Goal: Task Accomplishment & Management: Manage account settings

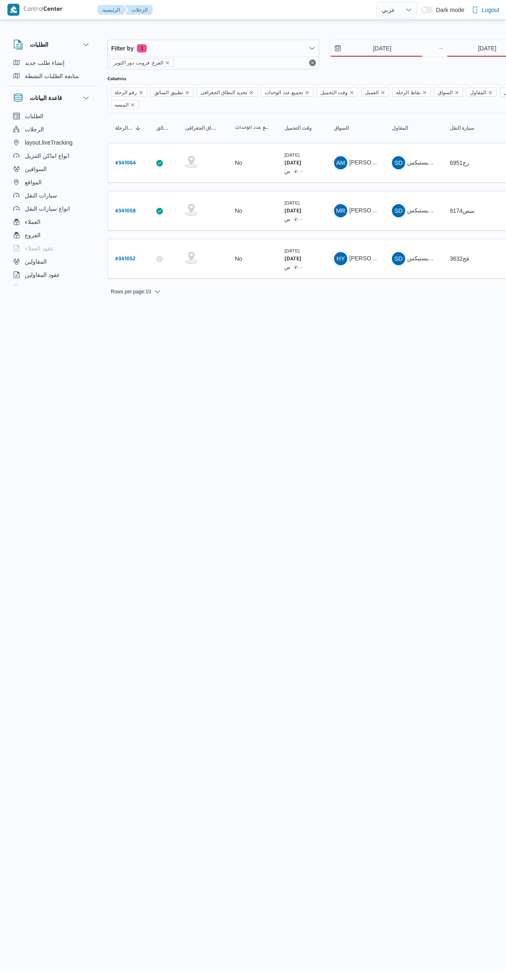
select select "ar"
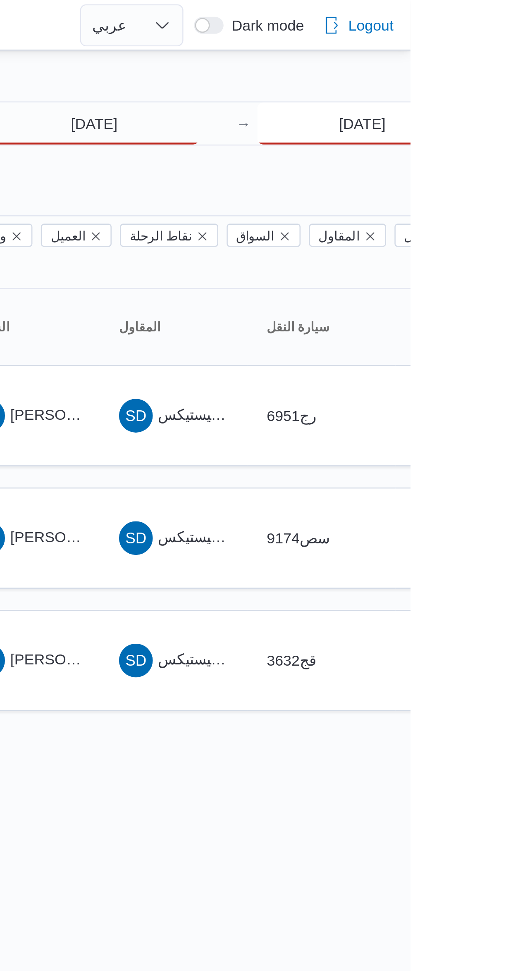
click at [474, 50] on input "[DATE]" at bounding box center [487, 48] width 82 height 17
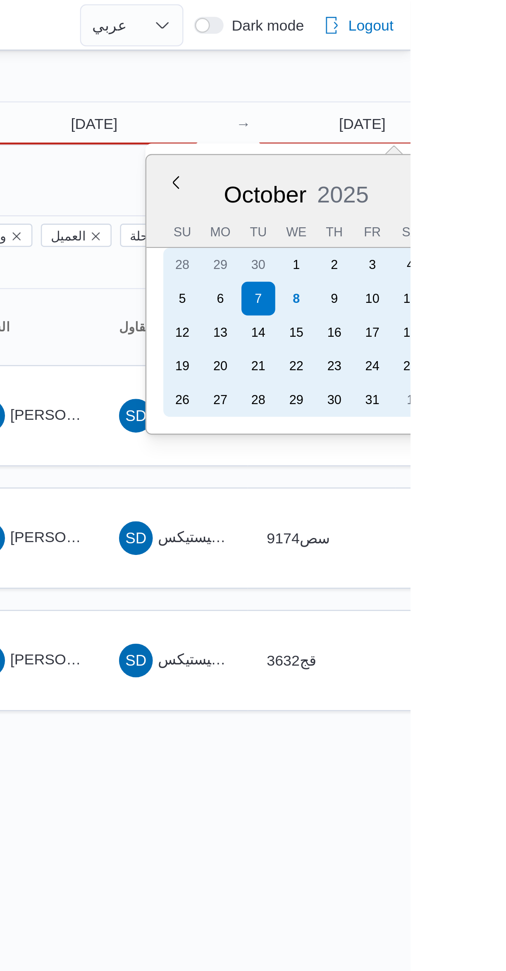
click at [461, 116] on div "8" at bounding box center [461, 116] width 13 height 13
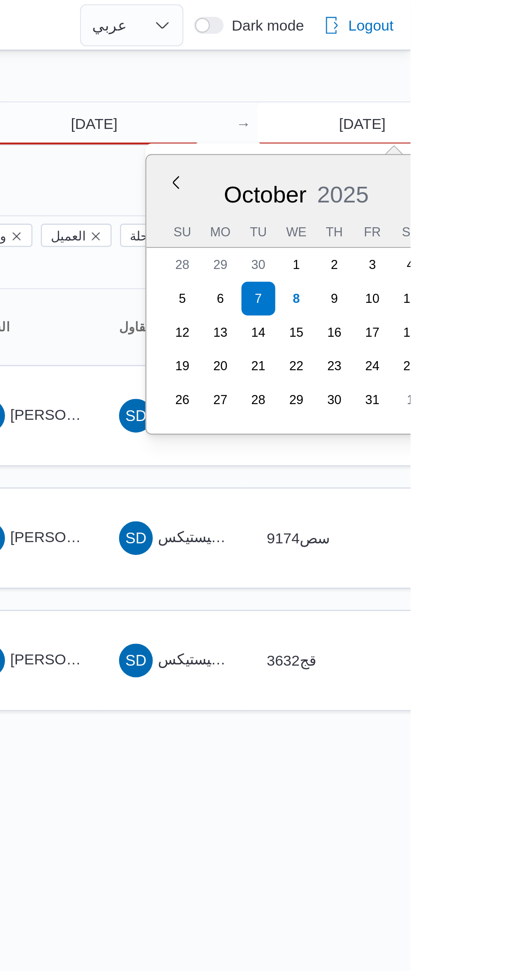
type input "[DATE]"
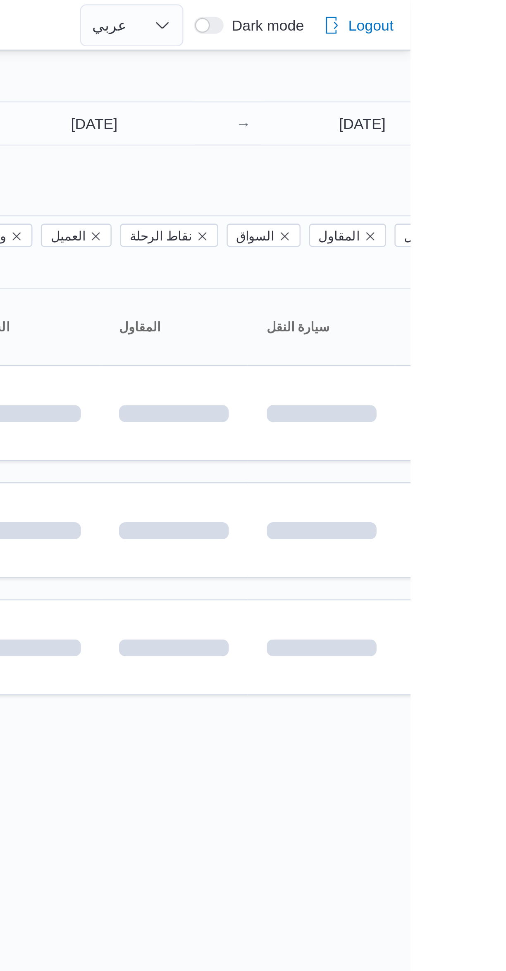
click at [396, 28] on div at bounding box center [355, 32] width 496 height 13
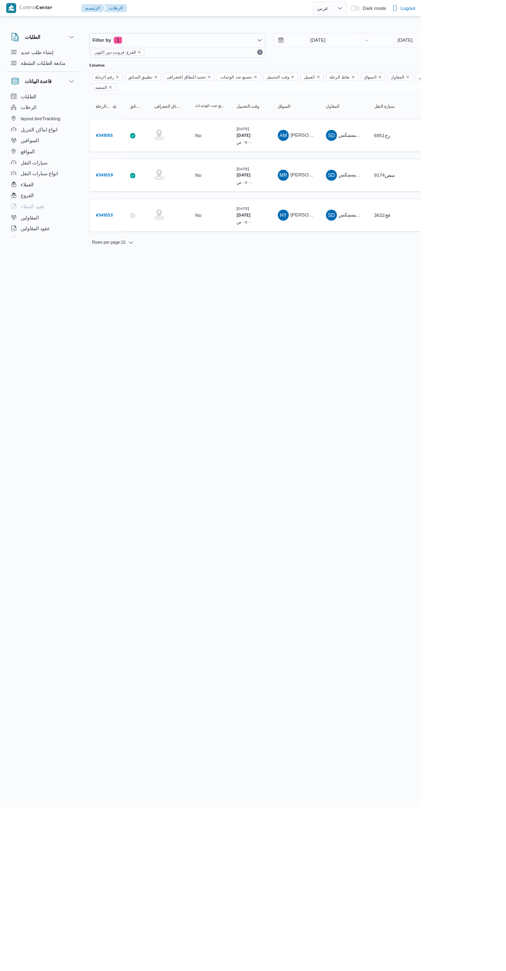
click at [129, 257] on b "# 341053" at bounding box center [125, 260] width 20 height 6
select select "ar"
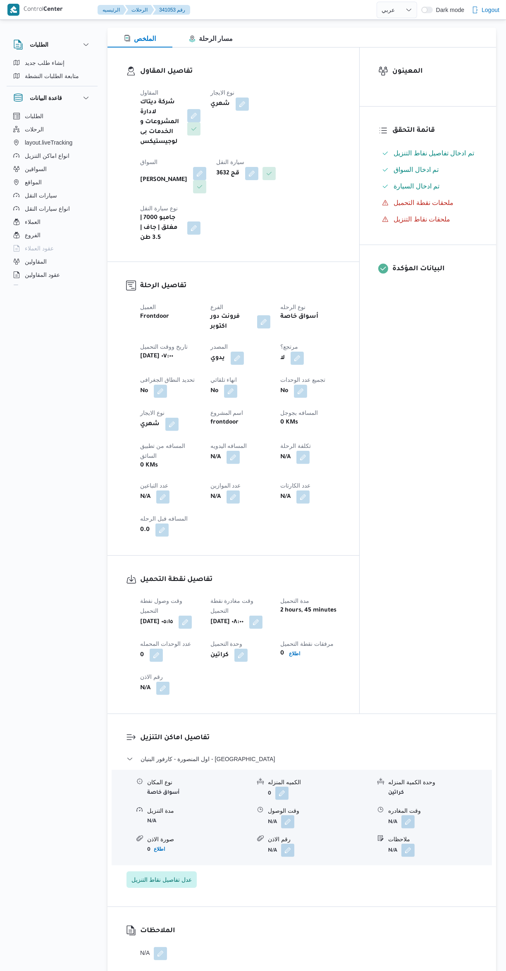
scroll to position [169, 0]
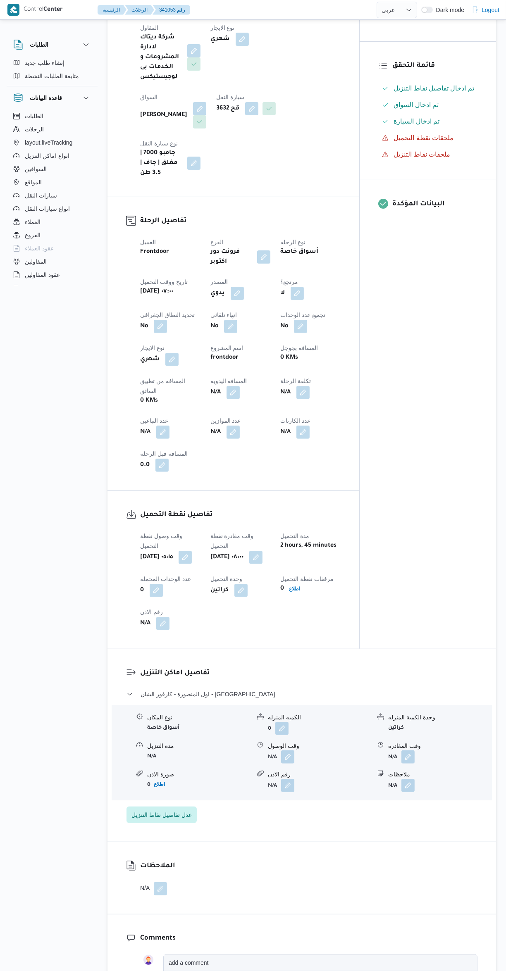
click at [293, 750] on button "button" at bounding box center [287, 756] width 13 height 13
click at [269, 740] on input "وقت الوصول" at bounding box center [266, 740] width 94 height 17
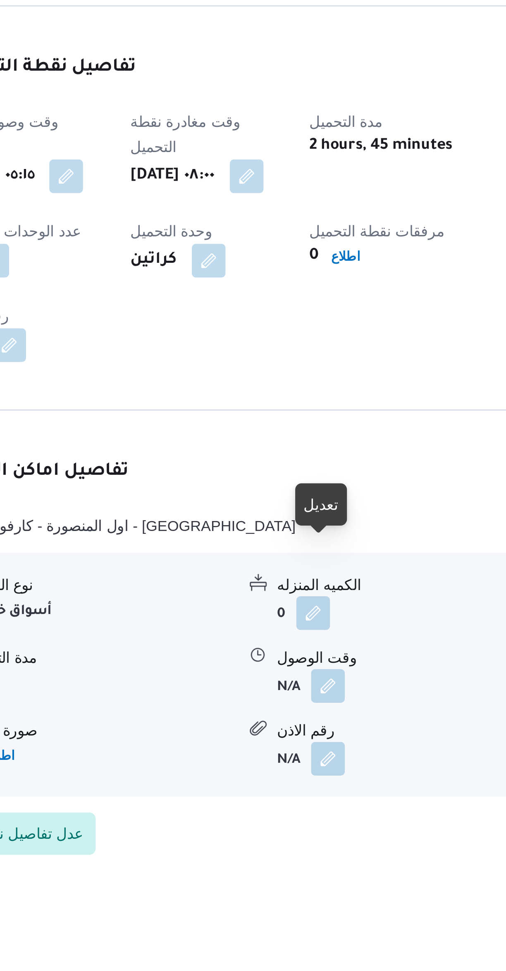
scroll to position [30, 0]
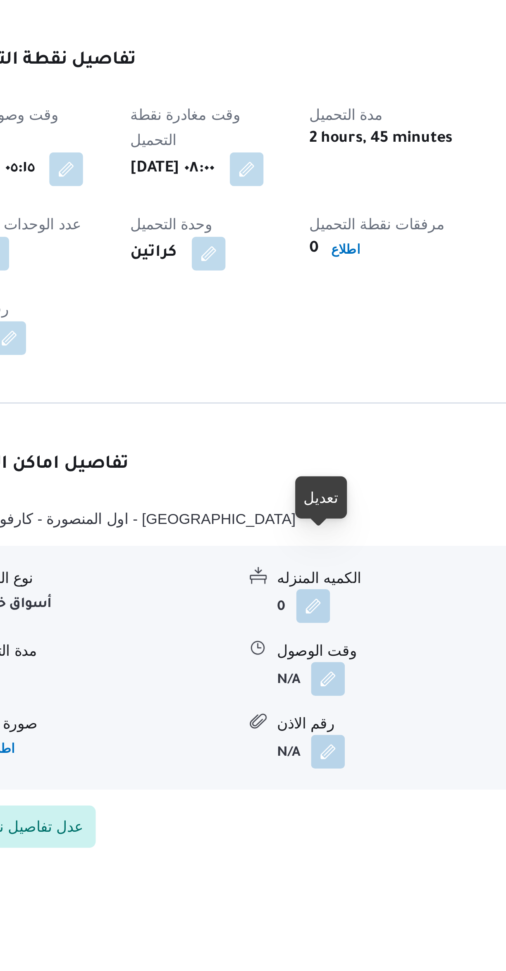
click at [291, 889] on button "button" at bounding box center [287, 895] width 13 height 13
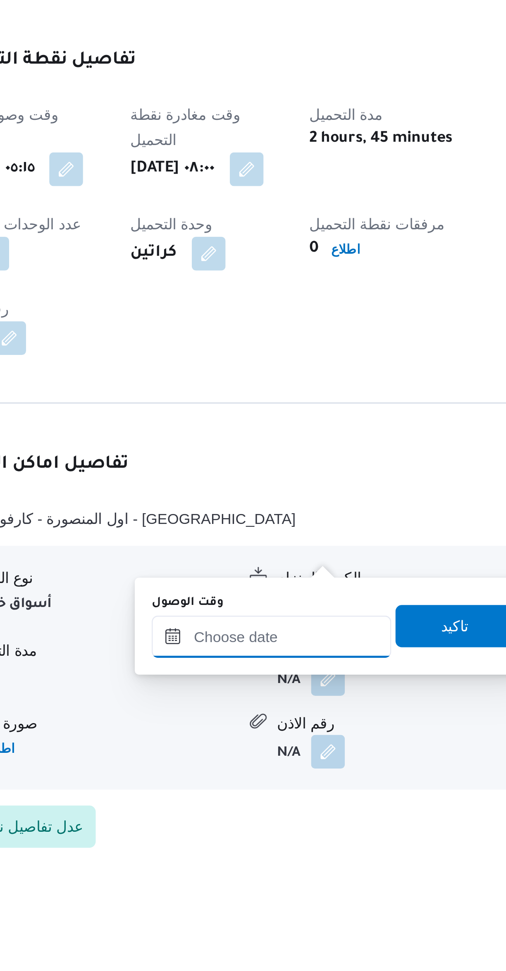
click at [272, 877] on input "وقت الوصول" at bounding box center [266, 879] width 94 height 17
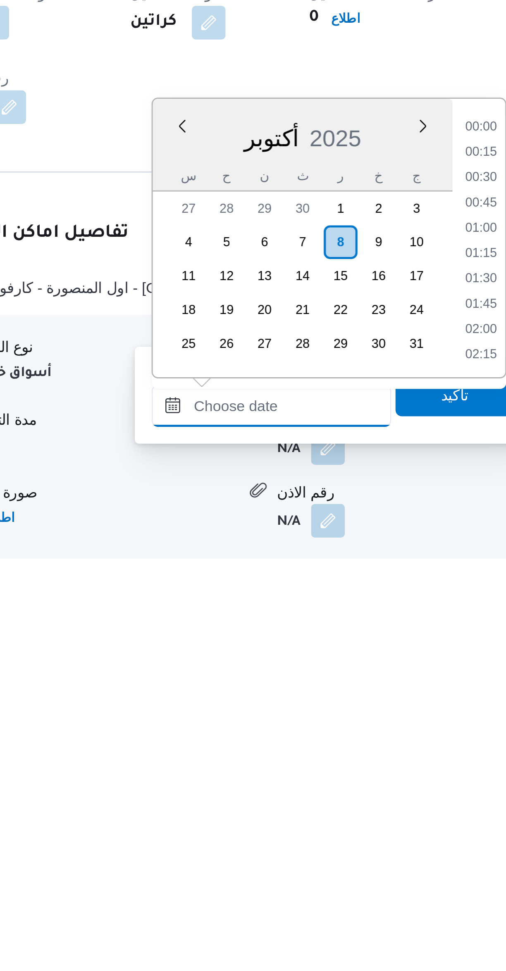
scroll to position [614, 0]
click at [347, 800] on li "15:30" at bounding box center [347, 800] width 19 height 8
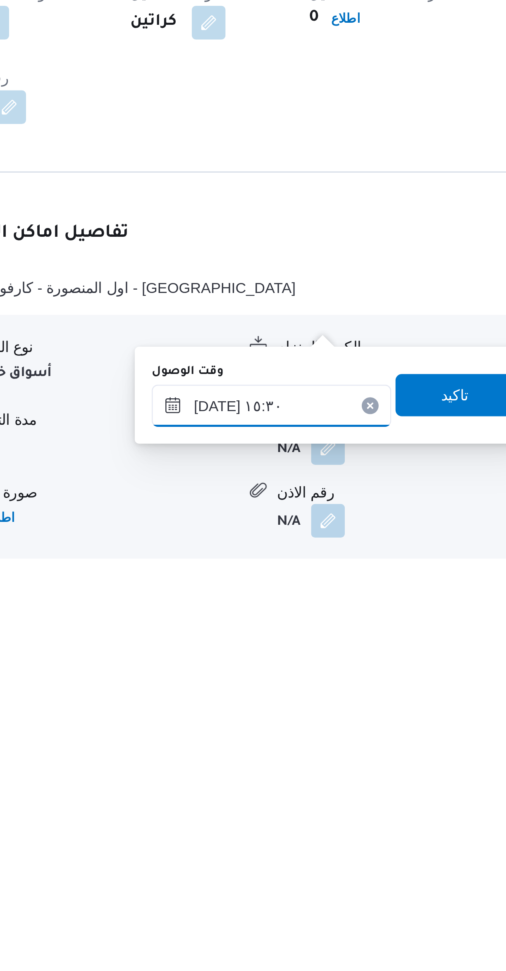
click at [239, 912] on input "٠٨/١٠/٢٠٢٥ ١٥:٣٠" at bounding box center [266, 909] width 94 height 17
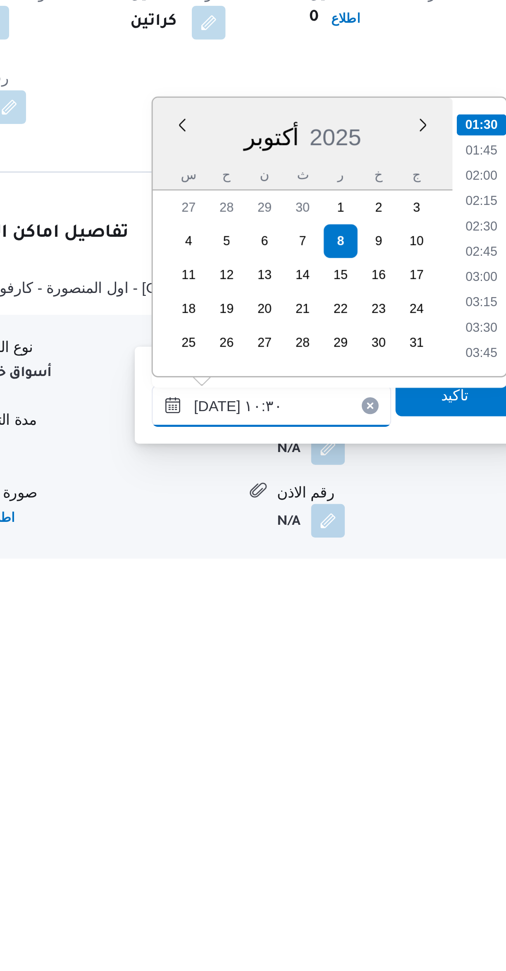
scroll to position [330, 0]
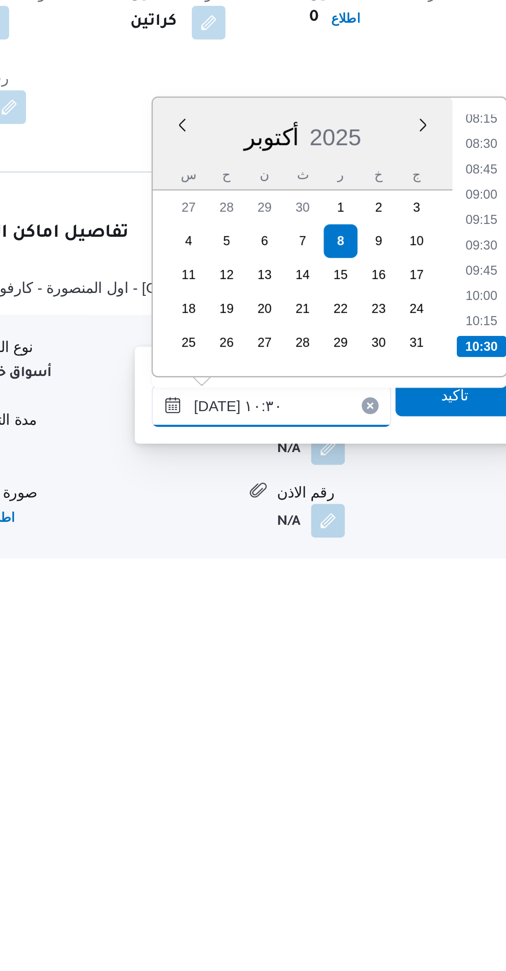
type input "٠٨/١٠/٢٠٢٥ ١٠:٣٠"
click at [344, 886] on li "10:30" at bounding box center [347, 886] width 19 height 8
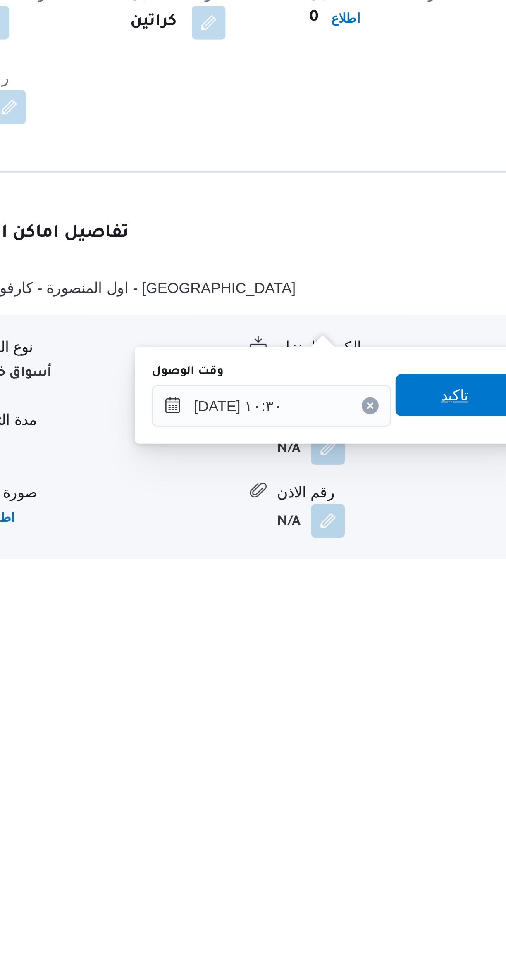
click at [334, 901] on span "تاكيد" at bounding box center [337, 905] width 11 height 10
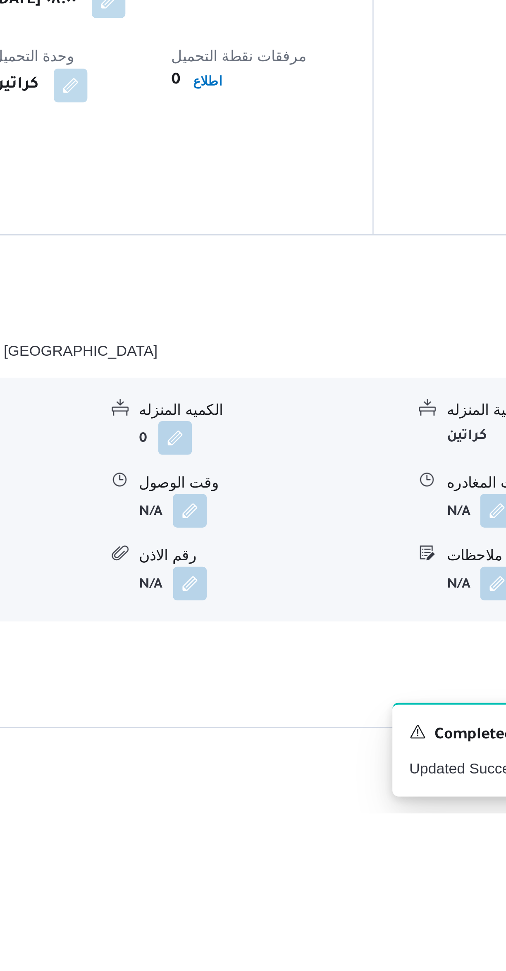
scroll to position [107, 0]
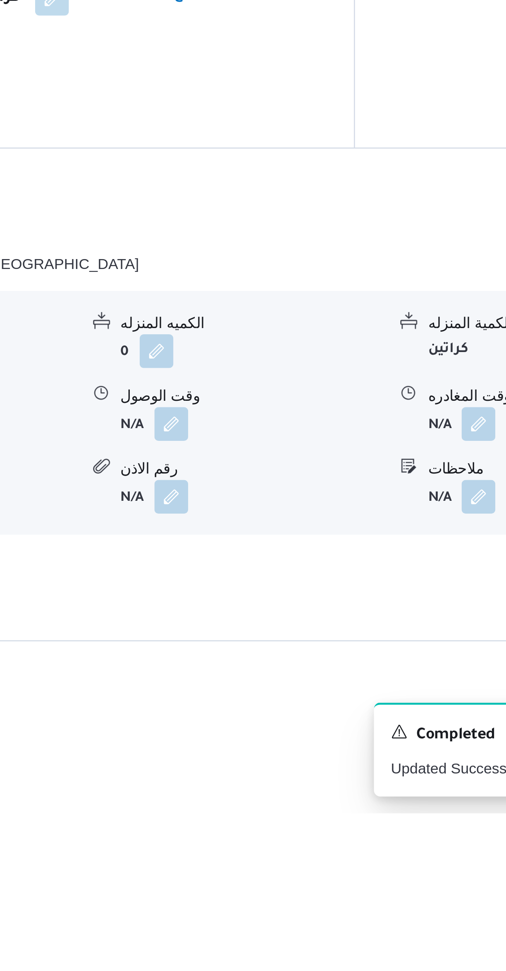
click at [405, 812] on button "button" at bounding box center [407, 818] width 13 height 13
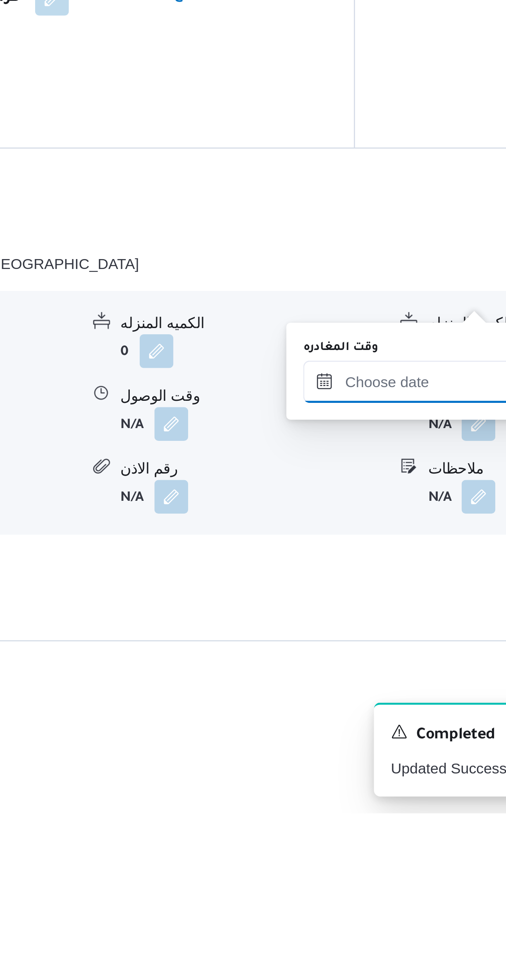
click at [376, 799] on input "وقت المغادره" at bounding box center [386, 802] width 94 height 17
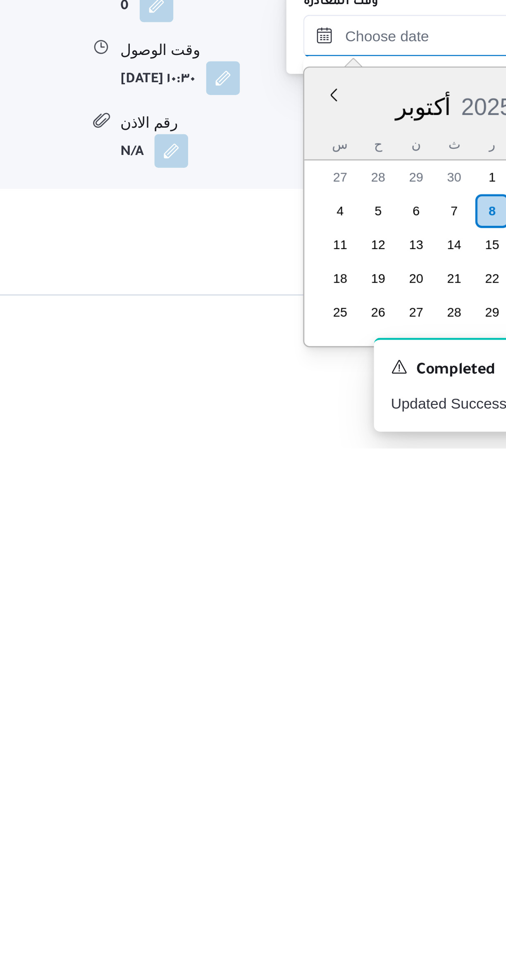
scroll to position [614, 0]
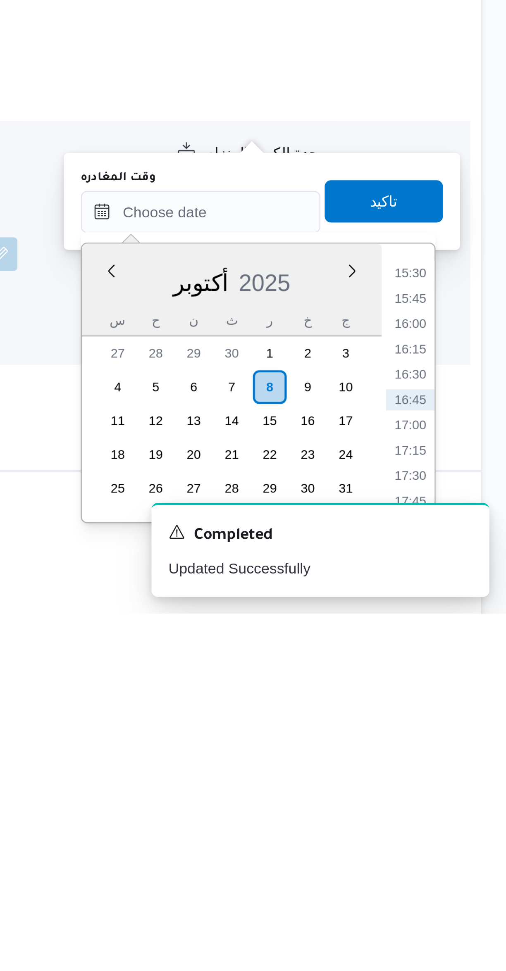
click at [467, 828] on div "Time 00:00 00:15 00:30 00:45 01:00 01:15 01:30 01:45 02:00 02:15 02:30 02:45 03…" at bounding box center [467, 880] width 21 height 109
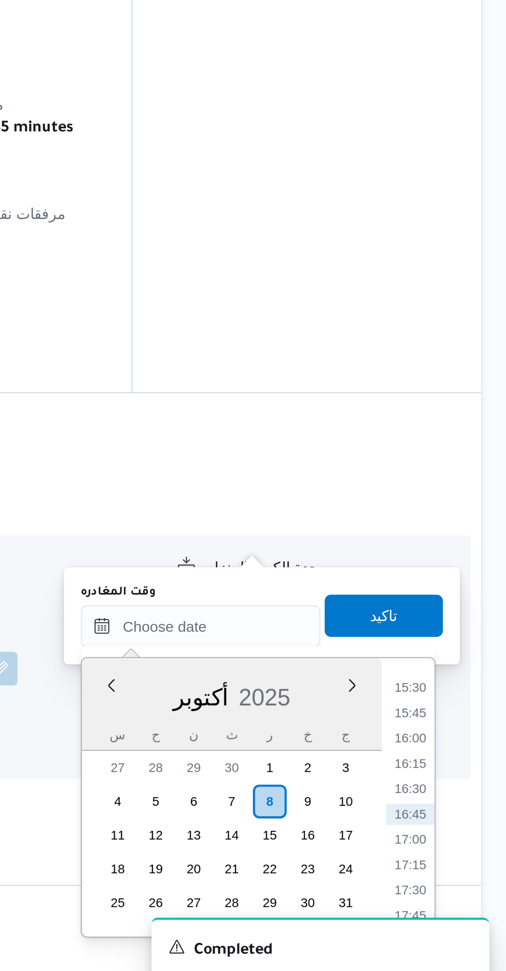
click at [471, 843] on li "15:45" at bounding box center [468, 847] width 19 height 8
type input "٠٨/١٠/٢٠٢٥ ١٥:٤٥"
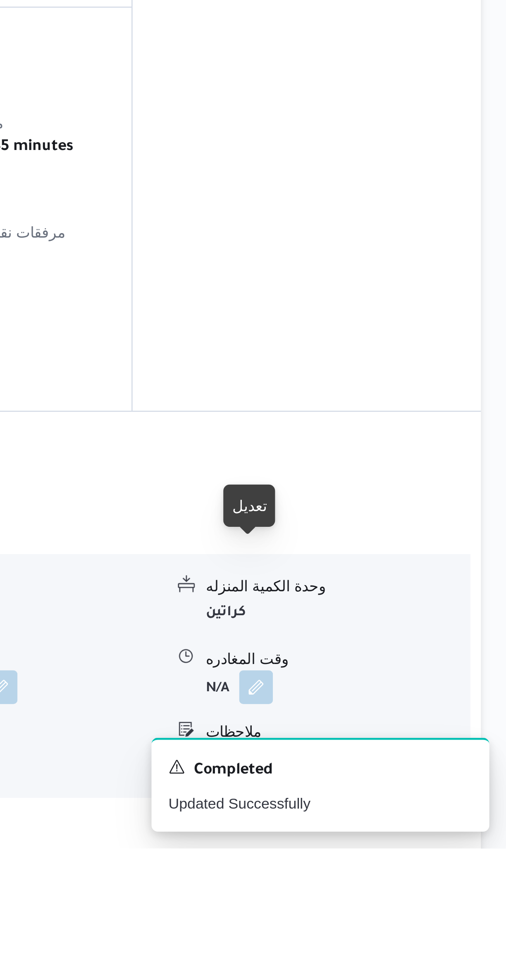
scroll to position [36, 0]
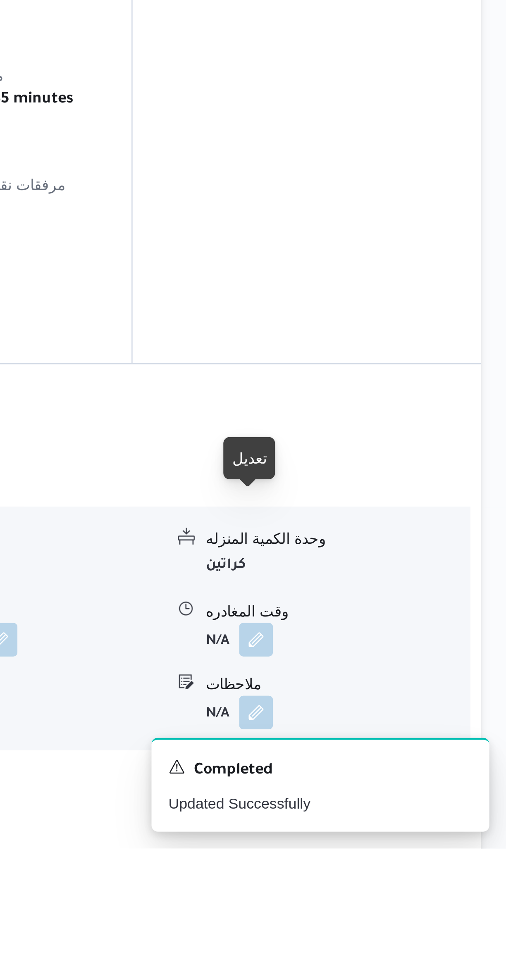
click at [403, 883] on button "button" at bounding box center [407, 889] width 13 height 13
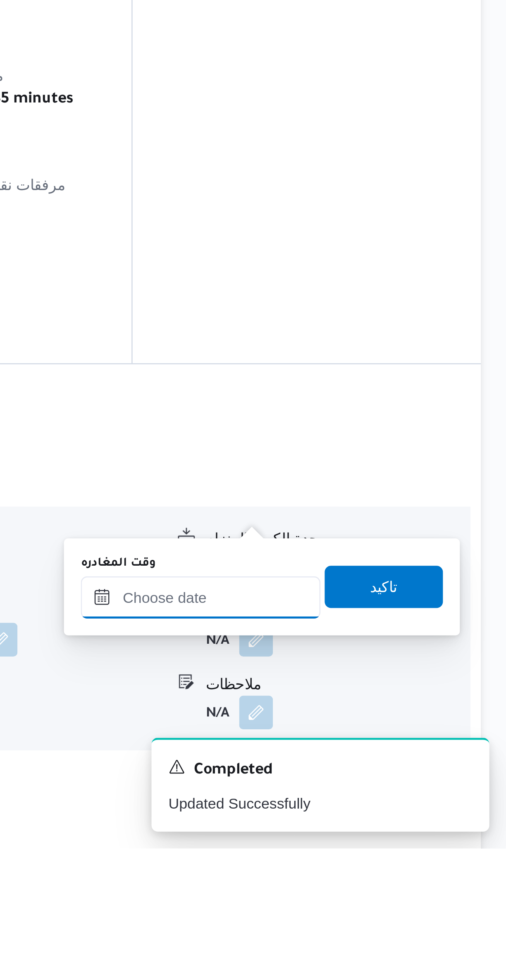
click at [378, 867] on div at bounding box center [386, 873] width 94 height 17
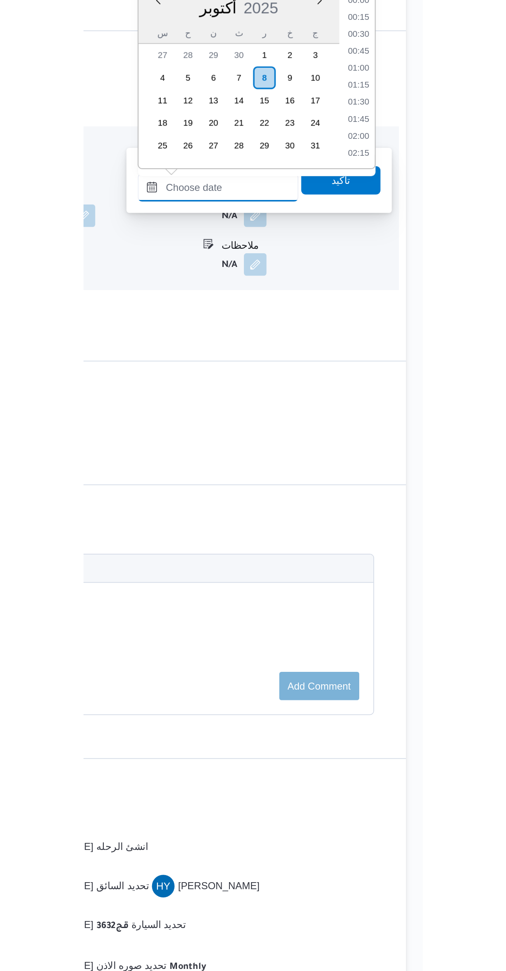
scroll to position [614, 0]
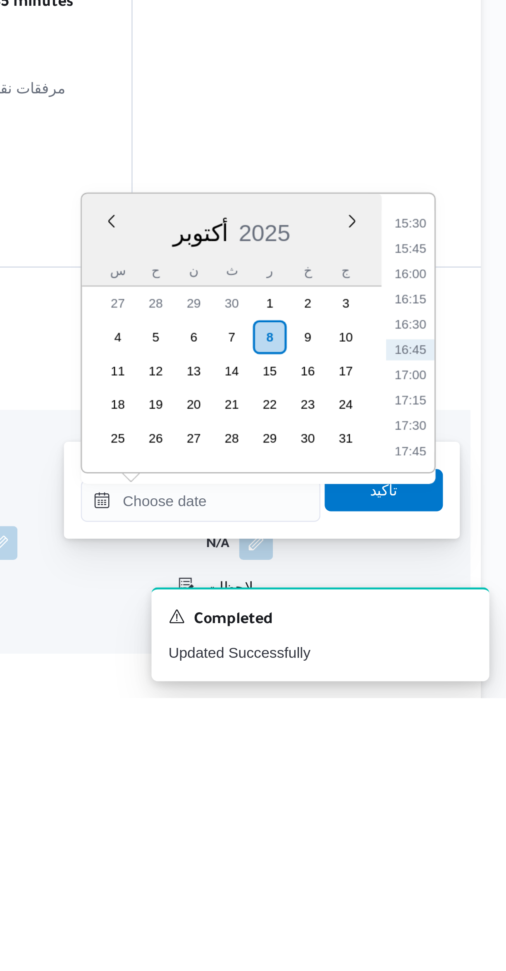
click at [466, 784] on li "15:30" at bounding box center [468, 785] width 19 height 8
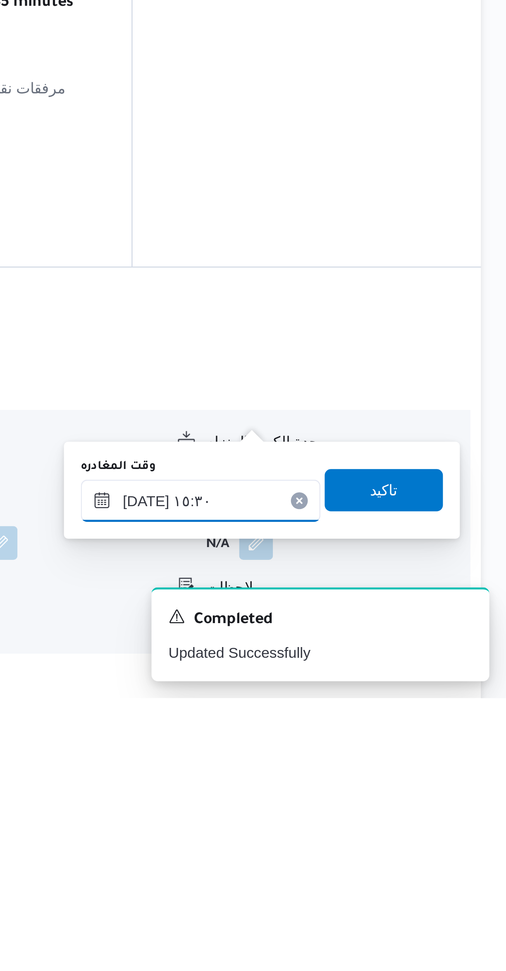
scroll to position [26, 0]
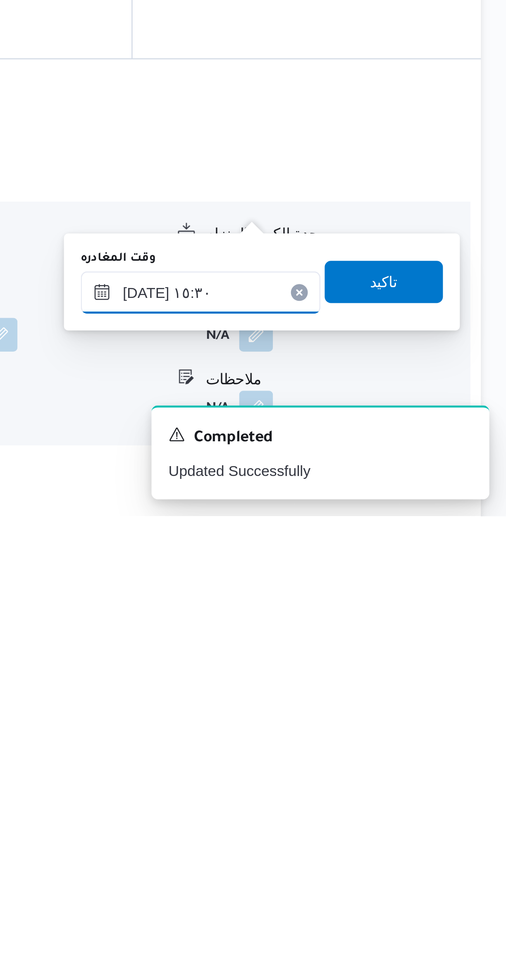
click at [381, 886] on input "٠٨/١٠/٢٠٢٥ ١٥:٣٠" at bounding box center [386, 883] width 94 height 17
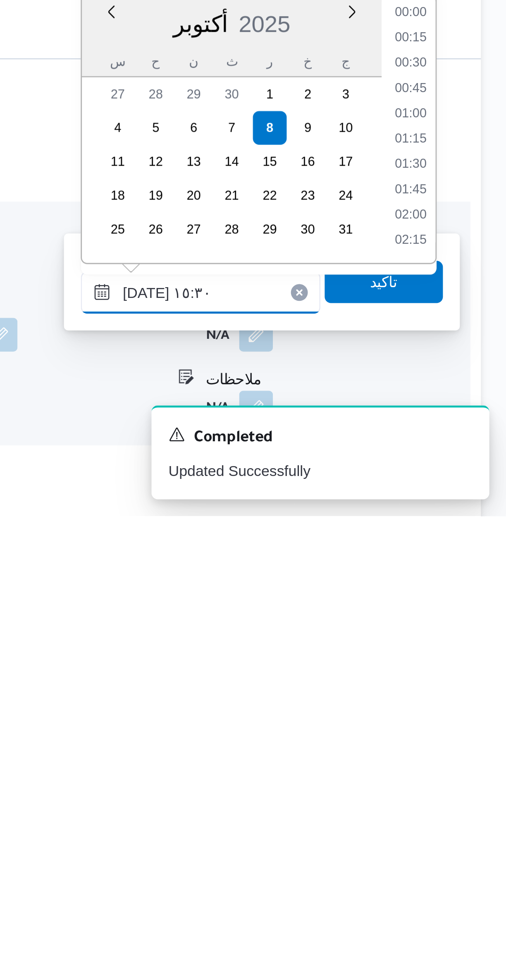
scroll to position [565, 0]
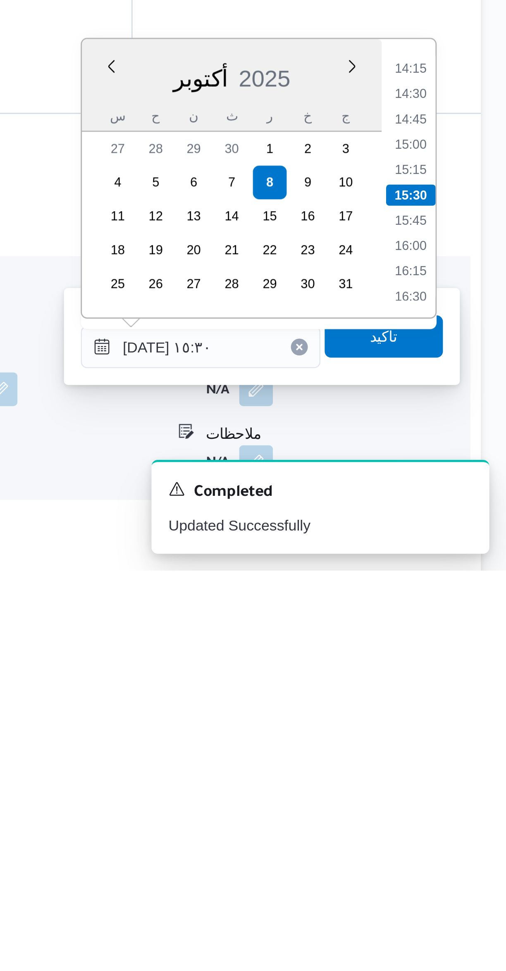
click at [468, 773] on li "14:15" at bounding box center [468, 774] width 19 height 8
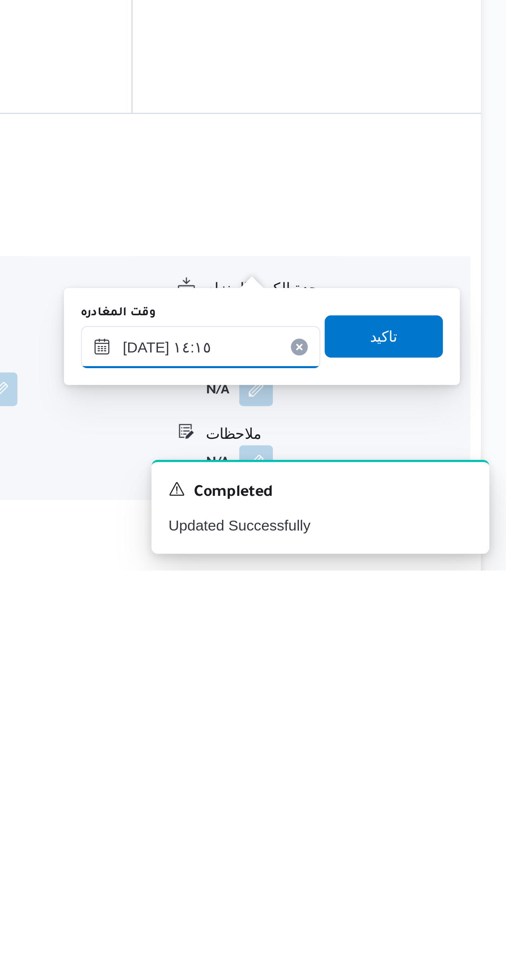
click at [362, 888] on input "٠٨/١٠/٢٠٢٥ ١٤:١٥" at bounding box center [386, 883] width 94 height 17
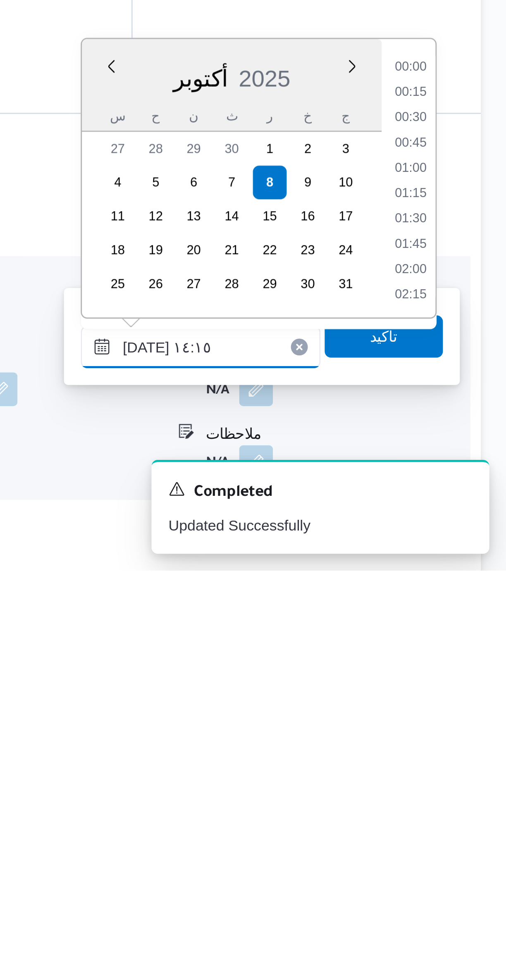
scroll to position [515, 0]
click at [472, 774] on li "13:00" at bounding box center [468, 774] width 19 height 8
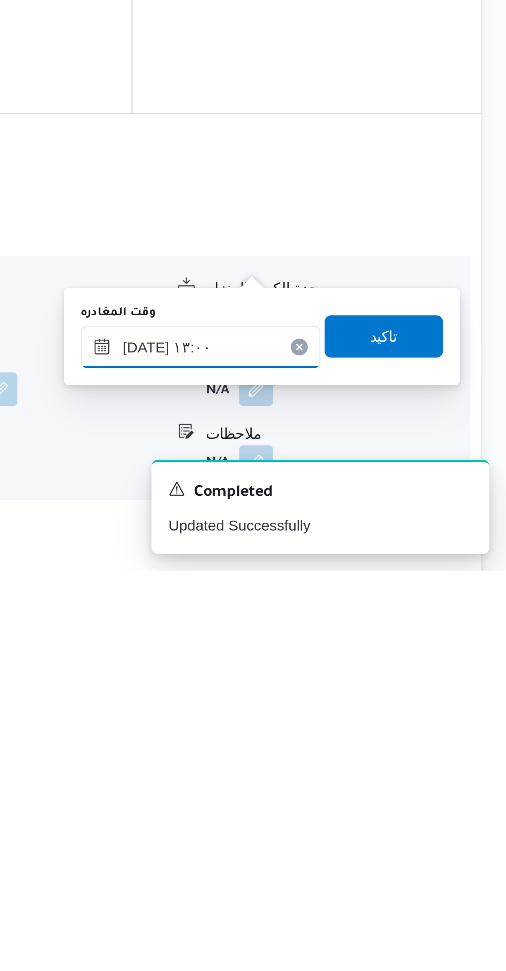
click at [368, 881] on input "٠٨/١٠/٢٠٢٥ ١٣:٠٠" at bounding box center [386, 883] width 94 height 17
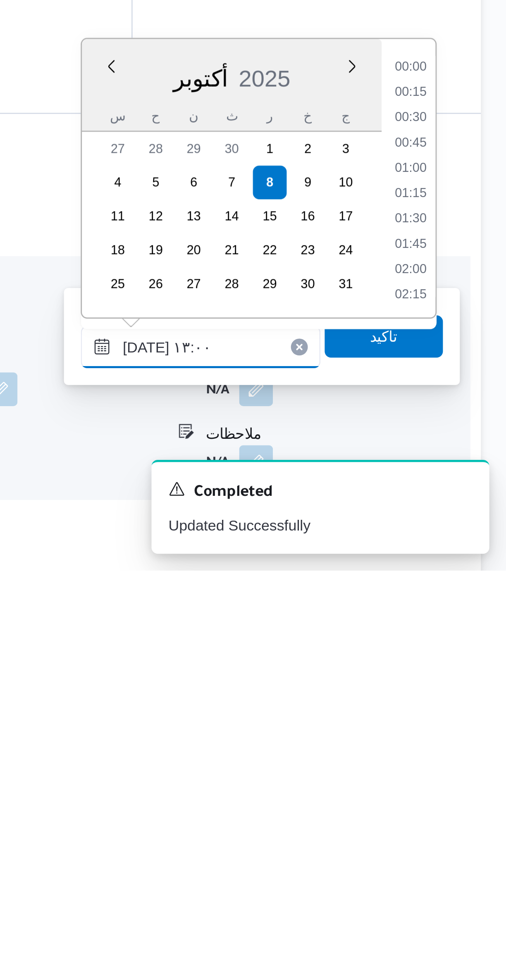
scroll to position [465, 0]
click at [468, 781] on li "12:00" at bounding box center [468, 784] width 19 height 8
type input "٠٨/١٠/٢٠٢٥ ١٢:٠٠"
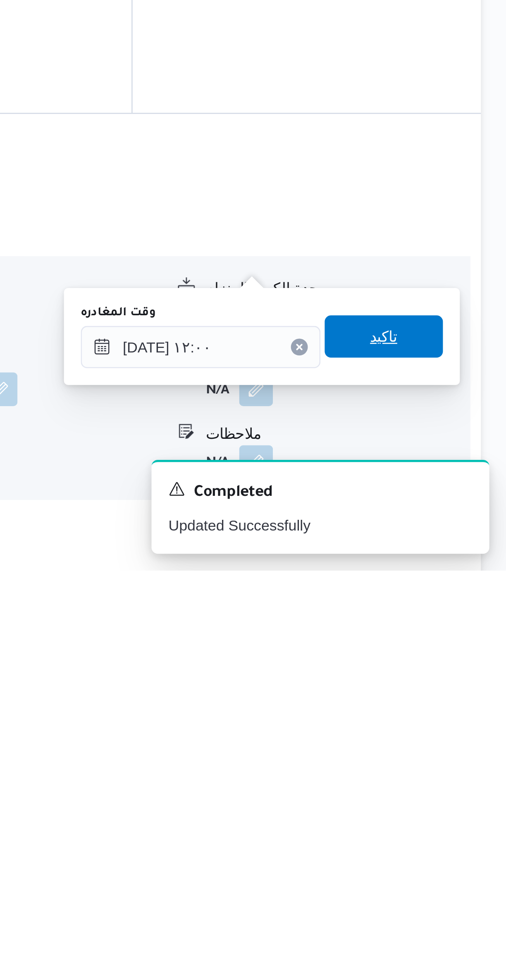
click at [461, 881] on span "تاكيد" at bounding box center [458, 879] width 46 height 17
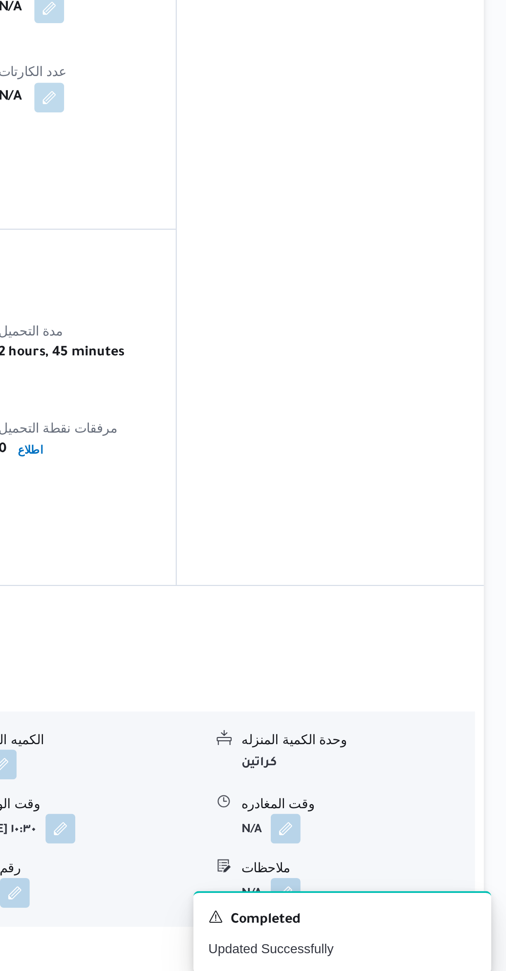
scroll to position [26, 0]
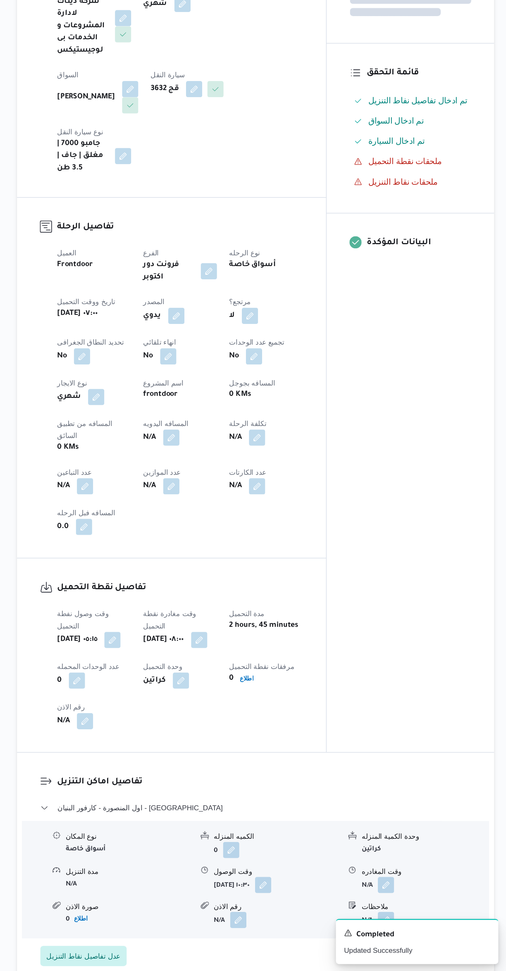
click at [235, 529] on button "button" at bounding box center [232, 535] width 13 height 13
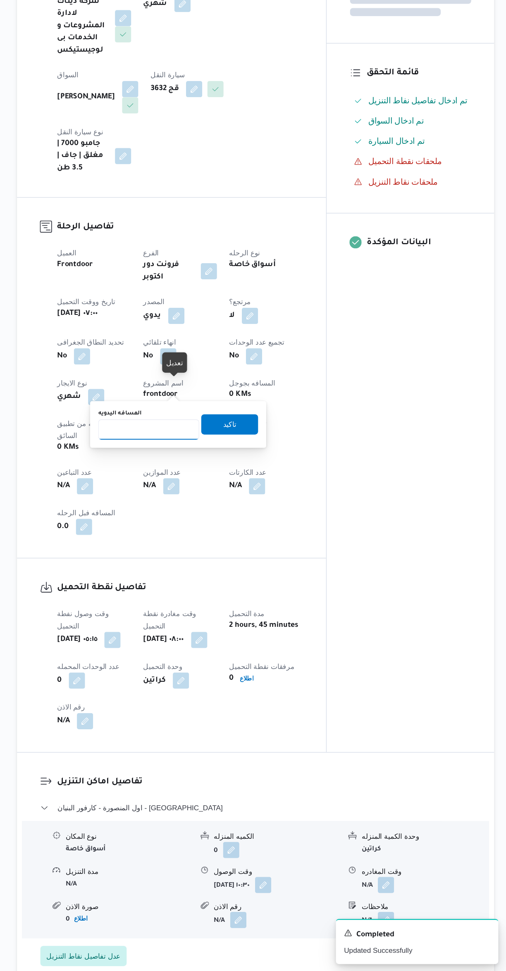
click at [213, 530] on input "المسافه اليدويه" at bounding box center [215, 529] width 82 height 17
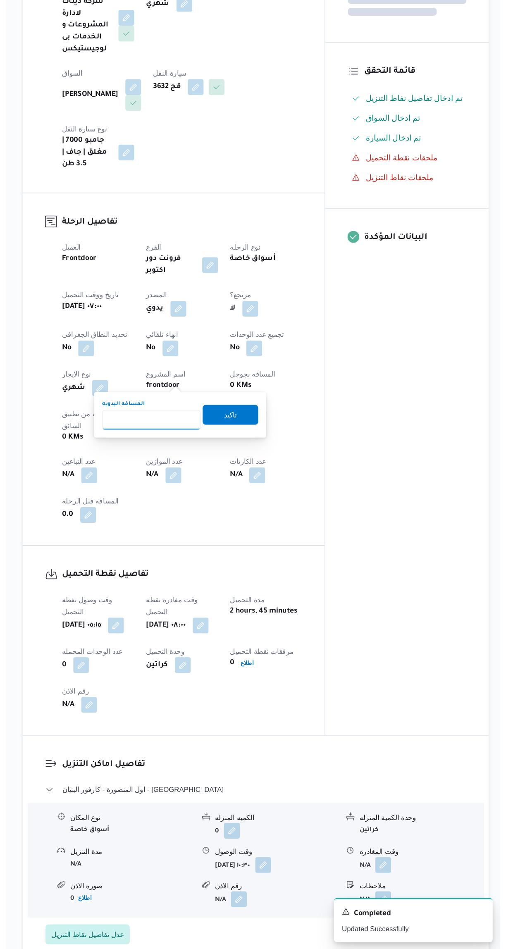
scroll to position [26, 0]
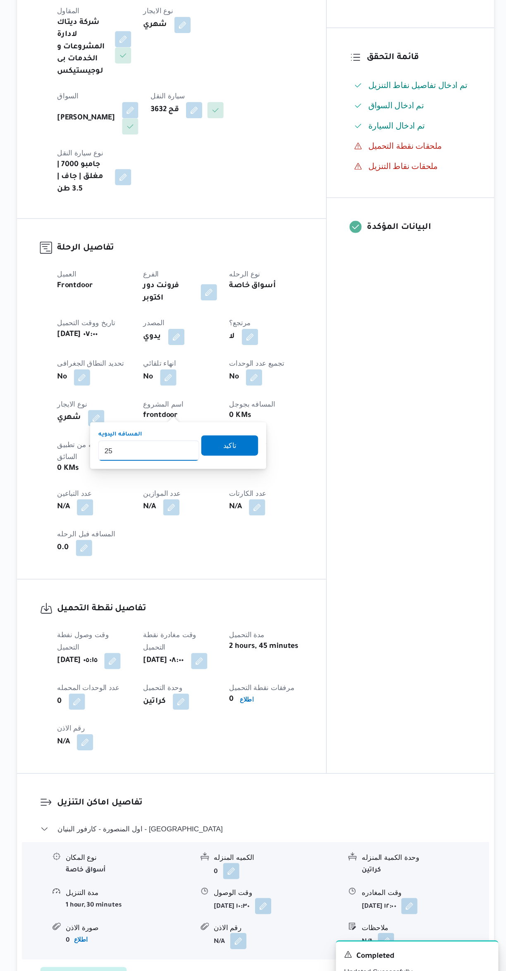
type input "250"
click at [291, 527] on span "تاكيد" at bounding box center [280, 524] width 46 height 17
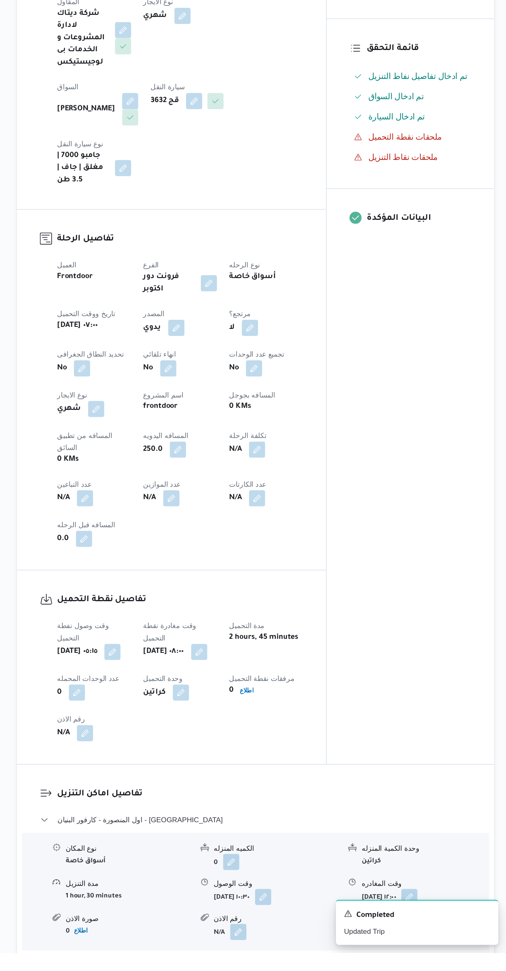
scroll to position [0, 0]
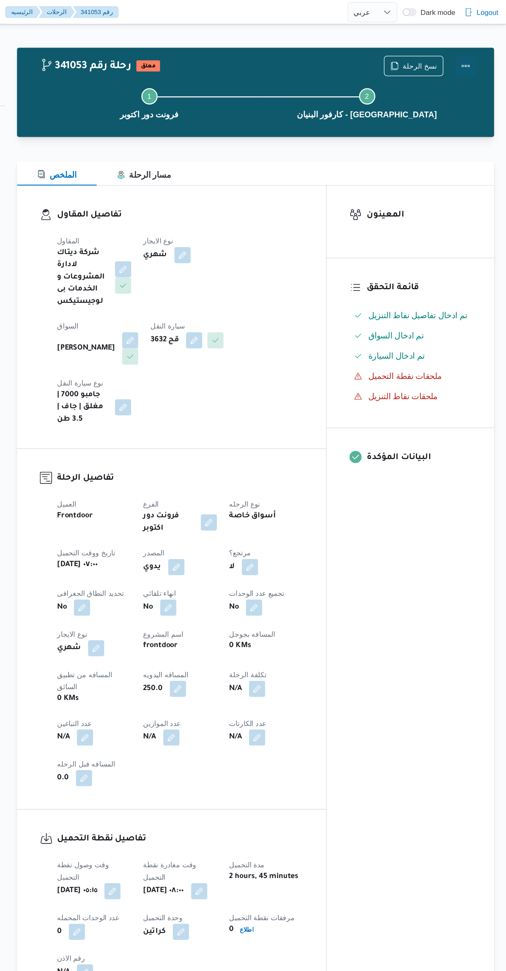
click at [475, 57] on button "Actions" at bounding box center [473, 53] width 17 height 17
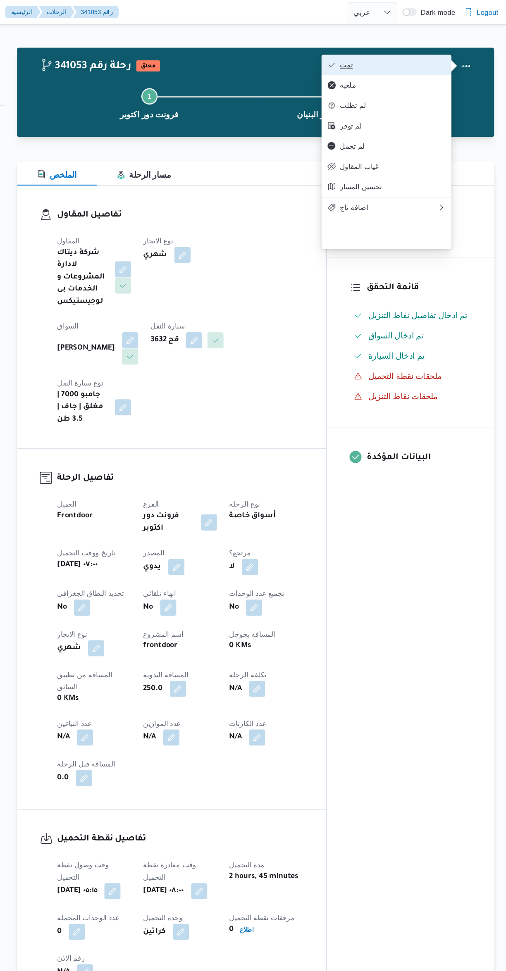
click at [444, 50] on span "تمت" at bounding box center [413, 53] width 86 height 7
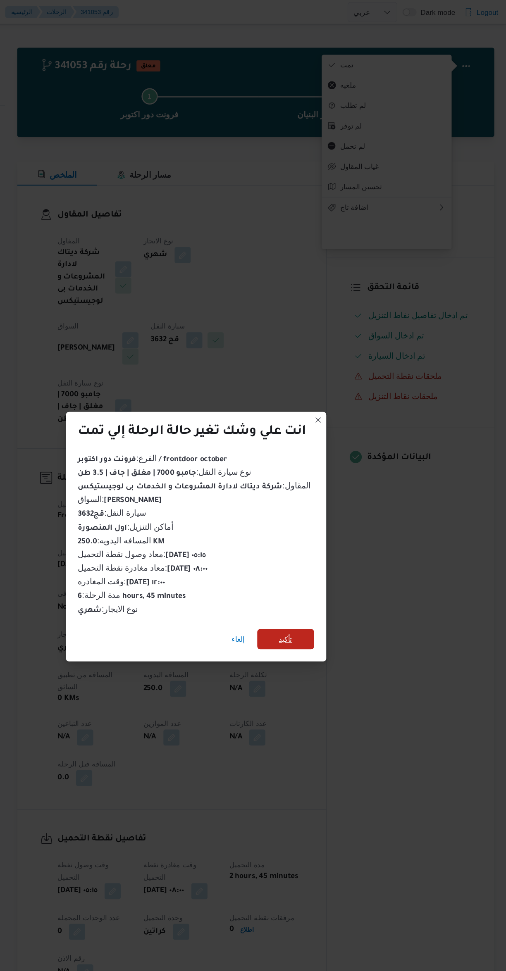
click at [349, 514] on span "تأكيد" at bounding box center [326, 520] width 46 height 17
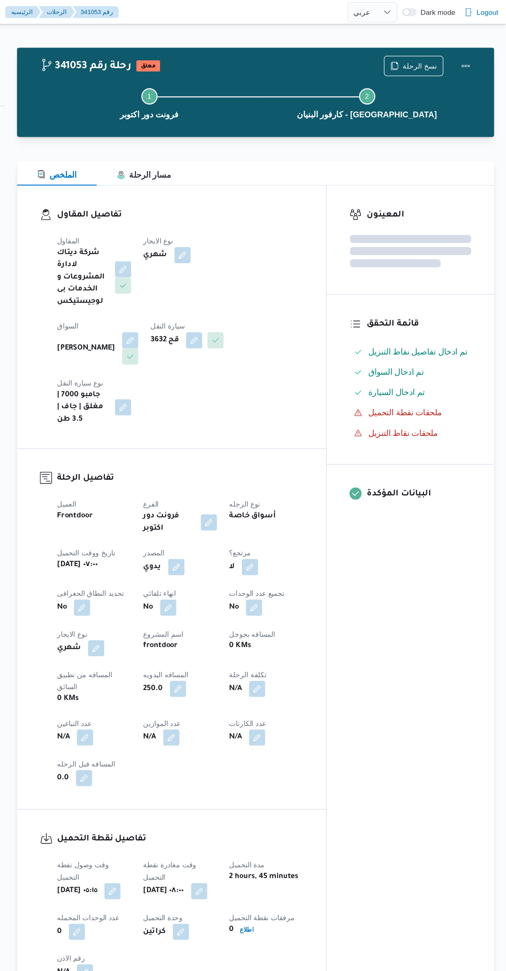
click at [432, 519] on div "المعينون قائمة التحقق تم ادخال تفاصيل نفاط التنزيل تم ادخال السواق تم ادخال الس…" at bounding box center [428, 484] width 136 height 666
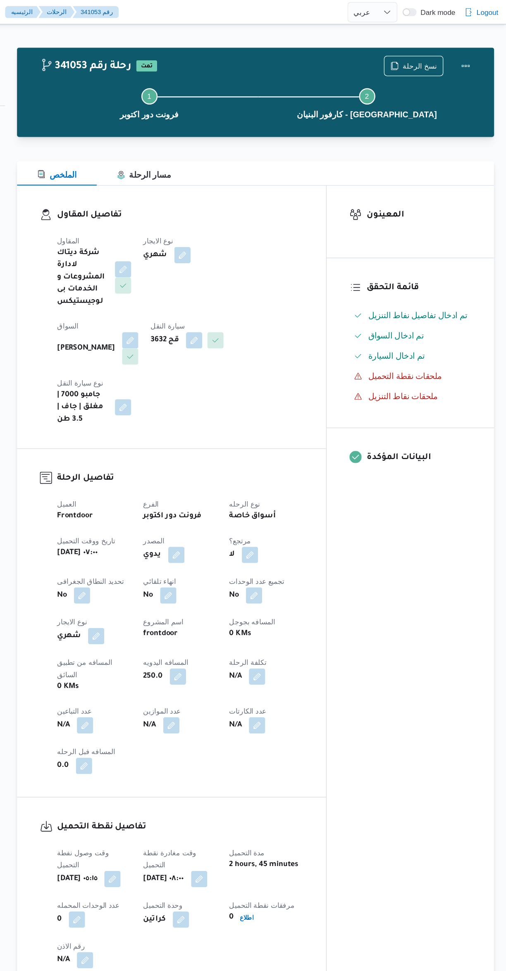
select select "ar"
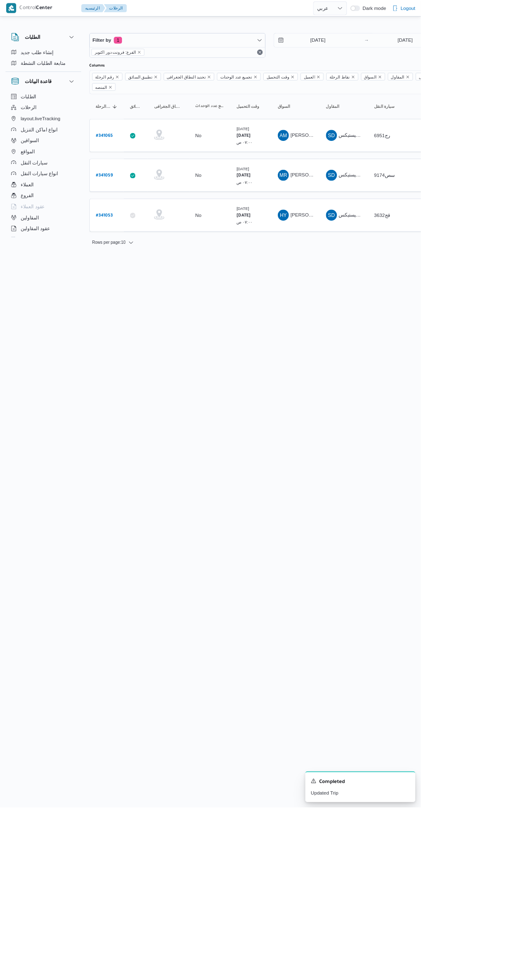
click at [124, 209] on b "# 341059" at bounding box center [125, 212] width 20 height 6
select select "ar"
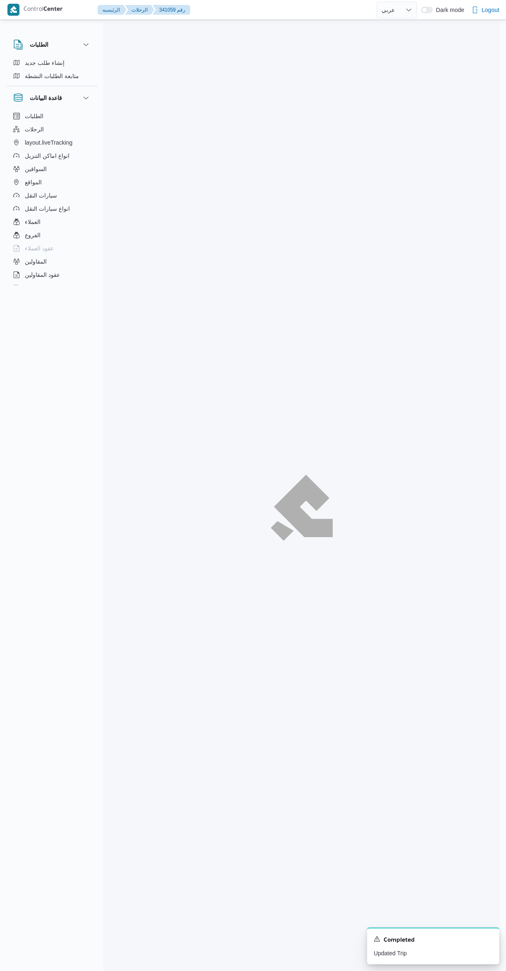
click at [429, 75] on div at bounding box center [301, 507] width 397 height 971
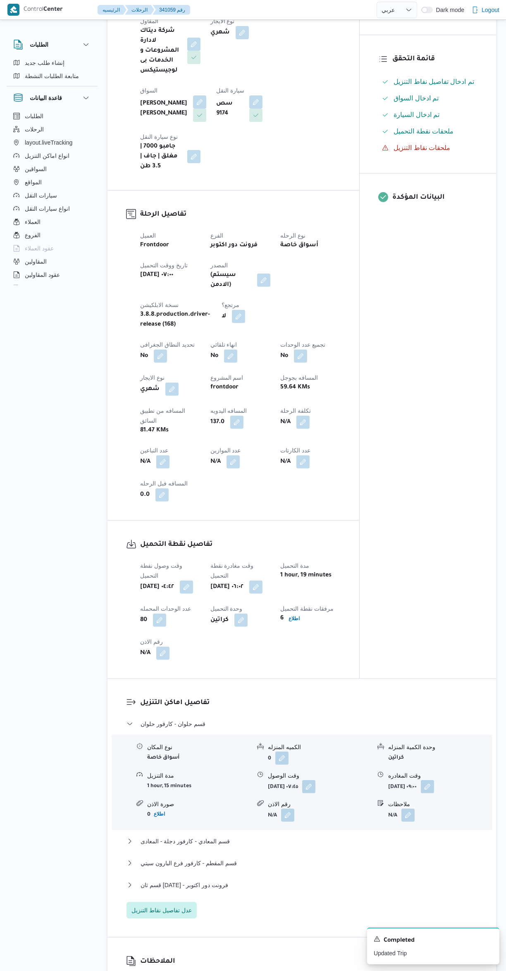
scroll to position [187, 0]
click at [328, 879] on button "قسم ثان 6 أكتوبر - فرونت دور اكتوبر" at bounding box center [301, 884] width 351 height 10
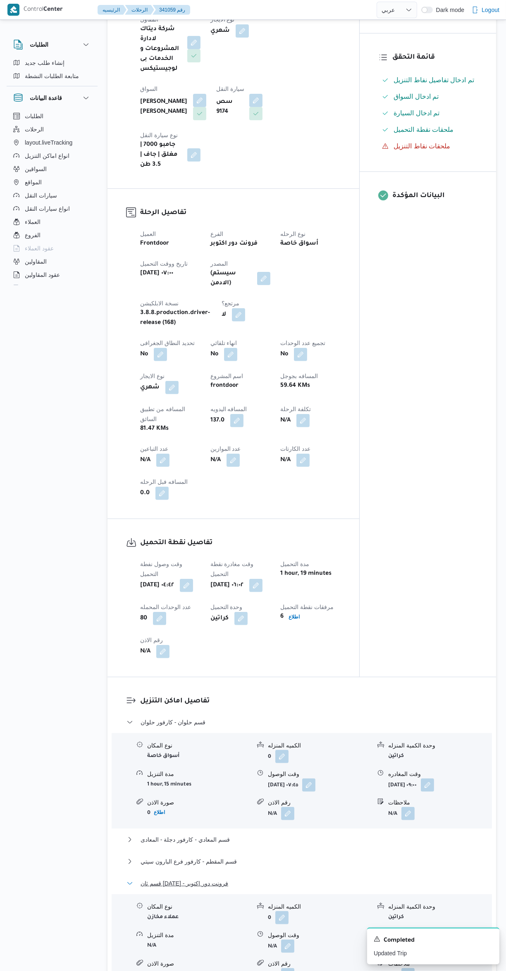
click at [178, 879] on span "قسم ثان 6 أكتوبر - فرونت دور اكتوبر" at bounding box center [185, 884] width 88 height 10
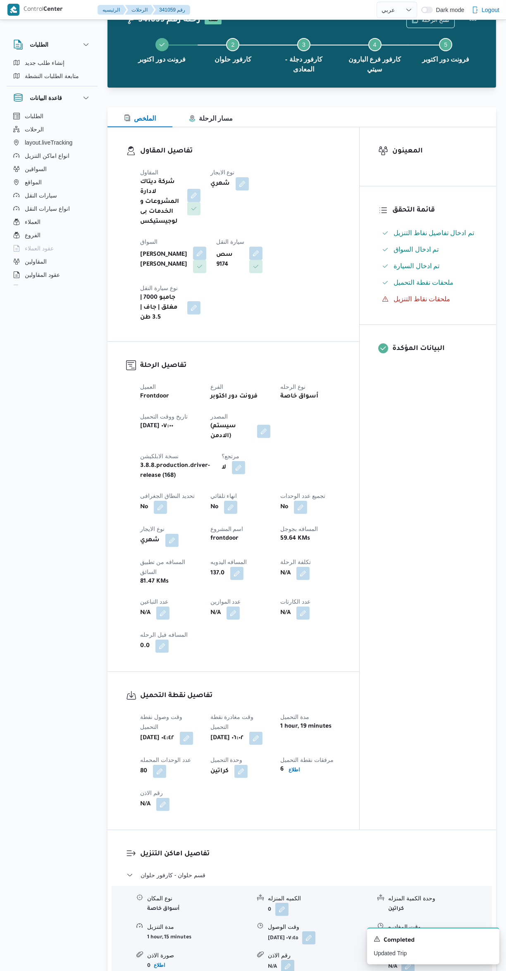
scroll to position [0, 0]
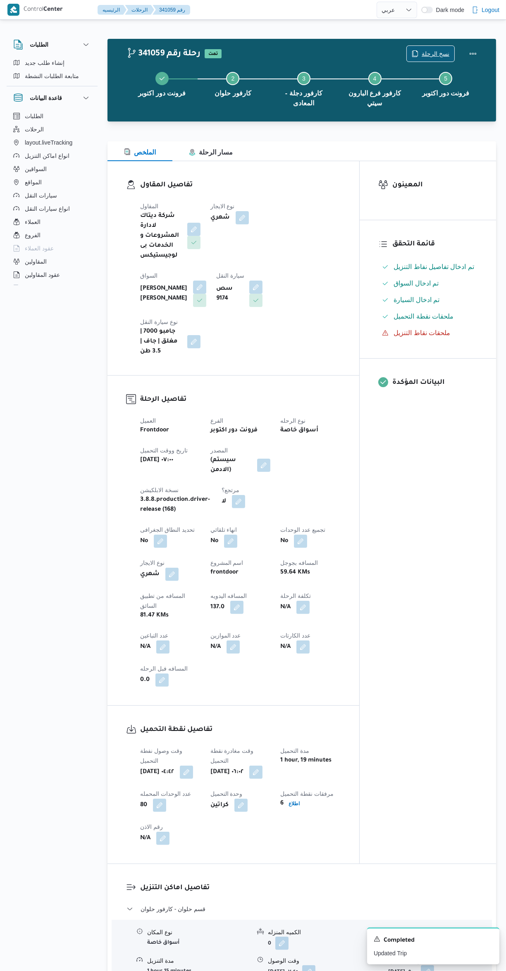
click at [418, 53] on icon "button" at bounding box center [415, 53] width 7 height 7
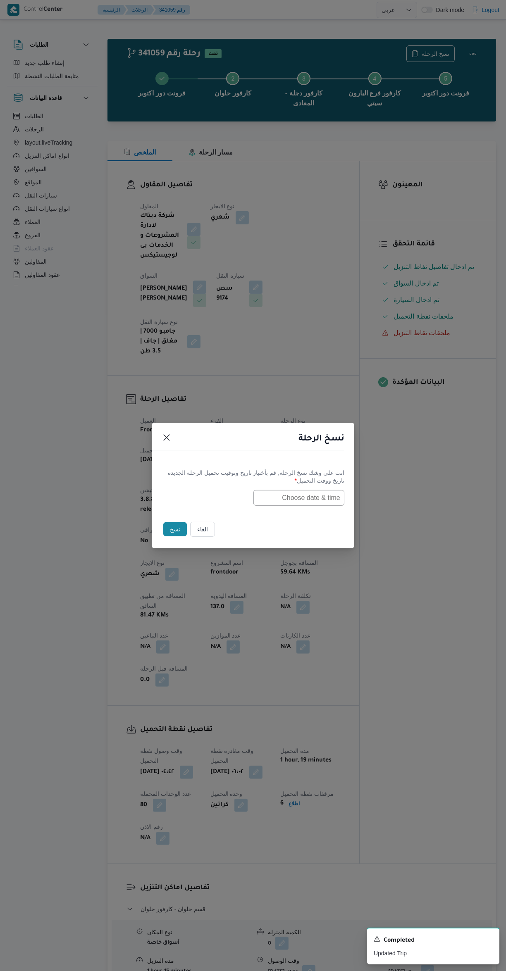
click at [326, 496] on input "text" at bounding box center [298, 498] width 91 height 16
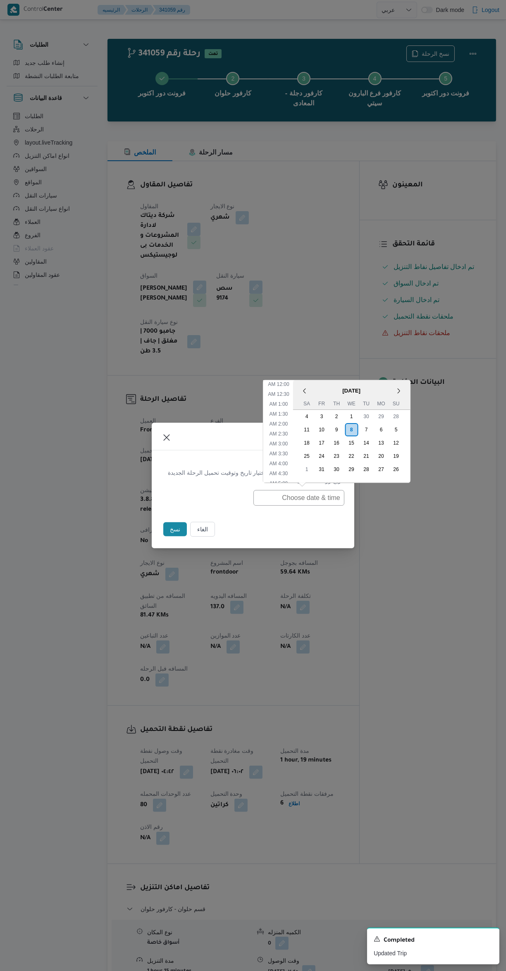
scroll to position [281, 0]
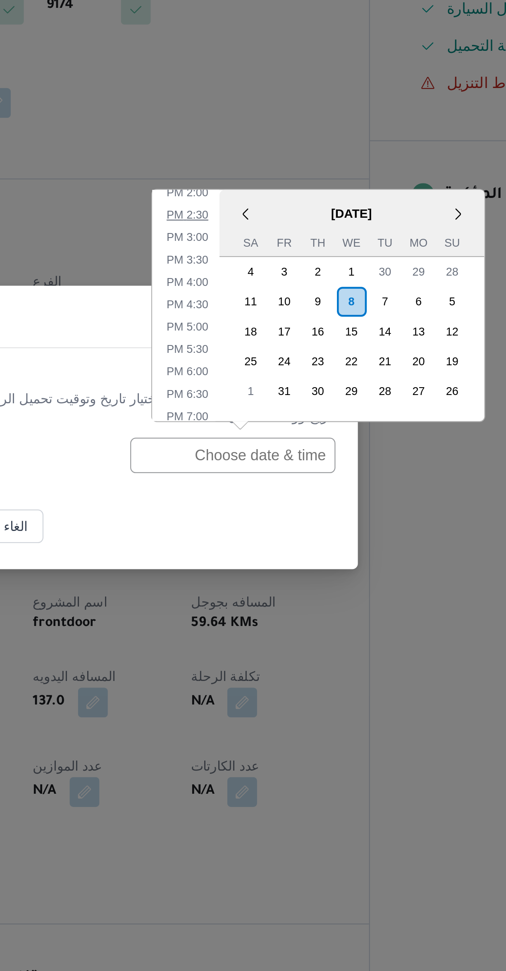
click at [276, 393] on li "2:30 PM" at bounding box center [278, 391] width 25 height 8
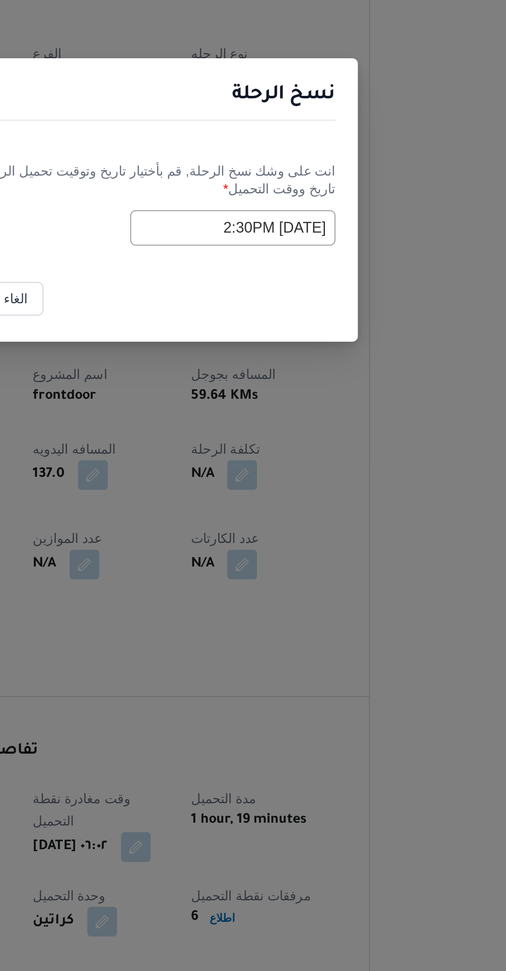
click at [273, 497] on input "08/10/2025 2:30PM" at bounding box center [298, 498] width 91 height 16
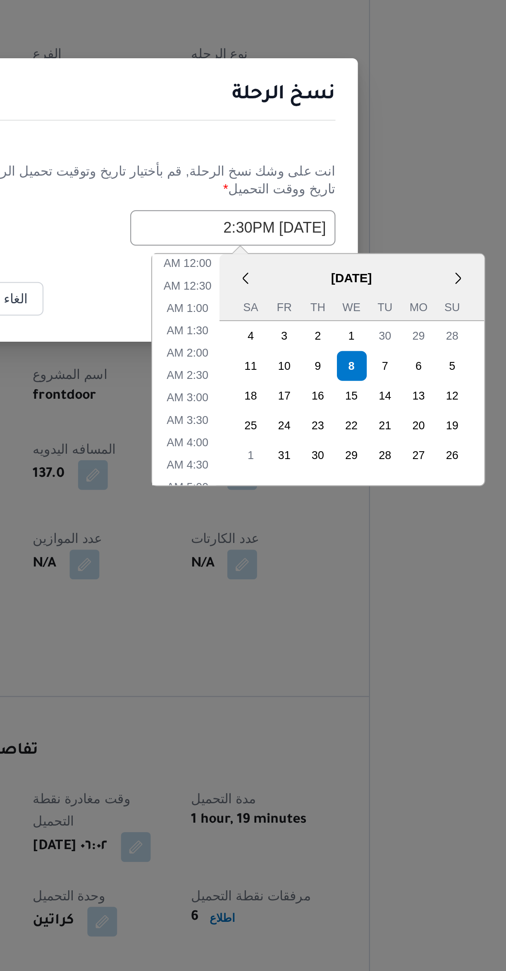
scroll to position [241, 0]
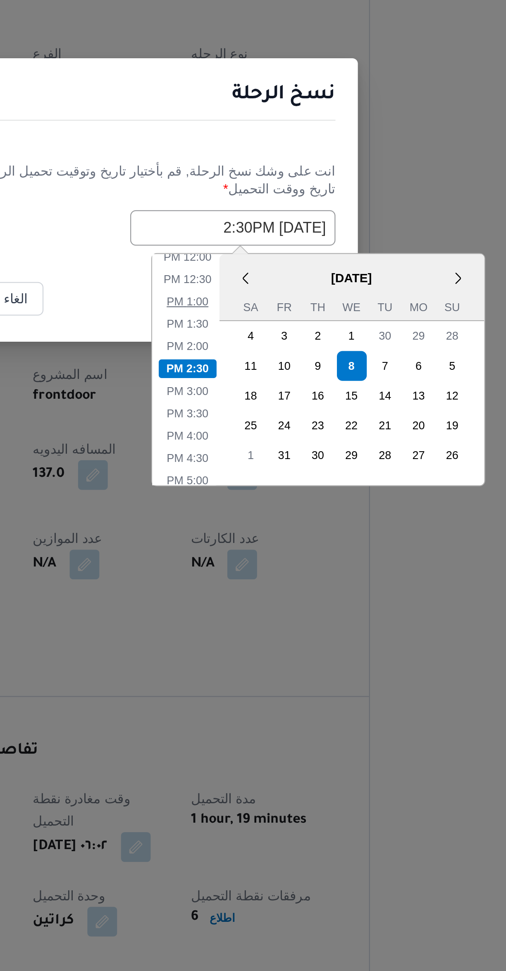
click at [276, 529] on li "1:00 PM" at bounding box center [278, 530] width 25 height 8
type input "08/10/2025 1:00PM"
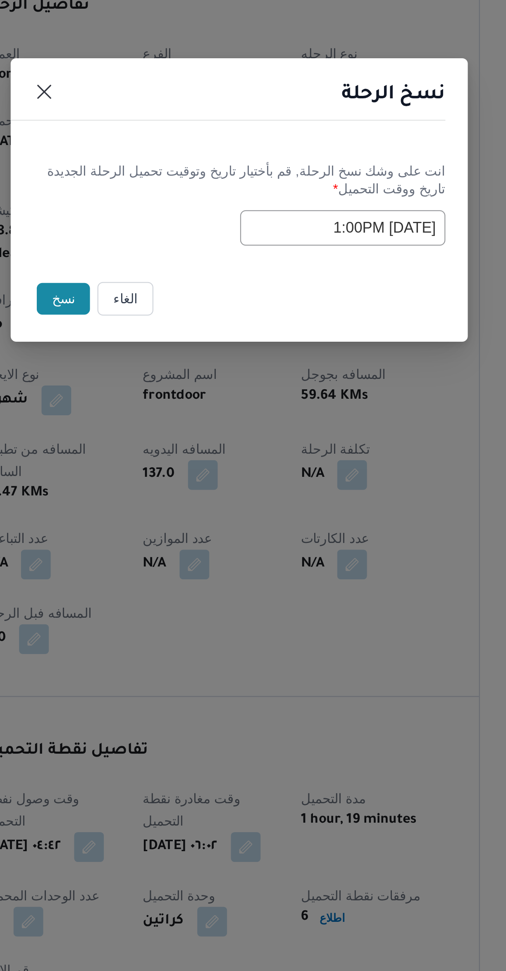
click at [170, 534] on button "نسخ" at bounding box center [175, 529] width 24 height 14
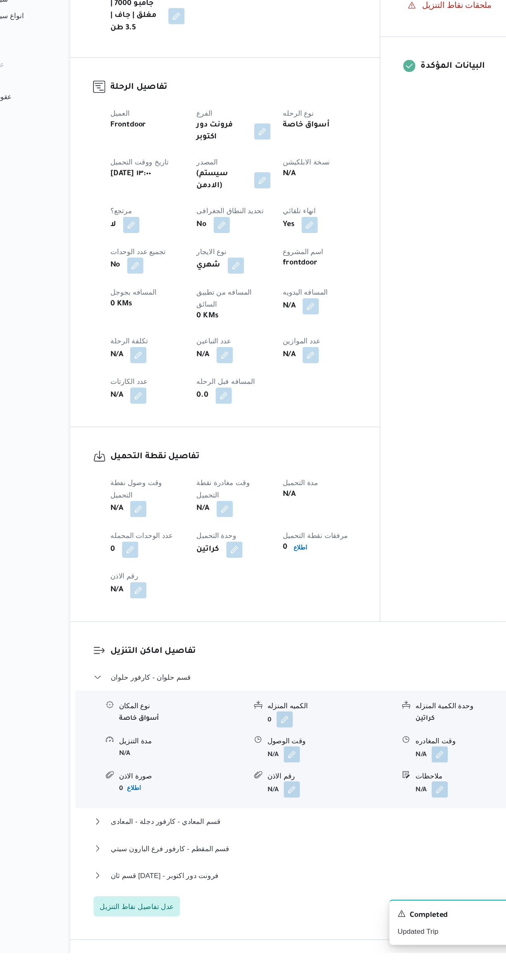
scroll to position [133, 0]
click at [162, 603] on button "button" at bounding box center [162, 609] width 13 height 13
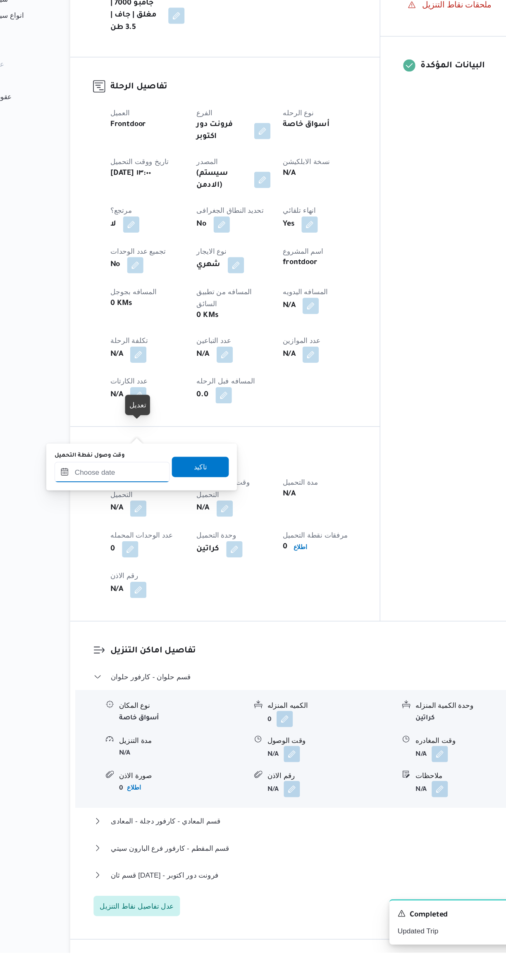
click at [147, 580] on input "وقت وصول نفطة التحميل" at bounding box center [142, 580] width 94 height 17
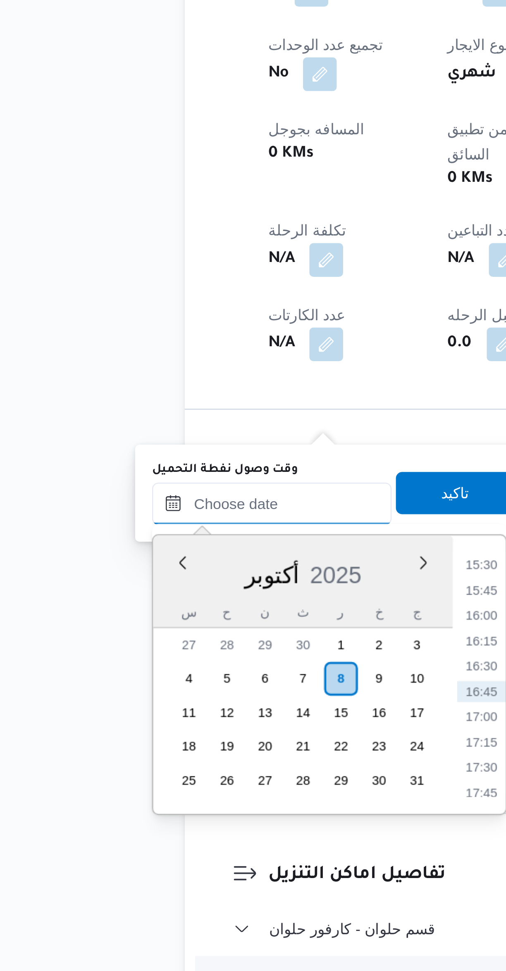
scroll to position [0, 0]
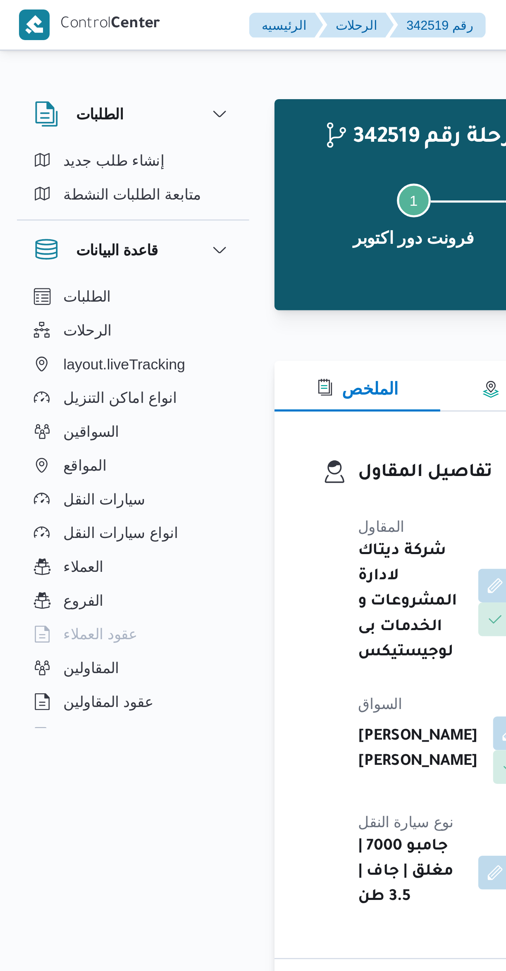
click at [93, 777] on div "342519 رحلة رقم معلق نسخ الرحلة Step 1 is incomplete 1 فرونت دور اكتوبر Step 2 …" at bounding box center [248, 758] width 506 height 1475
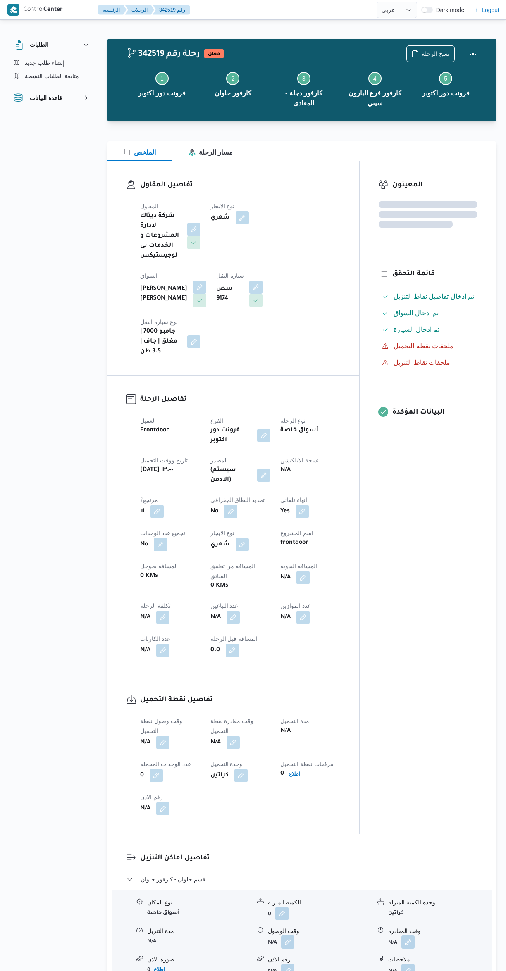
select select "ar"
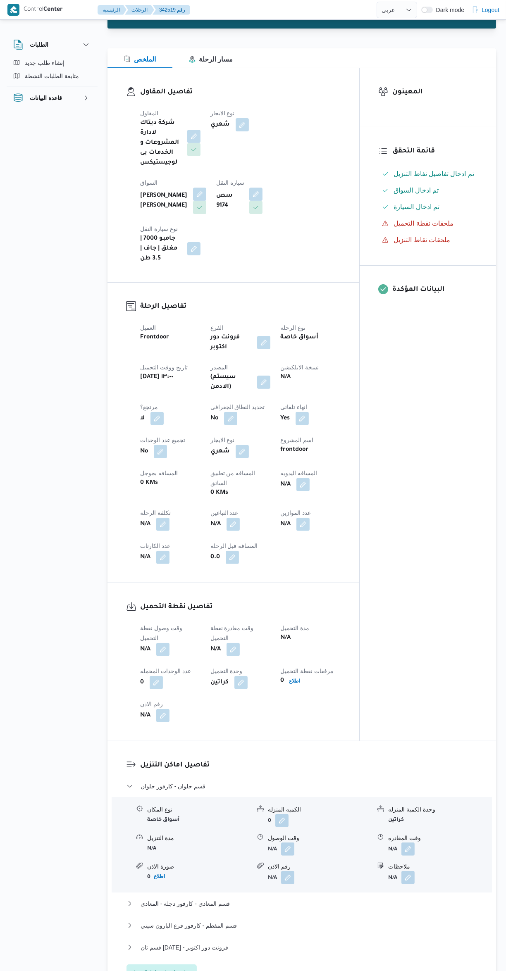
scroll to position [360, 0]
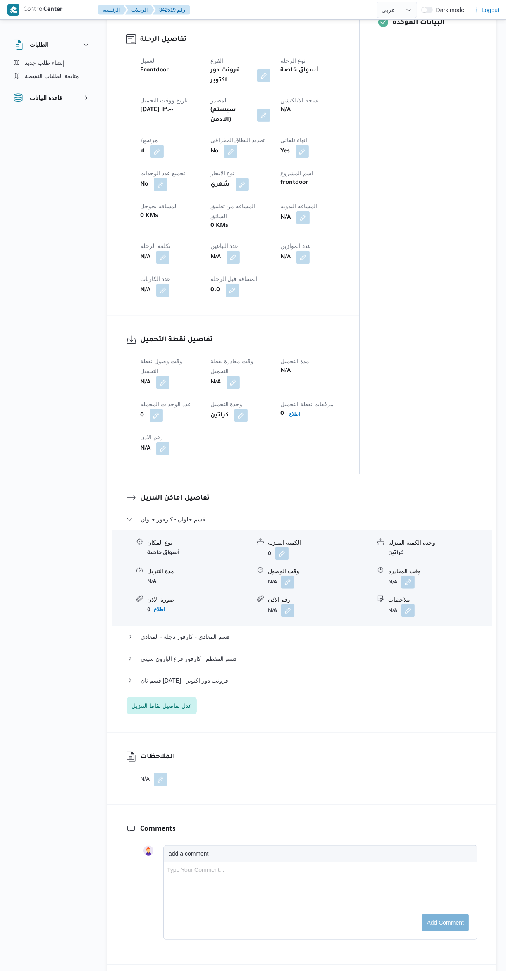
click at [163, 376] on button "button" at bounding box center [162, 382] width 13 height 13
click at [131, 353] on input "وقت وصول نفطة التحميل" at bounding box center [142, 353] width 94 height 17
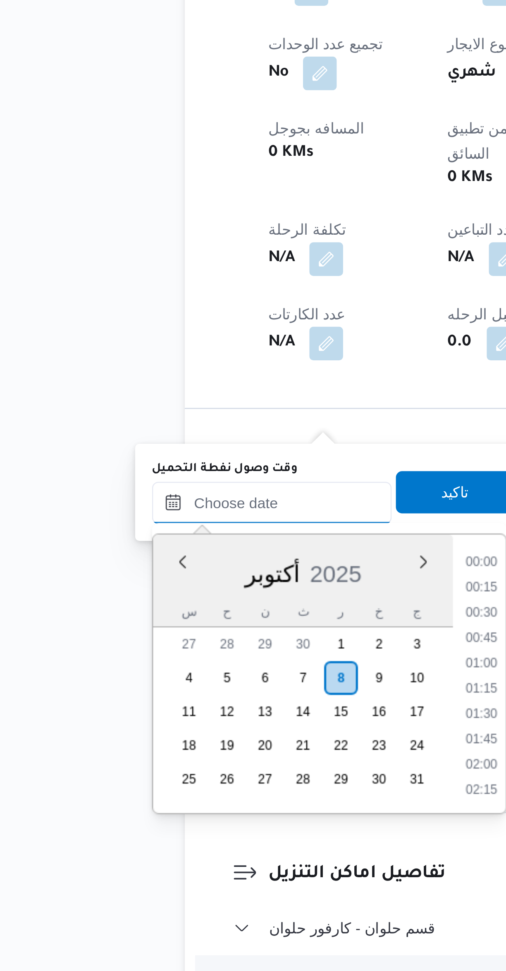
scroll to position [614, 0]
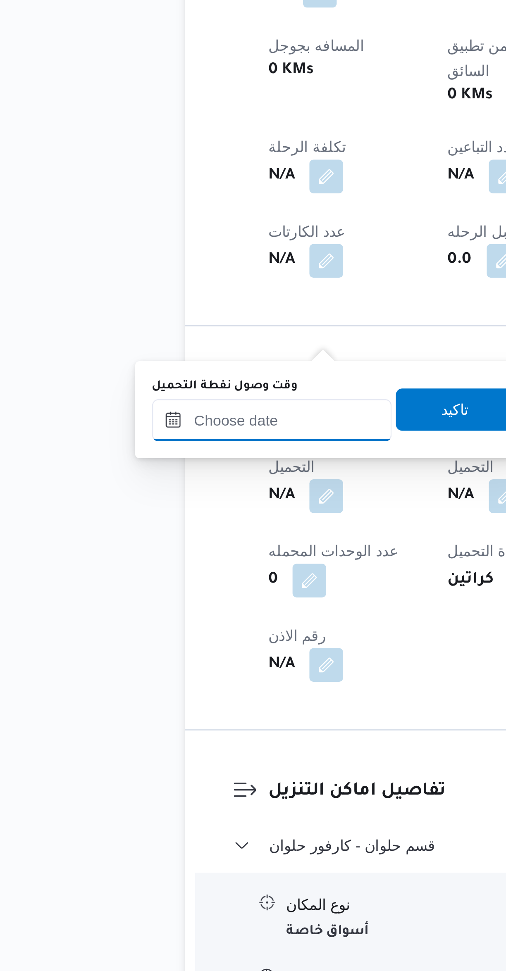
click at [153, 712] on input "وقت وصول نفطة التحميل" at bounding box center [142, 713] width 94 height 17
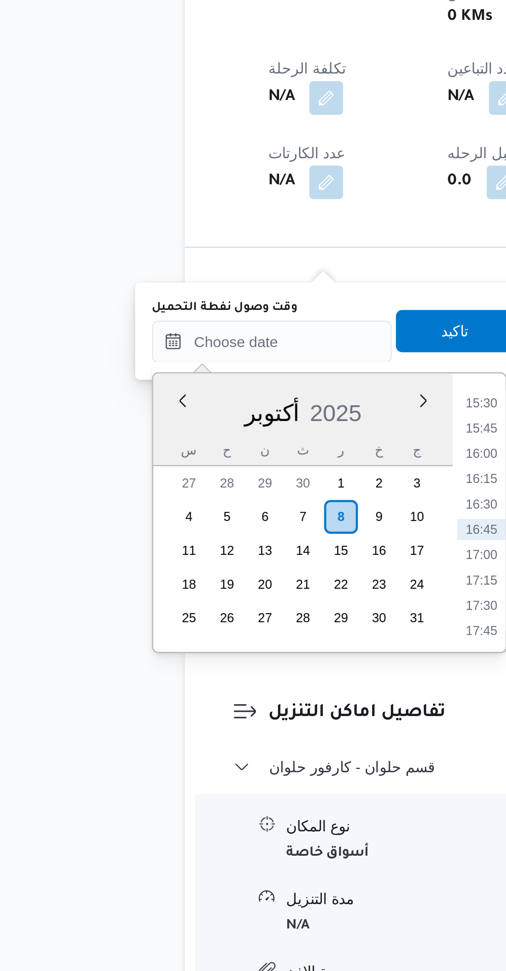
click at [220, 734] on li "15:30" at bounding box center [223, 737] width 19 height 8
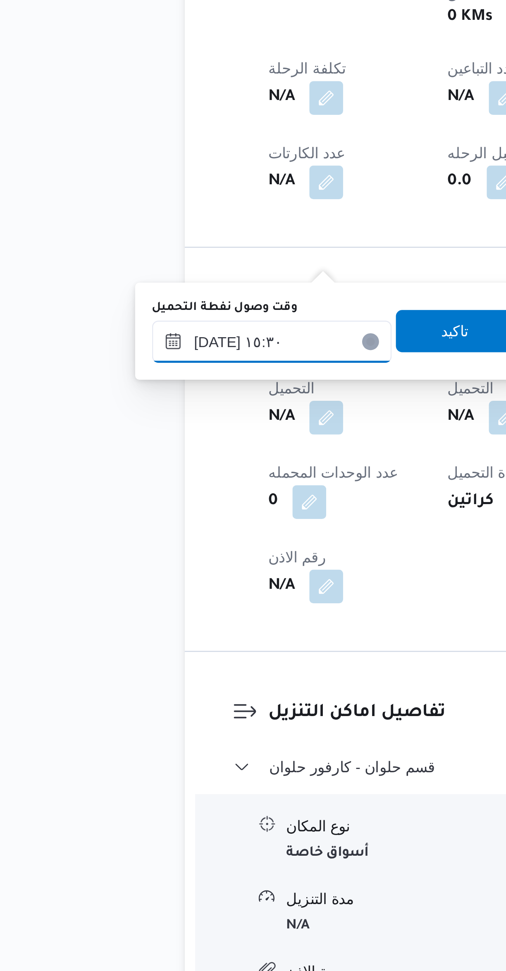
click at [153, 710] on input "[DATE] ١٥:٣٠" at bounding box center [142, 713] width 94 height 17
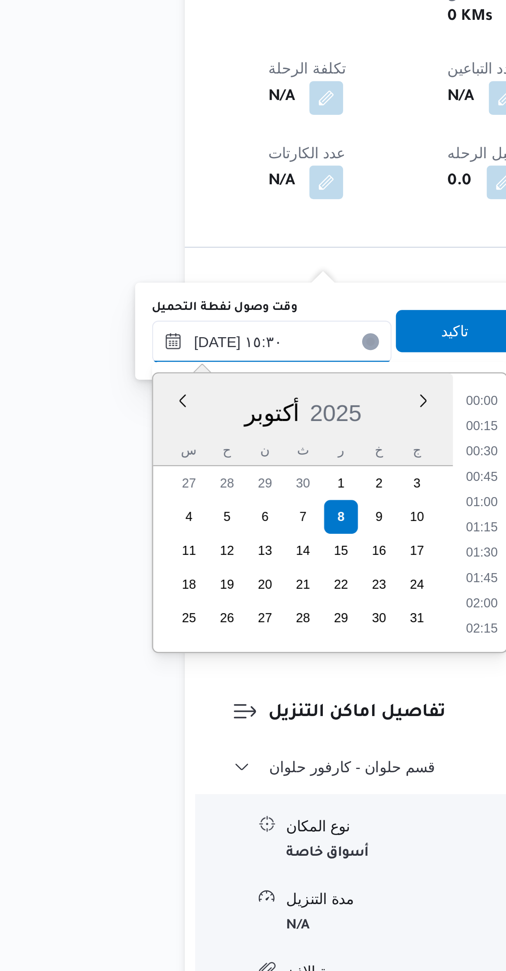
scroll to position [565, 0]
click at [218, 738] on li "14:15" at bounding box center [223, 737] width 19 height 8
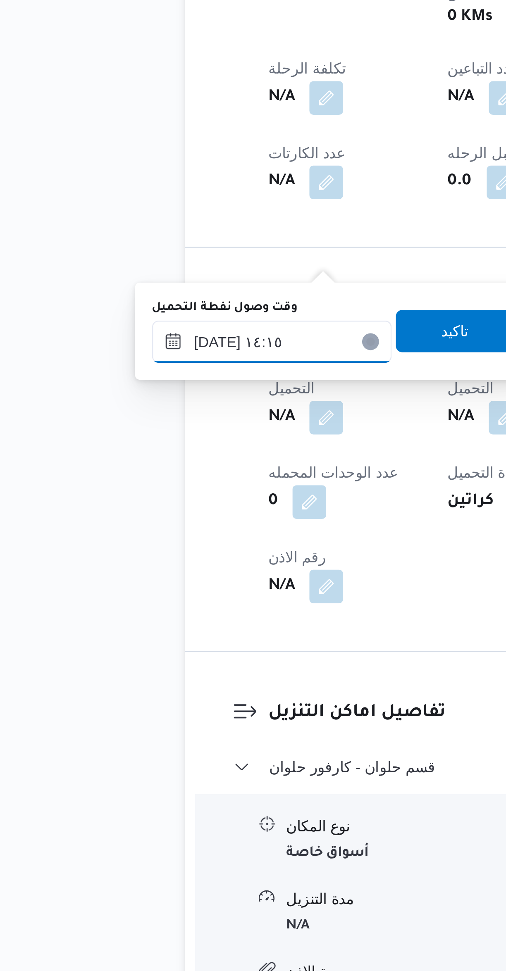
click at [152, 710] on input "٠٨/١٠/٢٠٢٥ ١٤:١٥" at bounding box center [142, 713] width 94 height 17
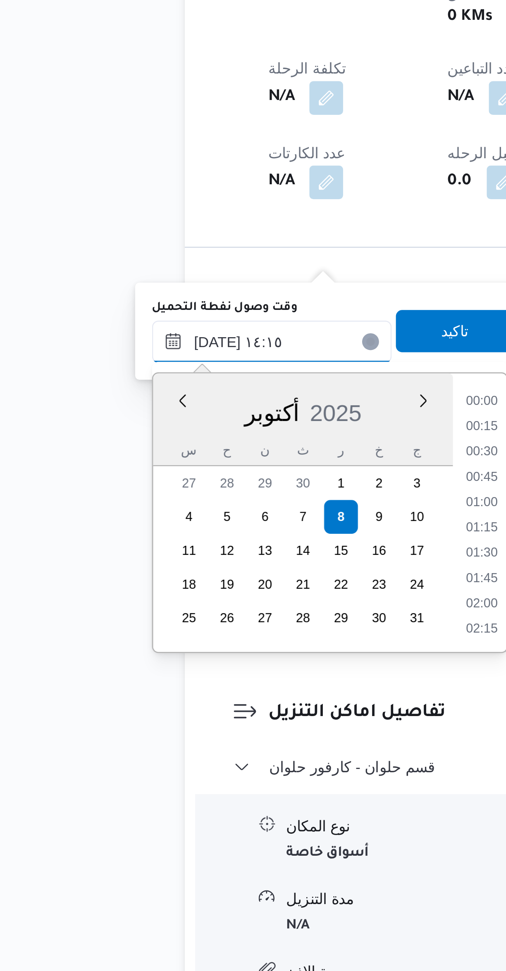
scroll to position [515, 0]
click at [220, 735] on li "13:00" at bounding box center [223, 737] width 19 height 8
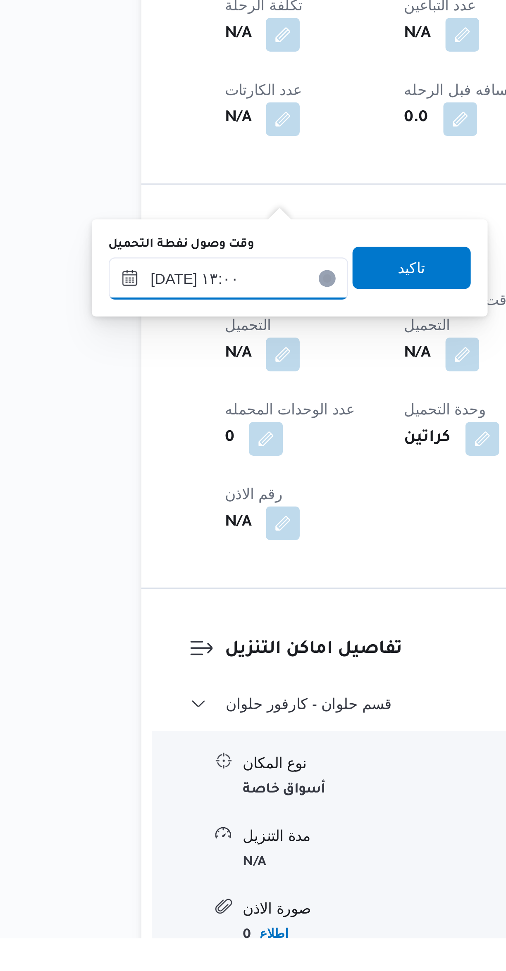
click at [148, 714] on input "٠٨/١٠/٢٠٢٥ ١٣:٠٠" at bounding box center [142, 713] width 94 height 17
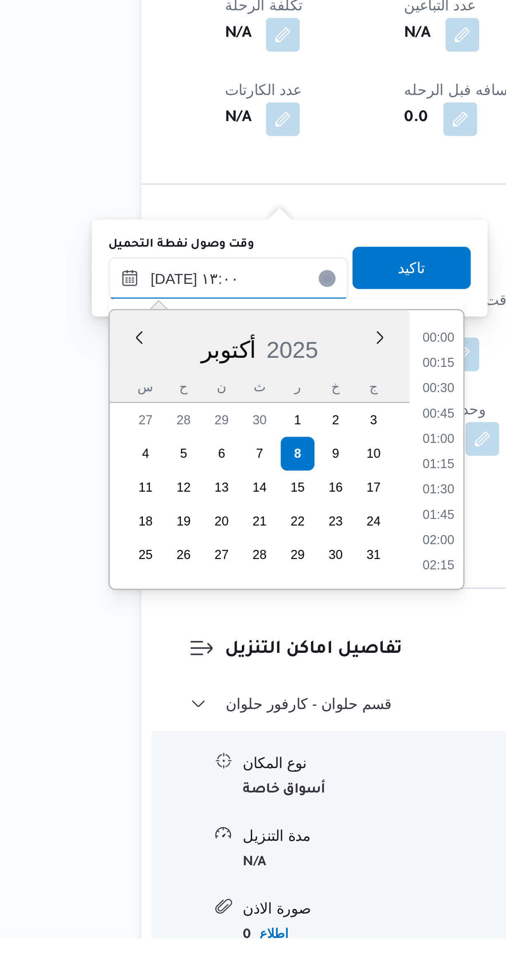
scroll to position [465, 0]
click at [224, 775] on li "12:45" at bounding box center [223, 776] width 19 height 8
type input "٠٨/١٠/٢٠٢٥ ١٢:٤٥"
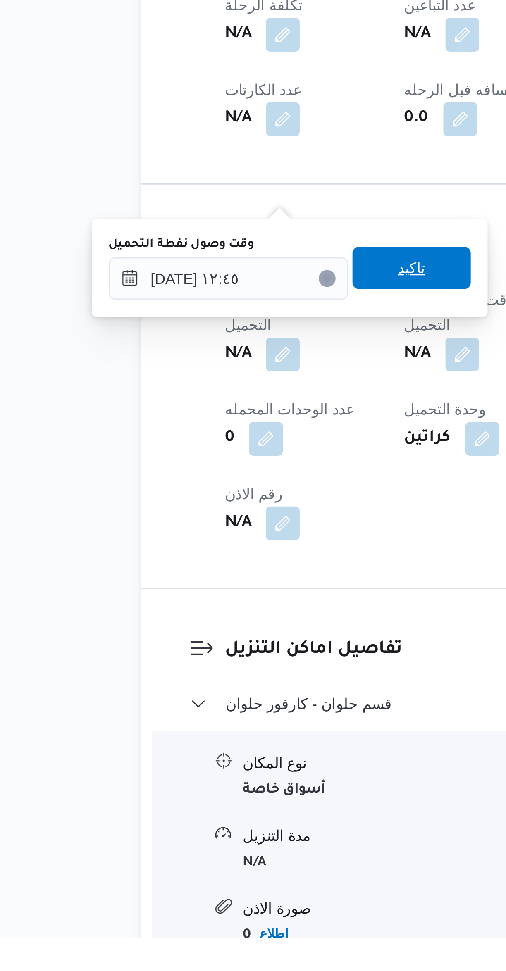
click at [218, 708] on span "تاكيد" at bounding box center [213, 708] width 46 height 17
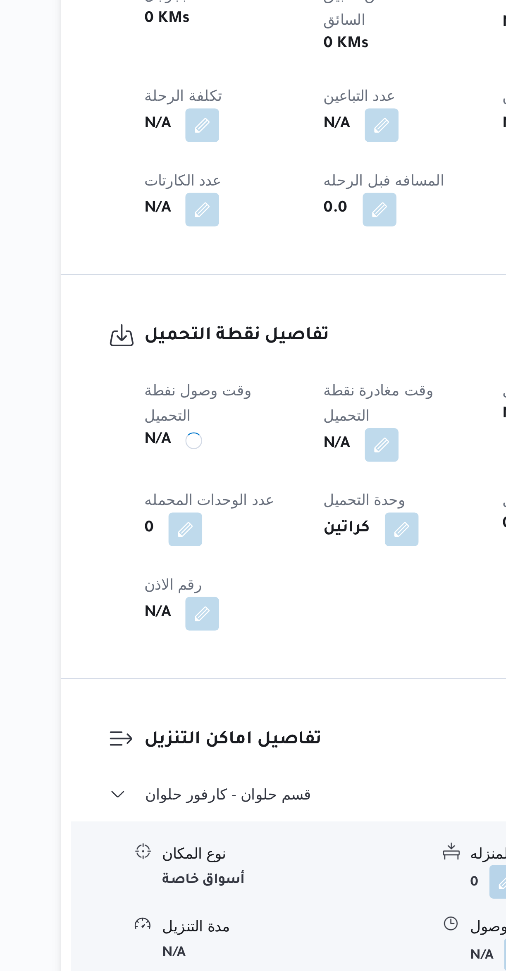
scroll to position [0, 0]
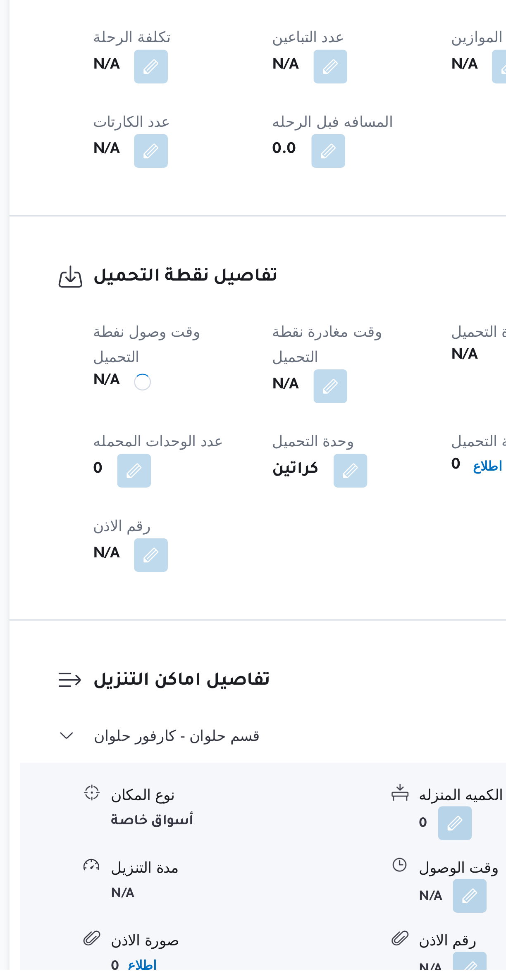
click at [240, 736] on button "button" at bounding box center [232, 742] width 13 height 13
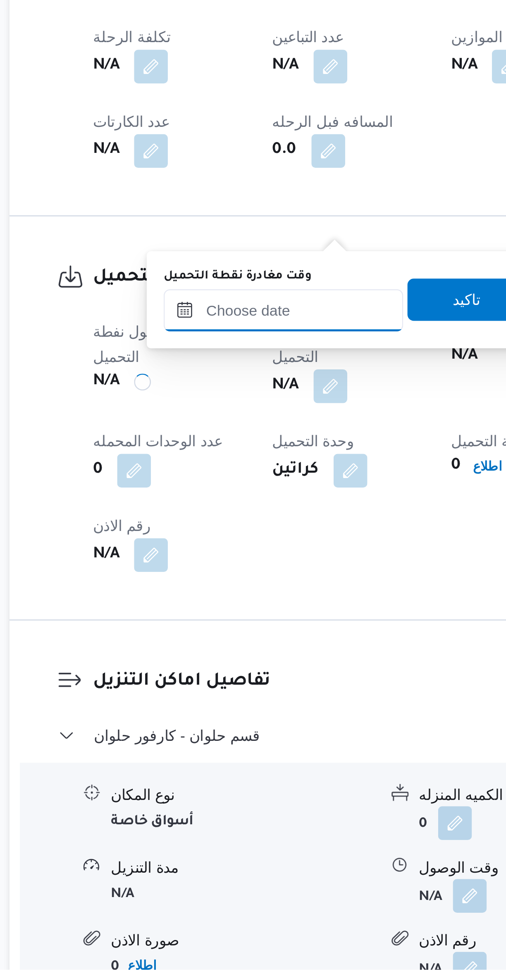
click at [220, 711] on input "وقت مغادرة نقطة التحميل" at bounding box center [215, 713] width 94 height 17
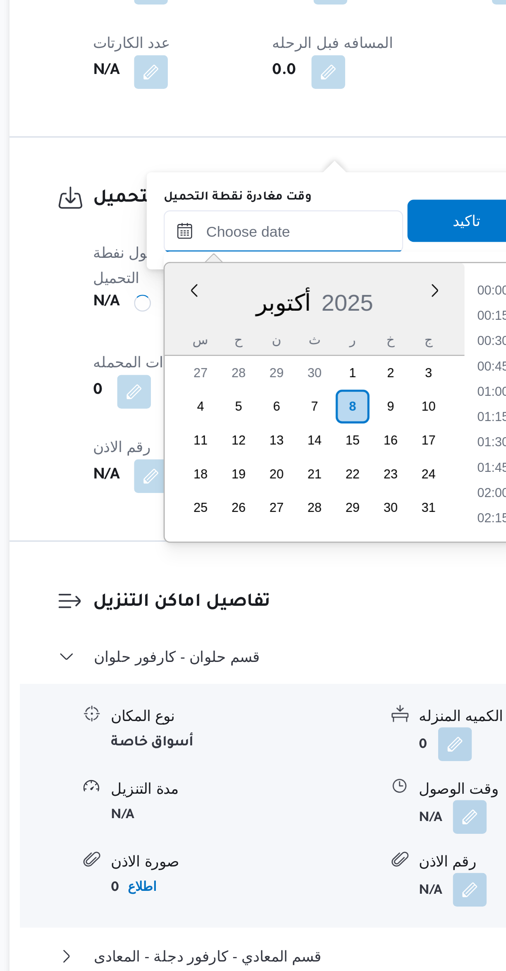
scroll to position [614, 0]
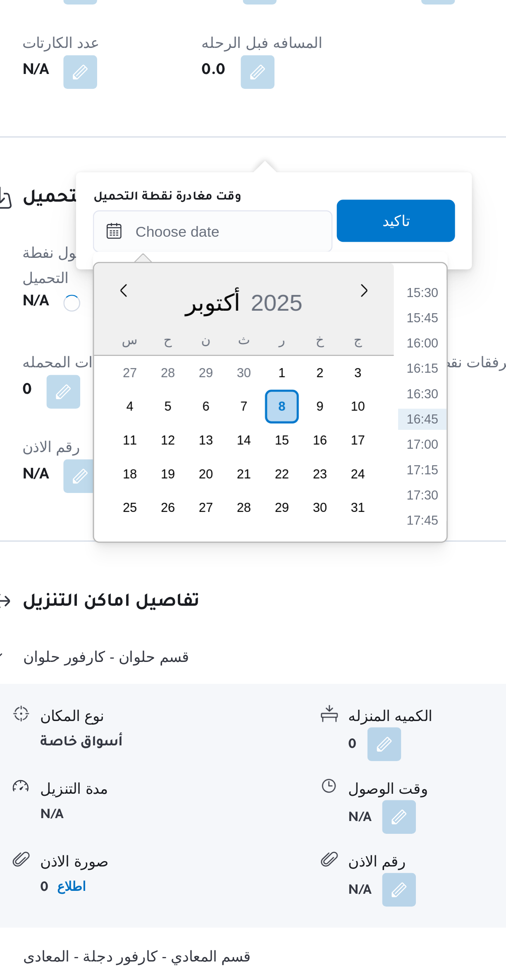
click at [293, 708] on li "15:30" at bounding box center [296, 705] width 19 height 8
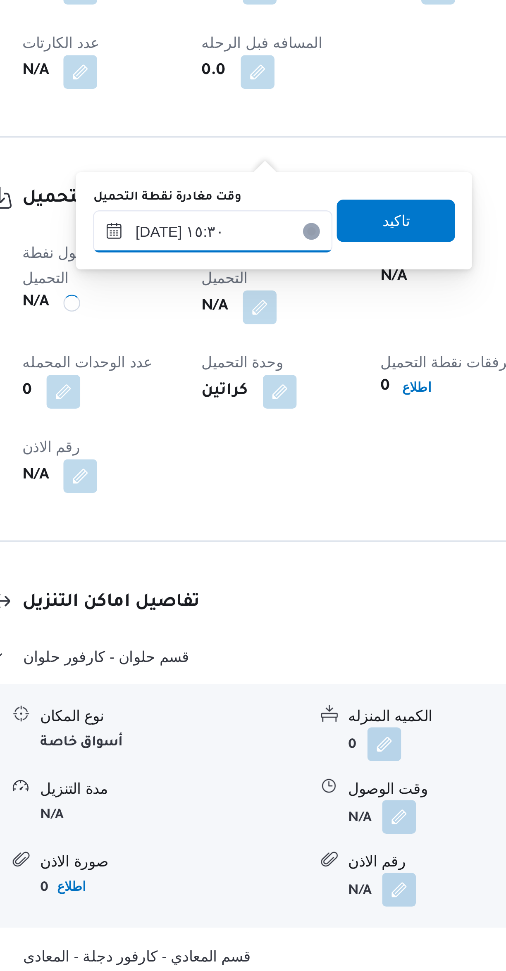
click at [225, 680] on input "٠٨/١٠/٢٠٢٥ ١٥:٣٠" at bounding box center [215, 681] width 94 height 17
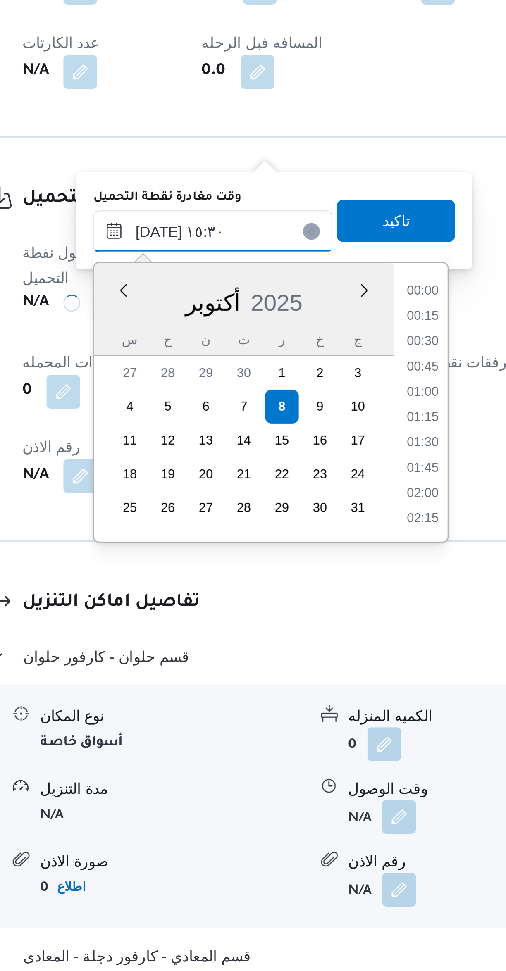
scroll to position [565, 0]
click at [298, 705] on li "14:15" at bounding box center [297, 705] width 19 height 8
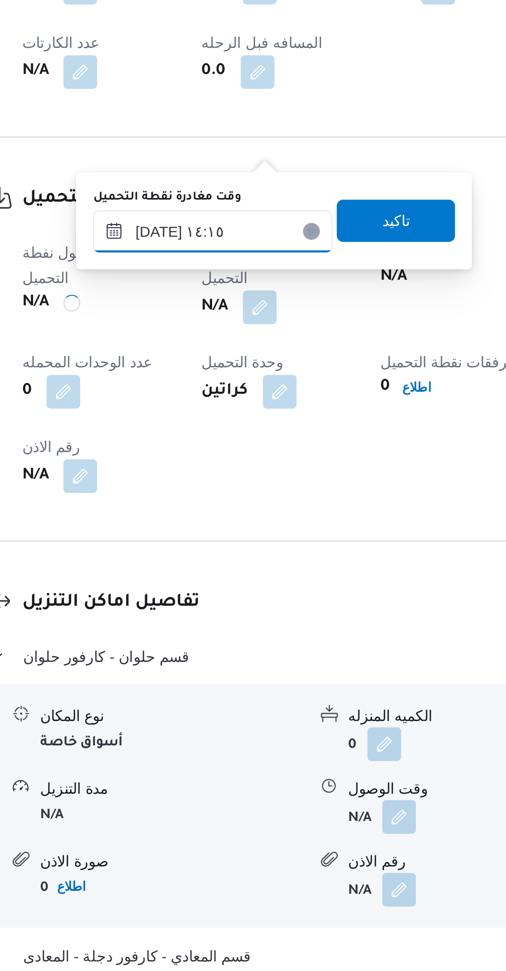
click at [219, 680] on input "٠٨/١٠/٢٠٢٥ ١٤:١٥" at bounding box center [215, 681] width 94 height 17
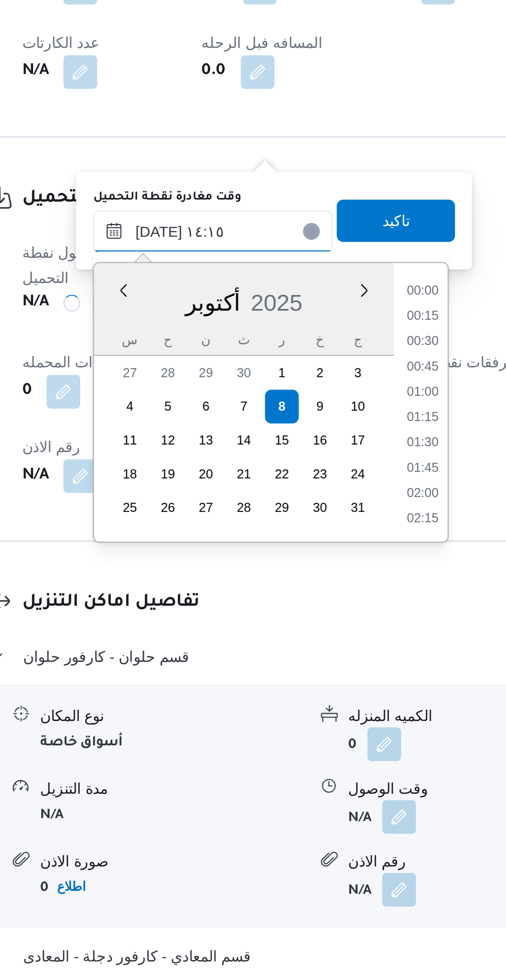
scroll to position [515, 0]
click at [297, 727] on li "13:30" at bounding box center [297, 725] width 19 height 8
type input "[DATE] ١٣:٣٠"
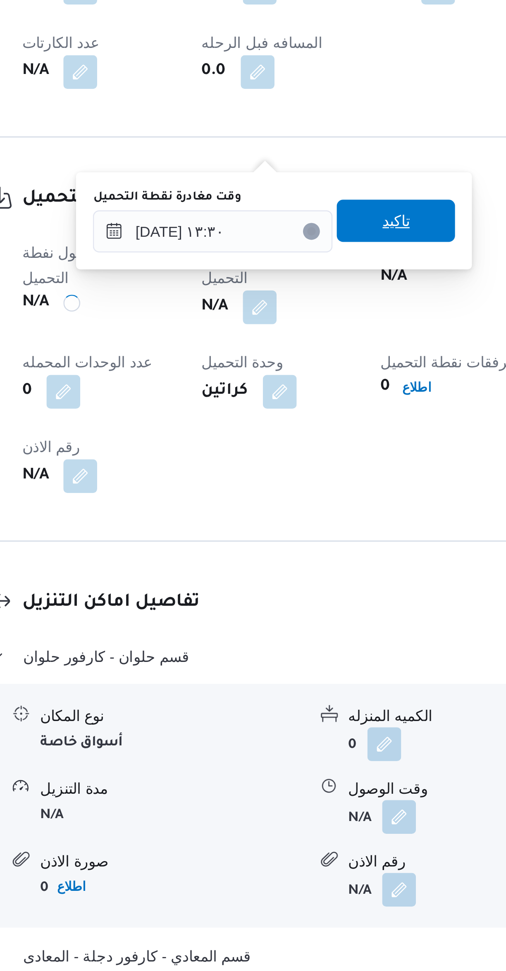
click at [293, 679] on span "تاكيد" at bounding box center [286, 677] width 46 height 17
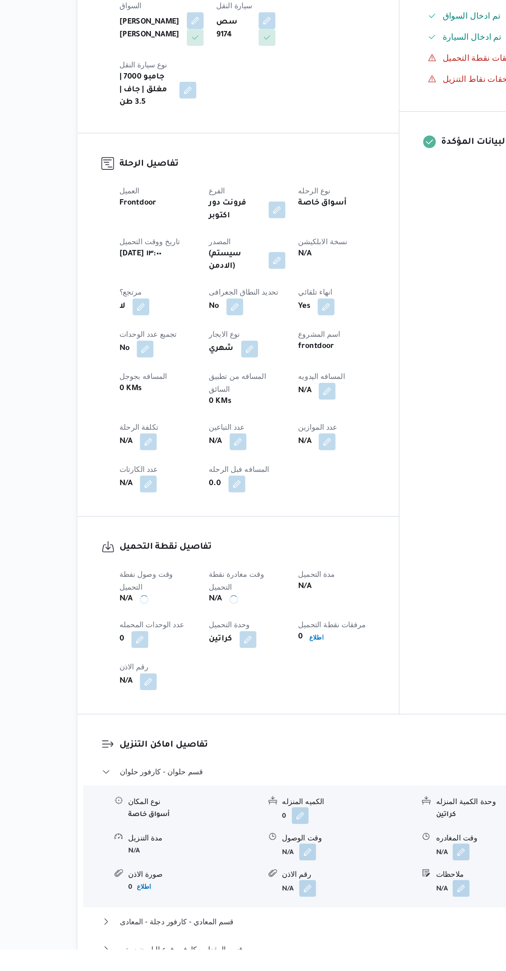
scroll to position [71, 0]
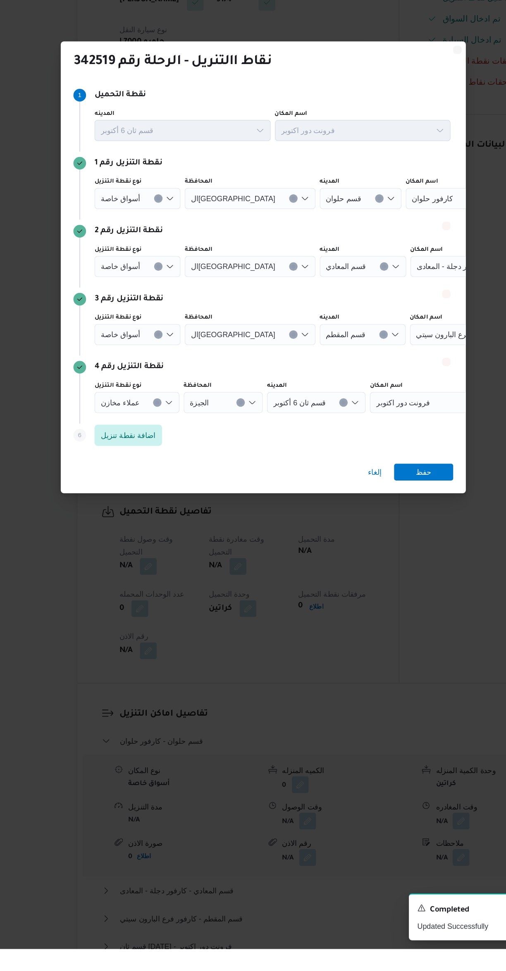
click at [169, 385] on icon "Clear input" at bounding box center [170, 382] width 3 height 3
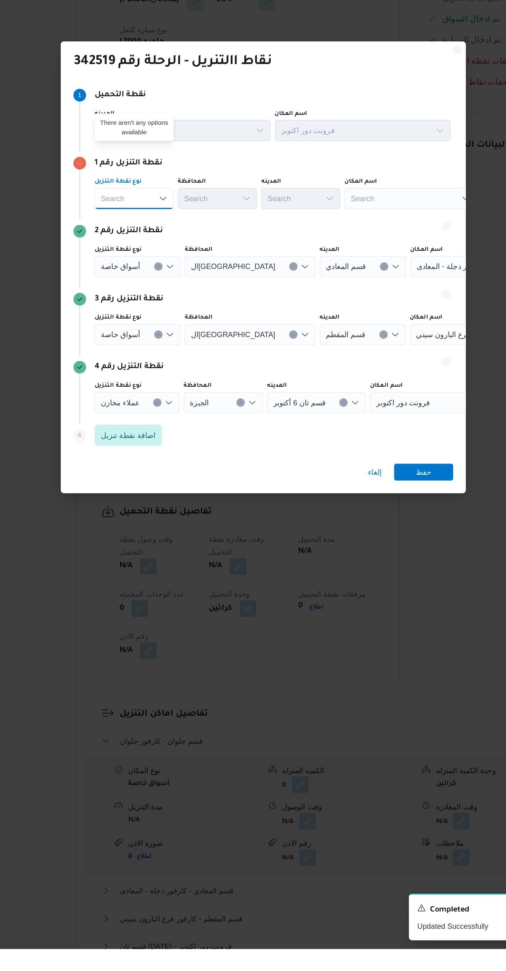
scroll to position [0, 0]
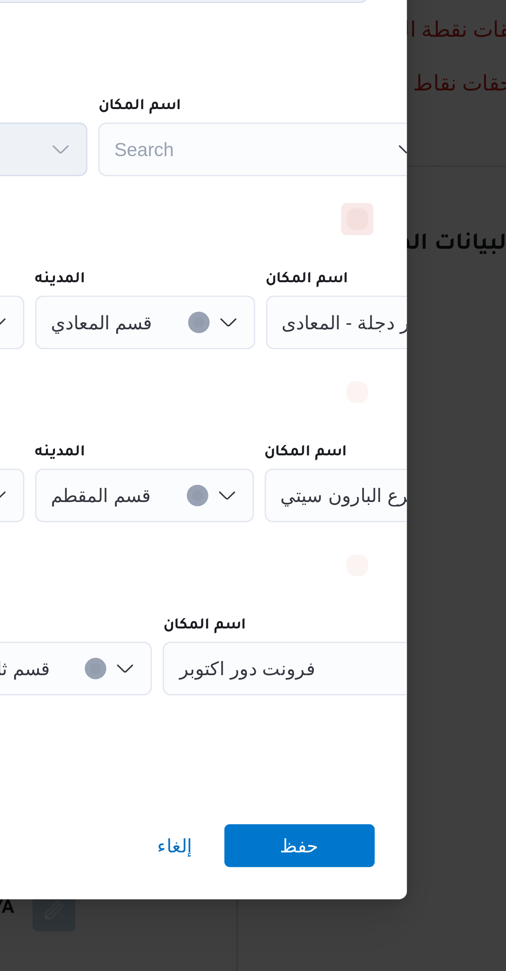
click at [395, 400] on button "Delete" at bounding box center [396, 405] width 10 height 10
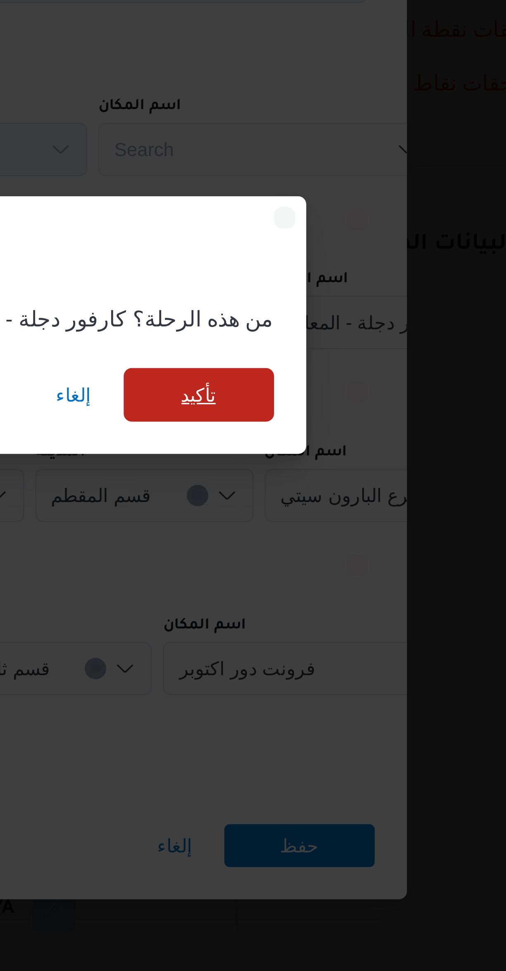
click at [340, 453] on span "تأكيد" at bounding box center [347, 458] width 46 height 17
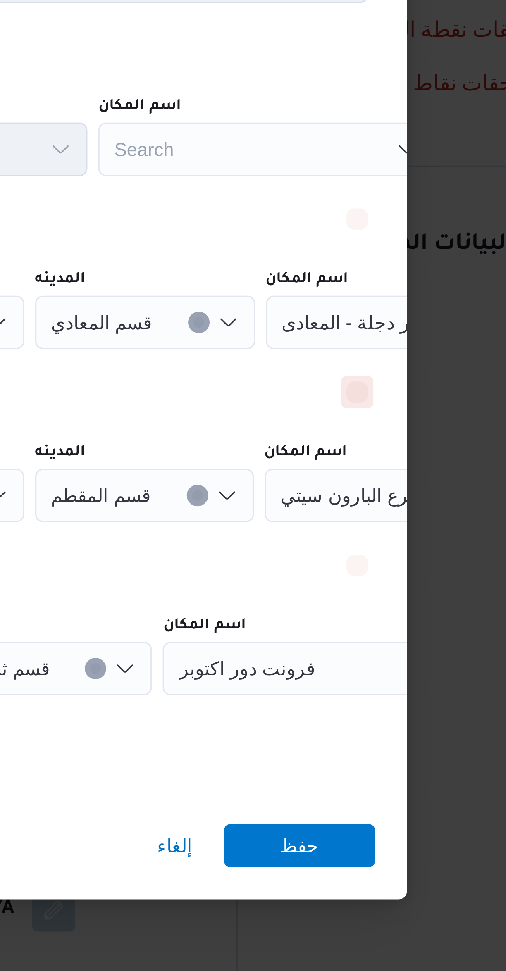
click at [398, 454] on button "Delete" at bounding box center [396, 458] width 10 height 10
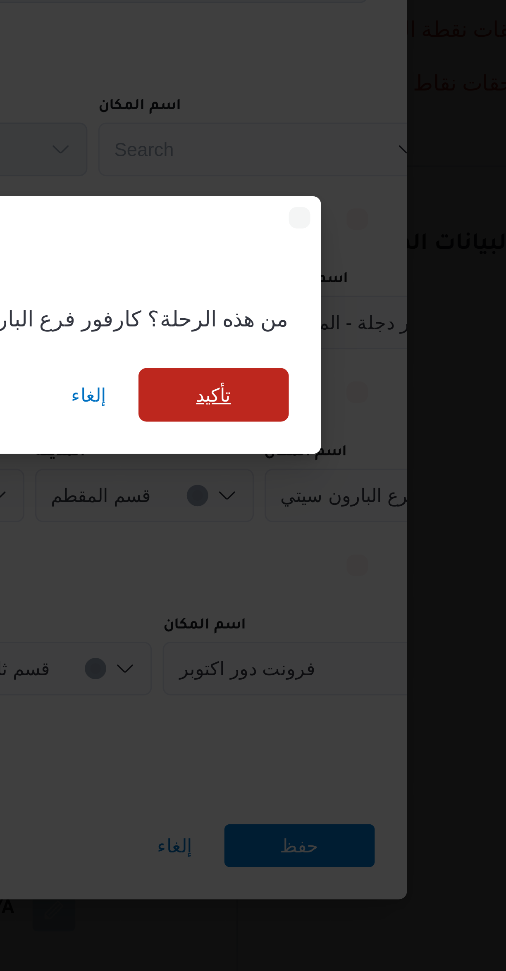
click at [348, 456] on span "تأكيد" at bounding box center [352, 458] width 46 height 17
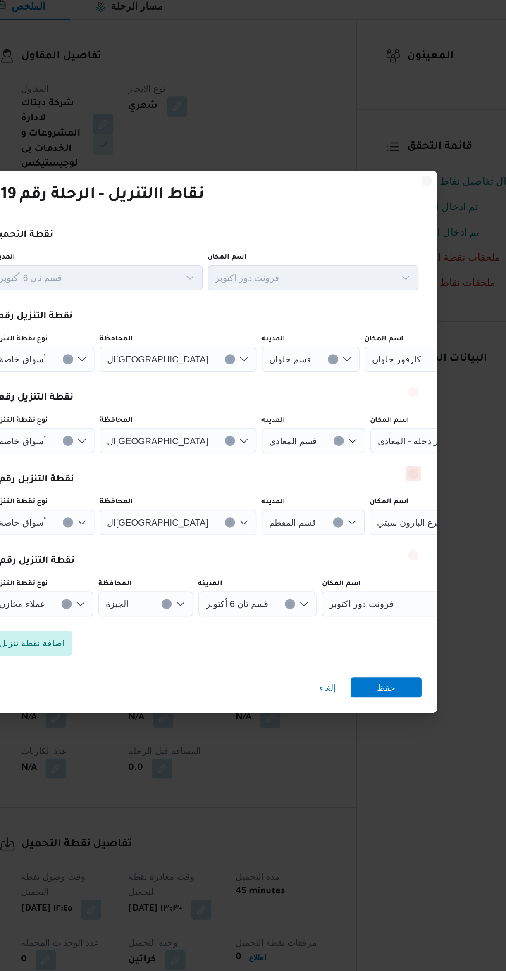
click at [394, 453] on button "Delete" at bounding box center [396, 458] width 10 height 10
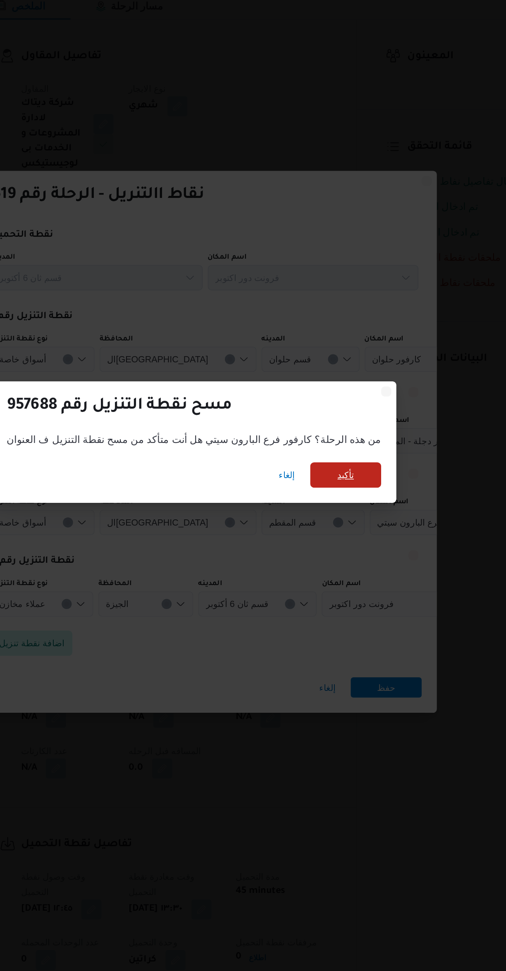
click at [341, 452] on span "تأكيد" at bounding box center [352, 458] width 46 height 17
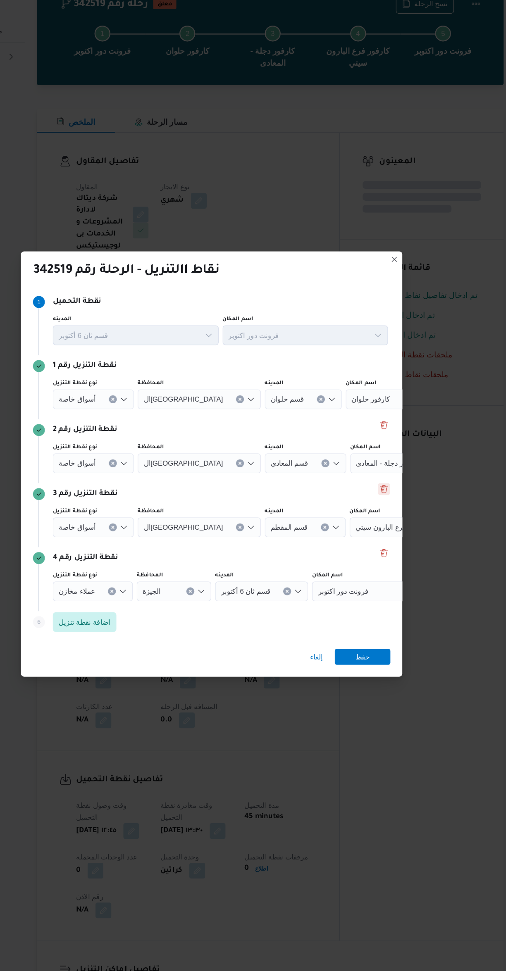
click at [394, 453] on button "Delete" at bounding box center [396, 458] width 10 height 10
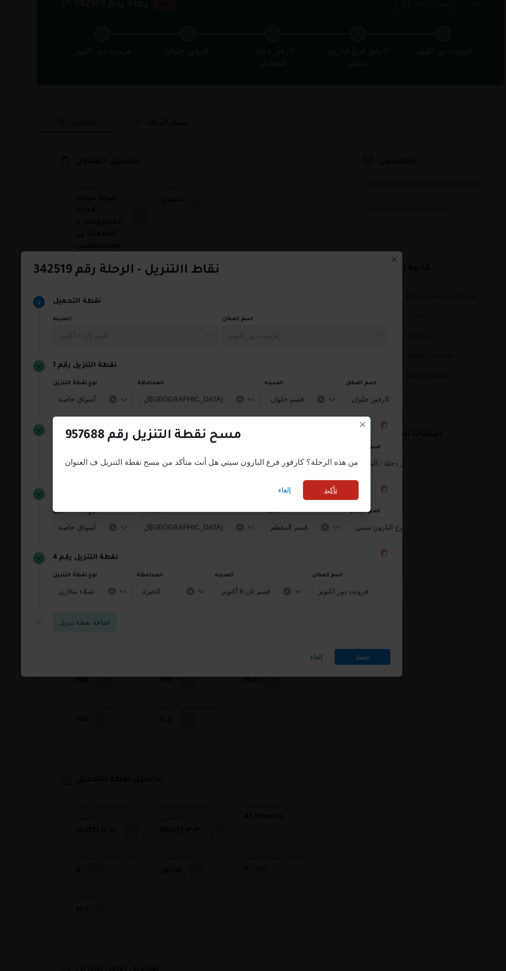
click at [340, 452] on span "تأكيد" at bounding box center [352, 458] width 46 height 17
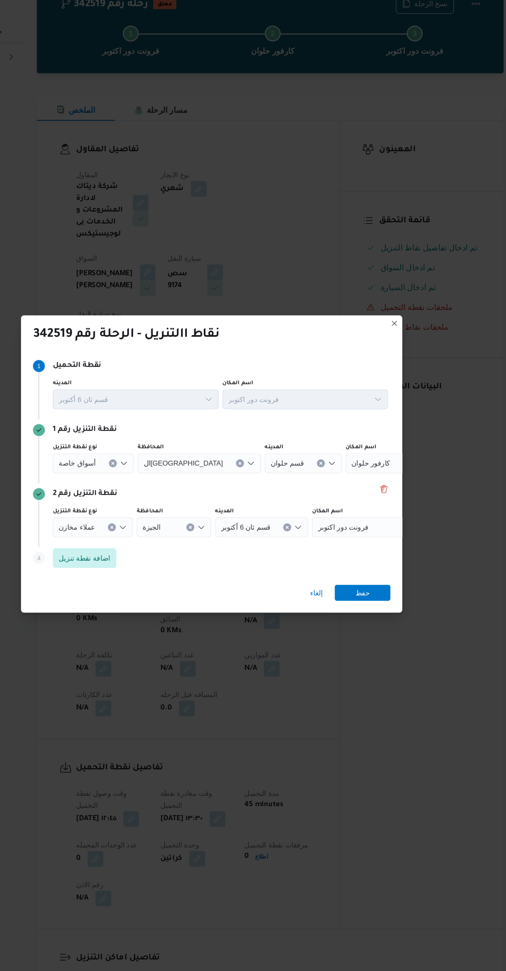
scroll to position [6, 0]
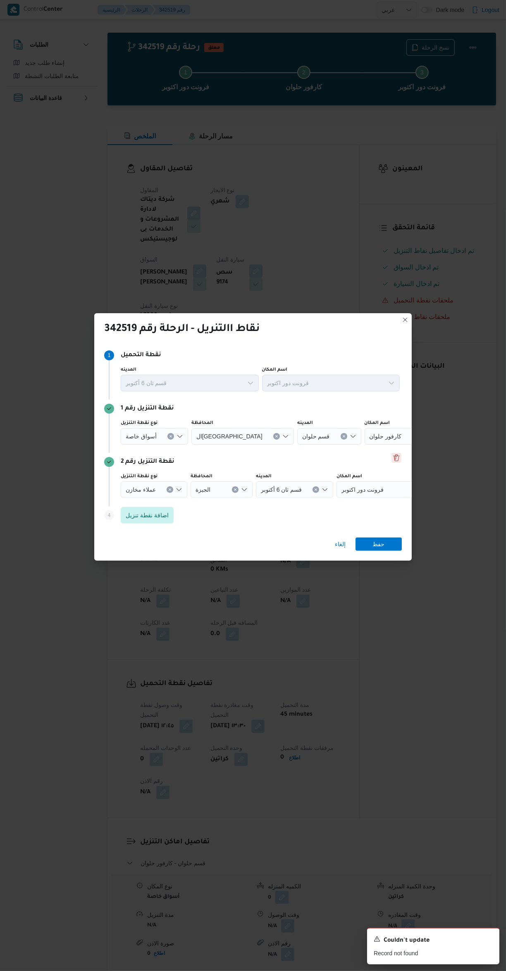
click at [397, 453] on button "Delete" at bounding box center [396, 458] width 10 height 10
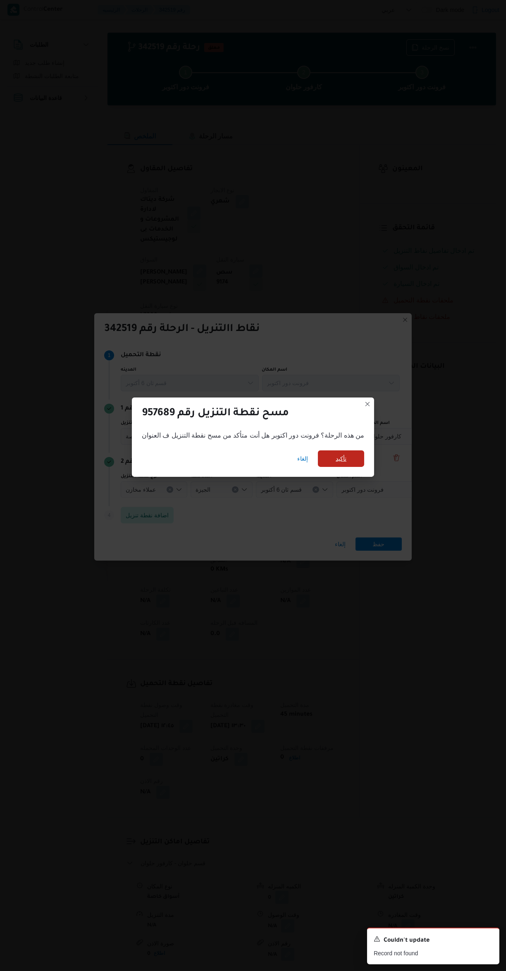
click at [334, 450] on span "تأكيد" at bounding box center [341, 458] width 46 height 17
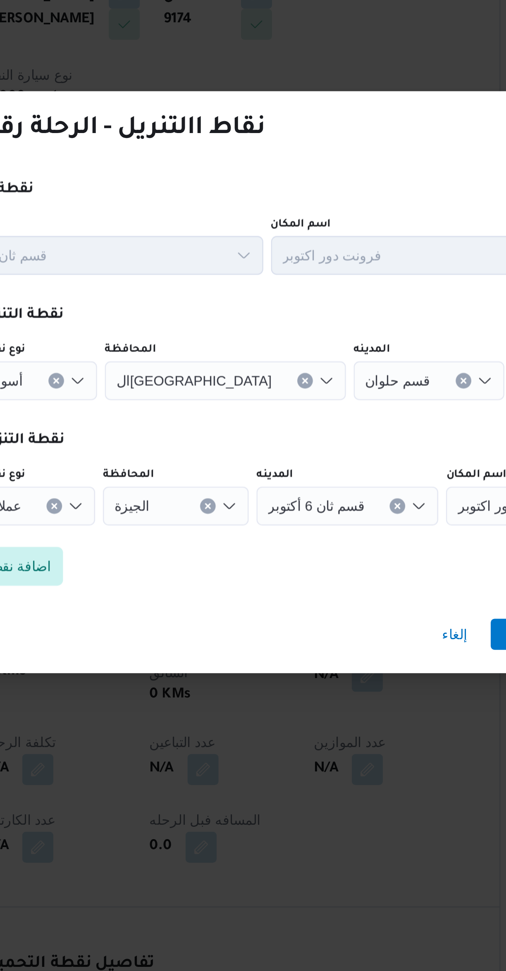
scroll to position [6, 0]
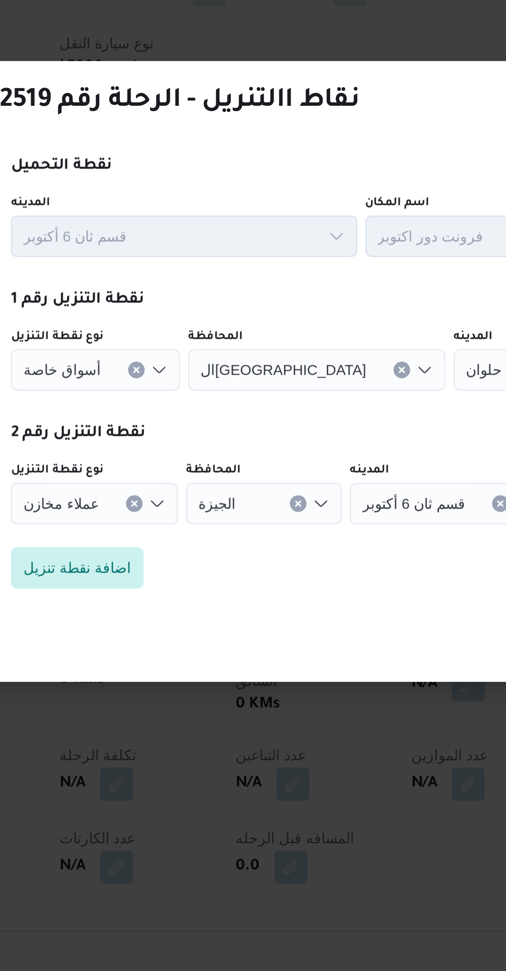
click at [169, 435] on icon "Clear input" at bounding box center [170, 436] width 3 height 3
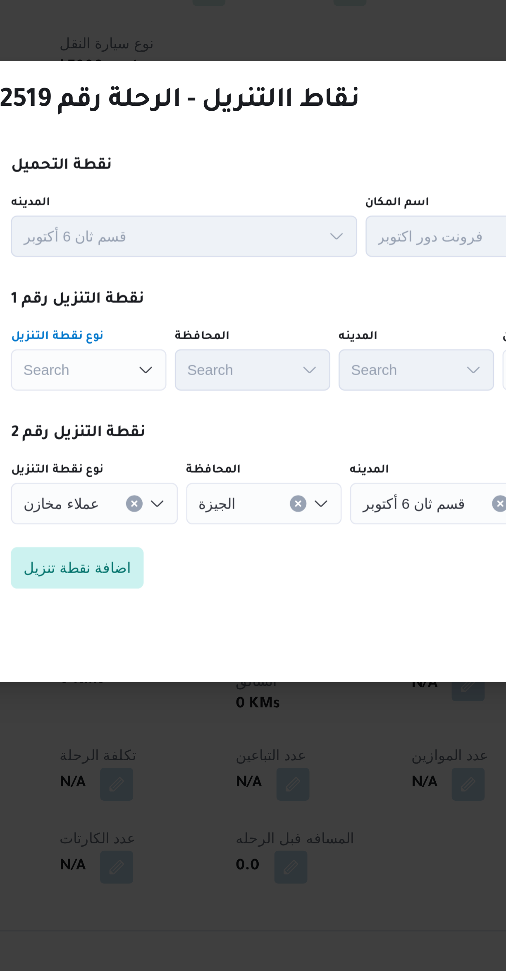
scroll to position [0, 0]
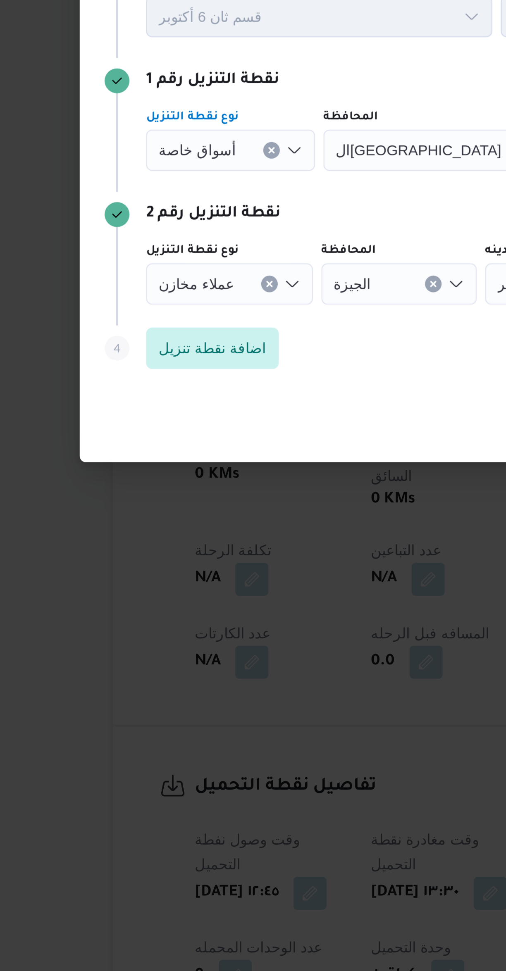
click at [162, 432] on div "أسواق خاصة Combo box. Selected. أسواق خاصة. Press Backspace to delete أسواق خاص…" at bounding box center [154, 436] width 67 height 17
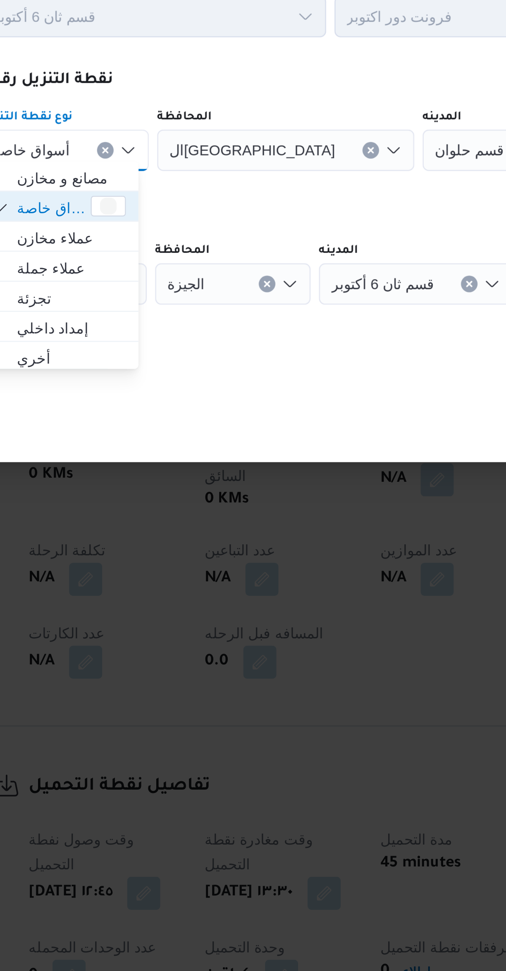
click at [169, 435] on icon "Clear input" at bounding box center [170, 436] width 3 height 3
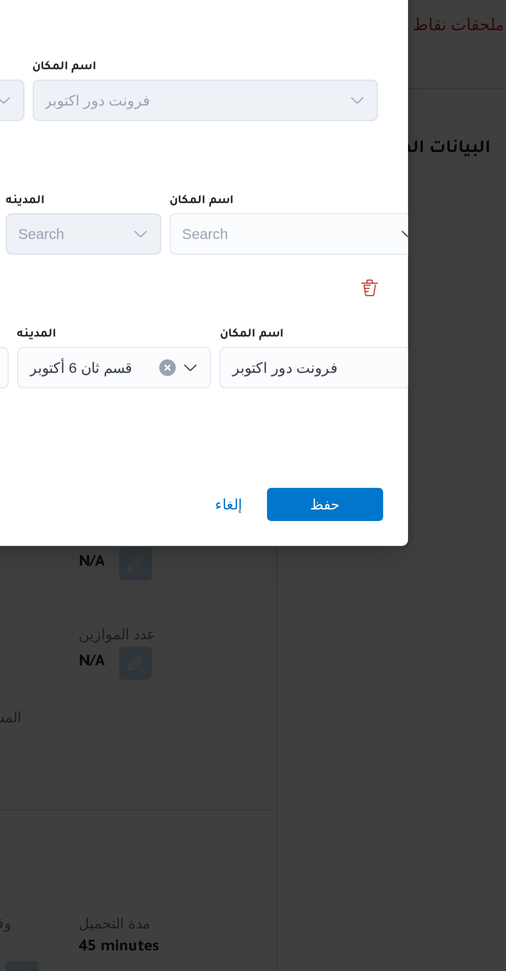
click at [328, 428] on div "Search" at bounding box center [368, 436] width 103 height 17
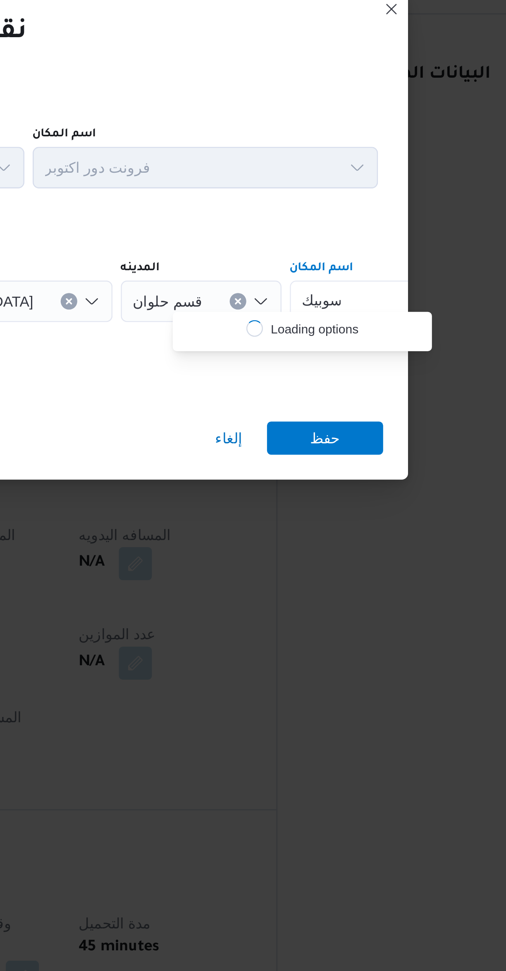
type input "سوبيكو"
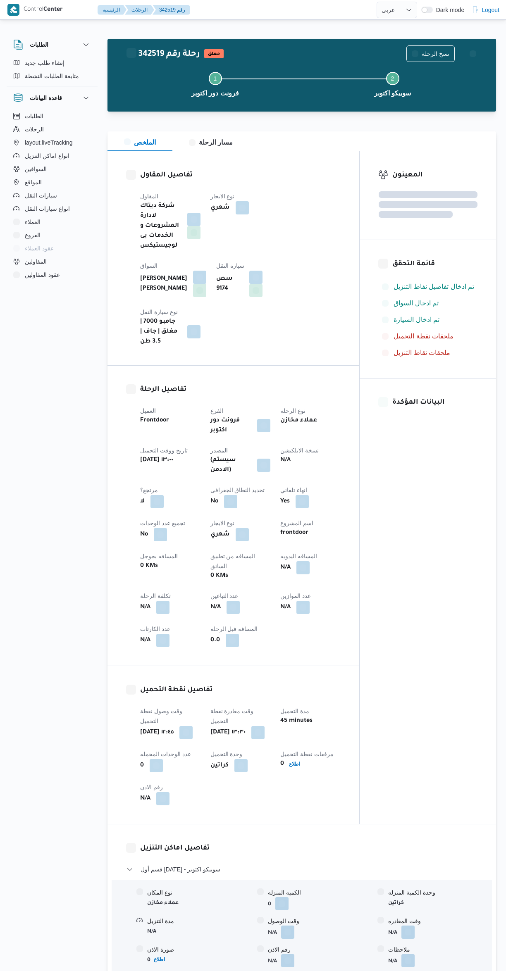
select select "ar"
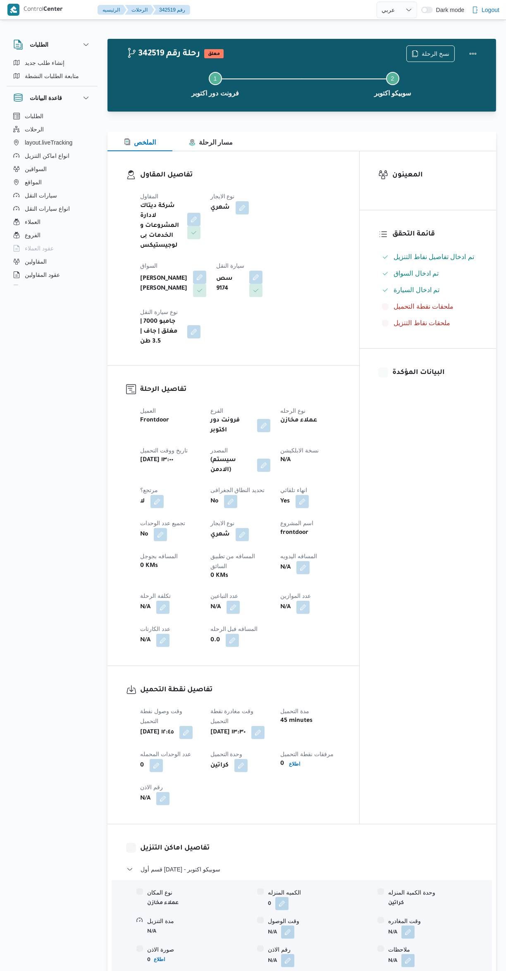
click at [291, 926] on button "button" at bounding box center [287, 932] width 13 height 13
click at [271, 910] on input "وقت الوصول" at bounding box center [266, 909] width 94 height 17
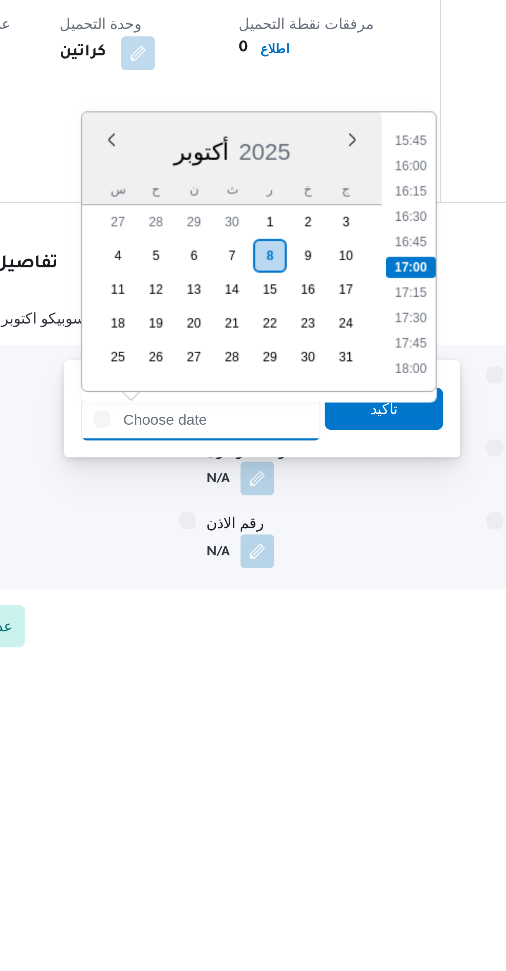
scroll to position [41, 0]
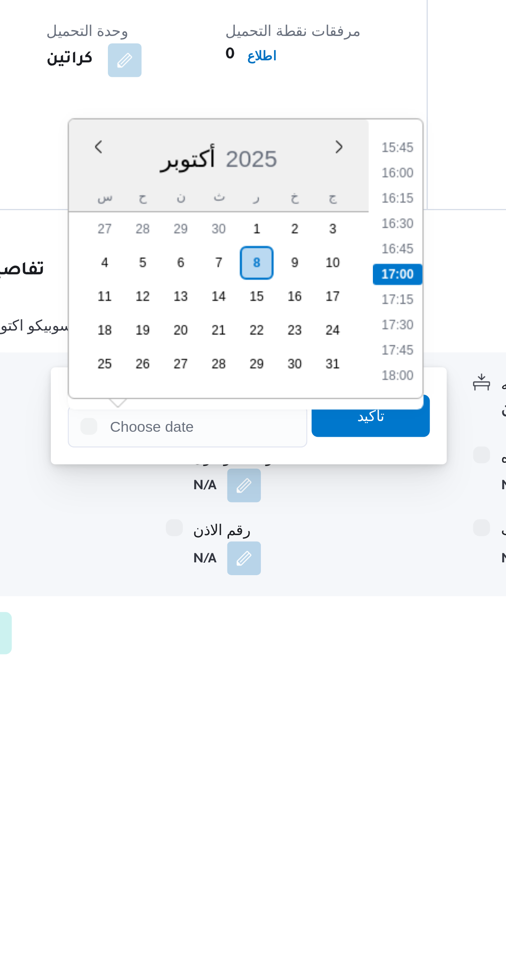
click at [348, 758] on li "15:45" at bounding box center [347, 759] width 19 height 8
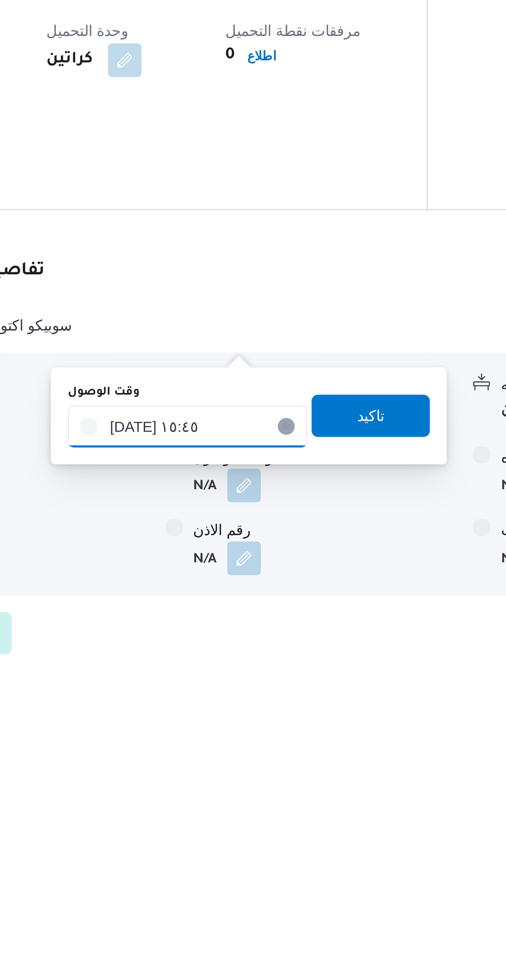
click at [245, 863] on input "[DATE] ١٥:٤٥" at bounding box center [266, 868] width 94 height 17
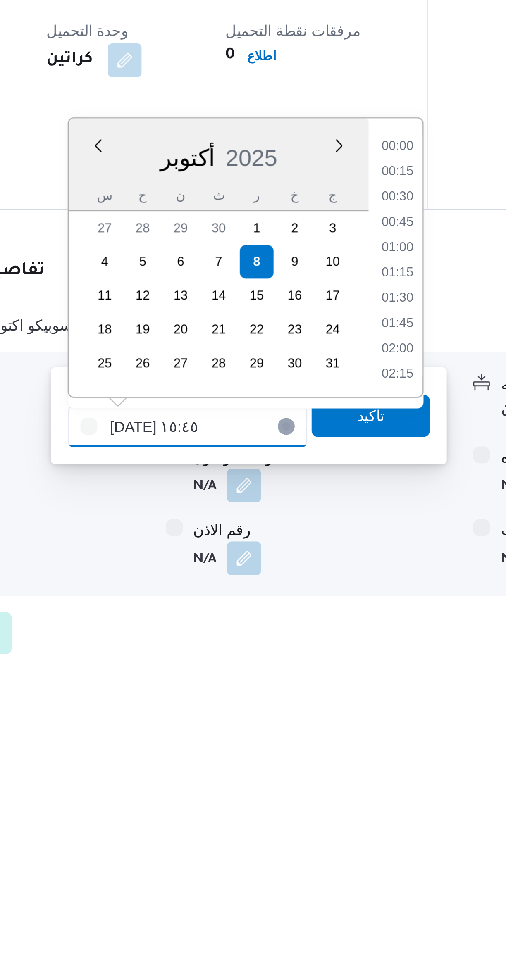
scroll to position [574, 0]
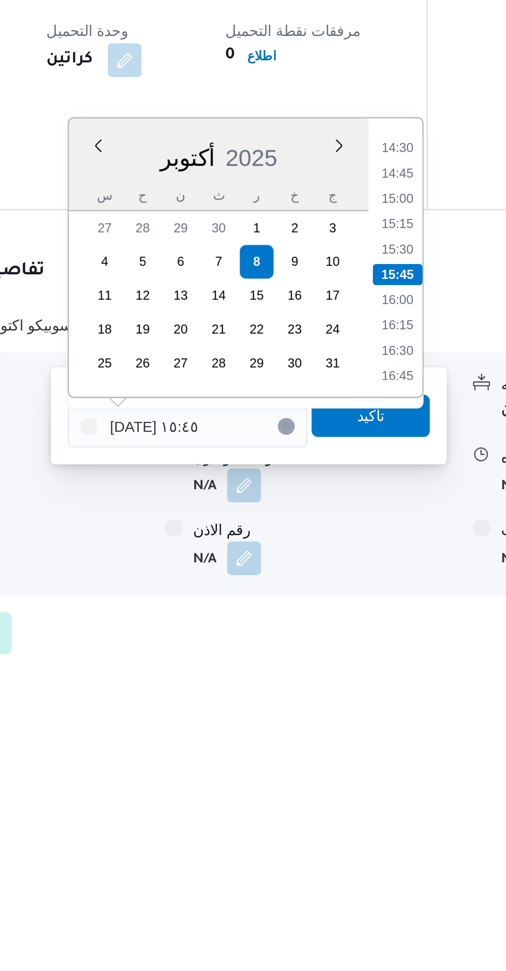
click at [343, 762] on ul "00:00 00:15 00:30 00:45 01:00 01:15 01:30 01:45 02:00 02:15 02:30 02:45 03:00 0…" at bounding box center [347, 802] width 19 height 96
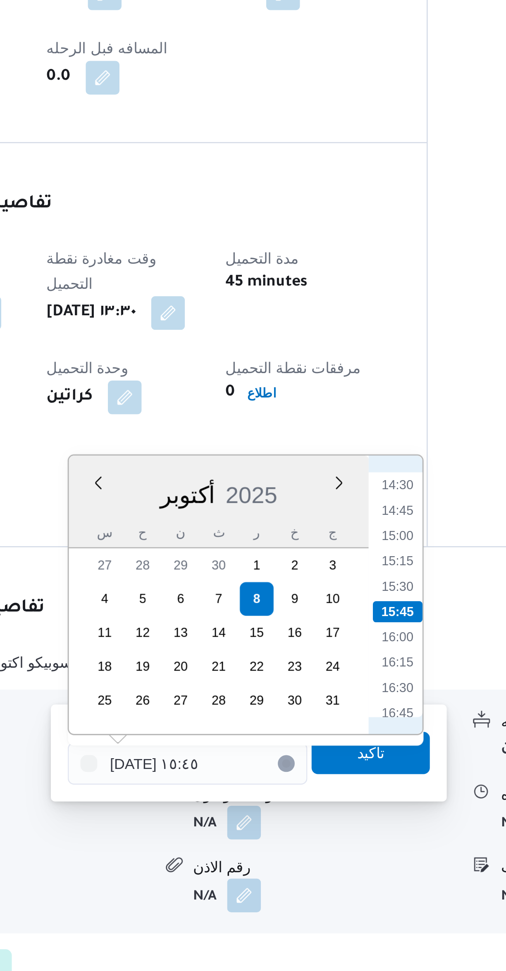
click at [347, 757] on li "14:30" at bounding box center [347, 758] width 19 height 8
type input "٠٨/١٠/٢٠٢٥ ١٤:٣٠"
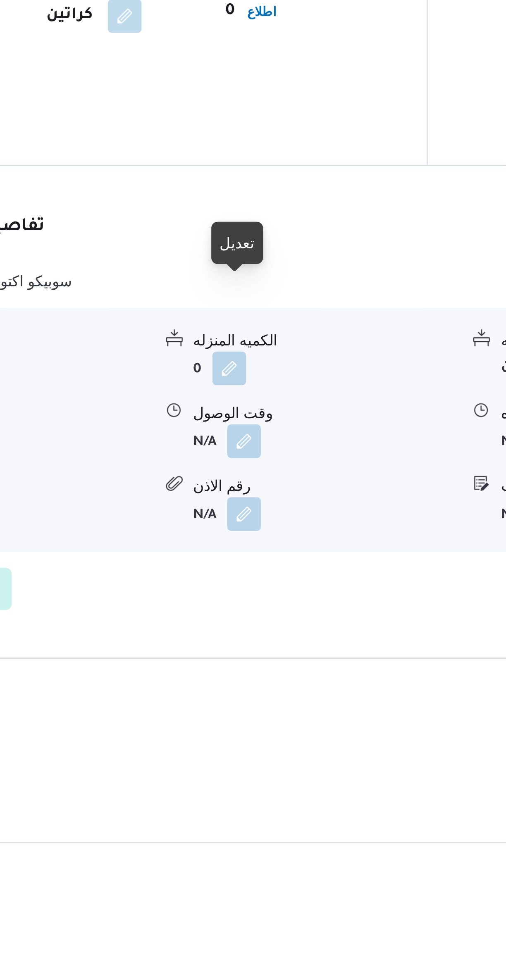
scroll to position [124, 0]
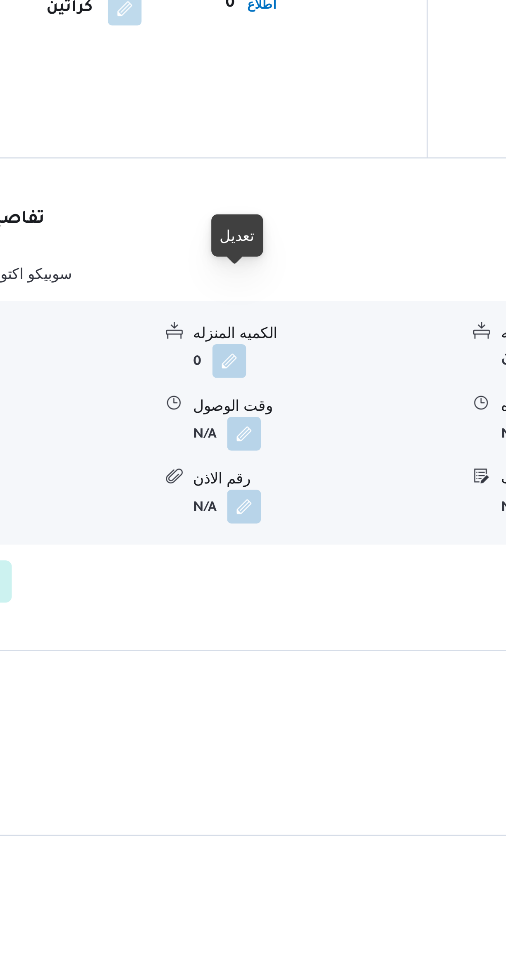
click at [284, 802] on button "button" at bounding box center [287, 808] width 13 height 13
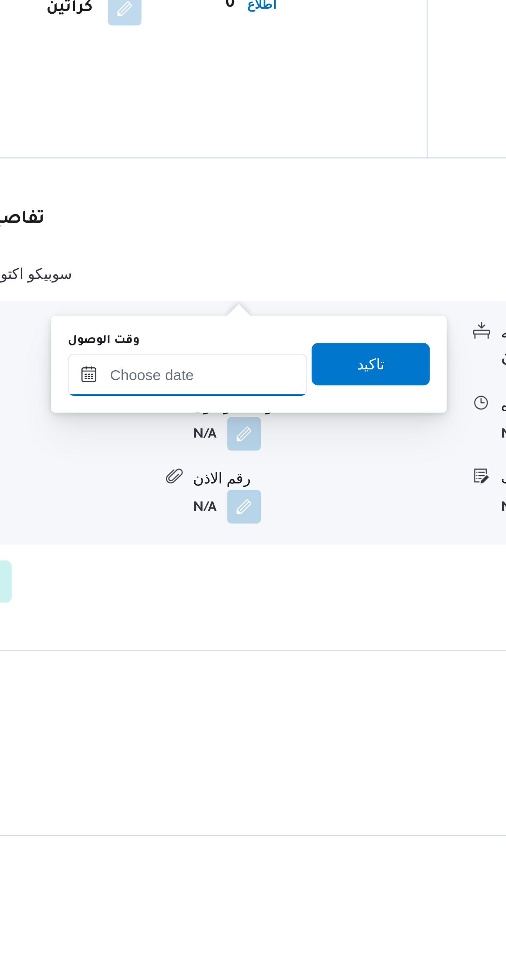
click at [269, 783] on input "وقت الوصول" at bounding box center [266, 785] width 94 height 17
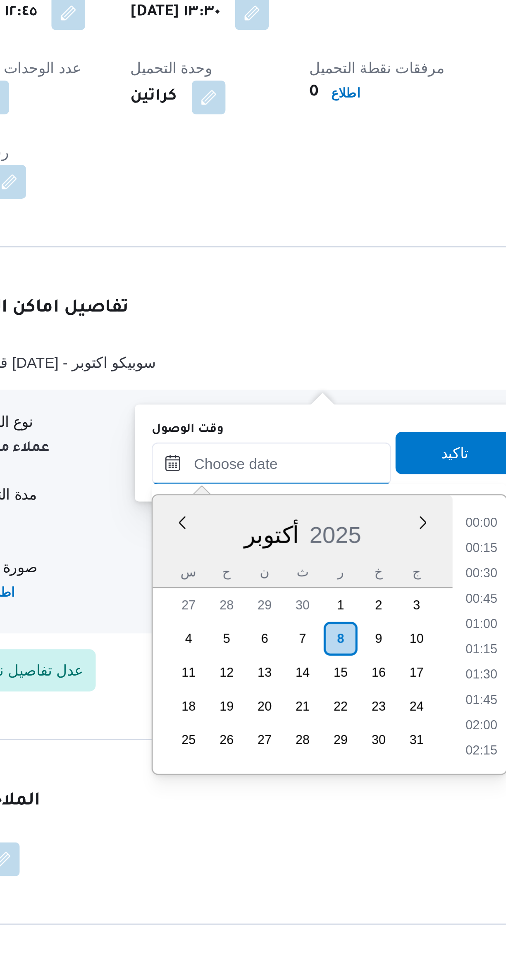
scroll to position [624, 0]
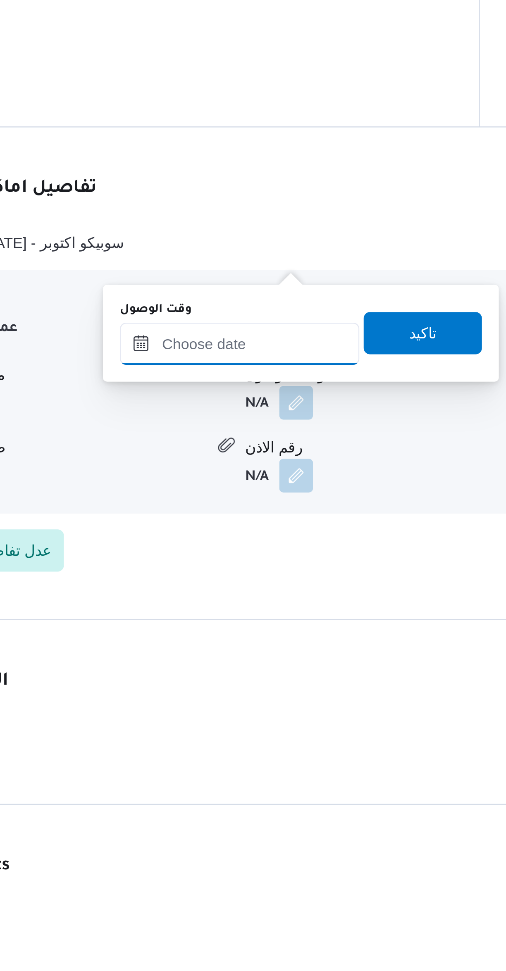
click at [261, 755] on input "وقت الوصول" at bounding box center [266, 754] width 94 height 17
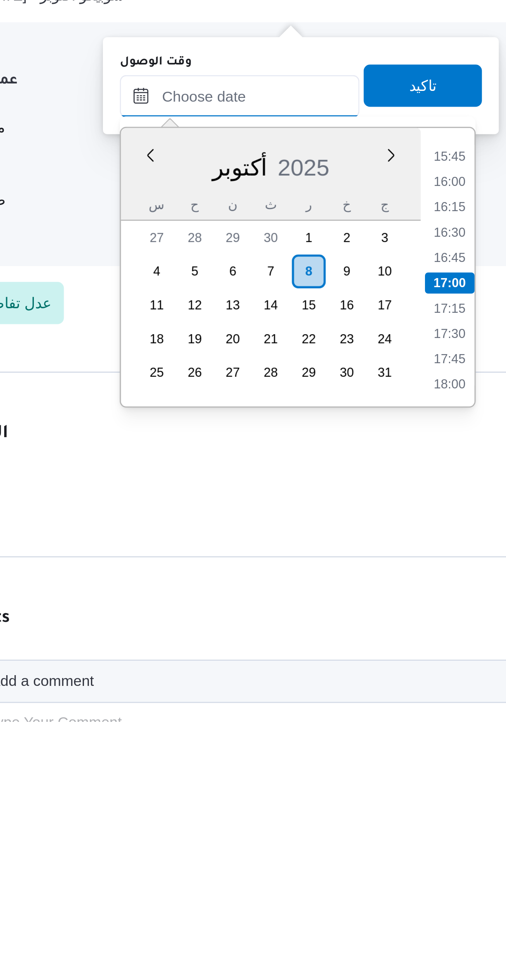
scroll to position [183, 0]
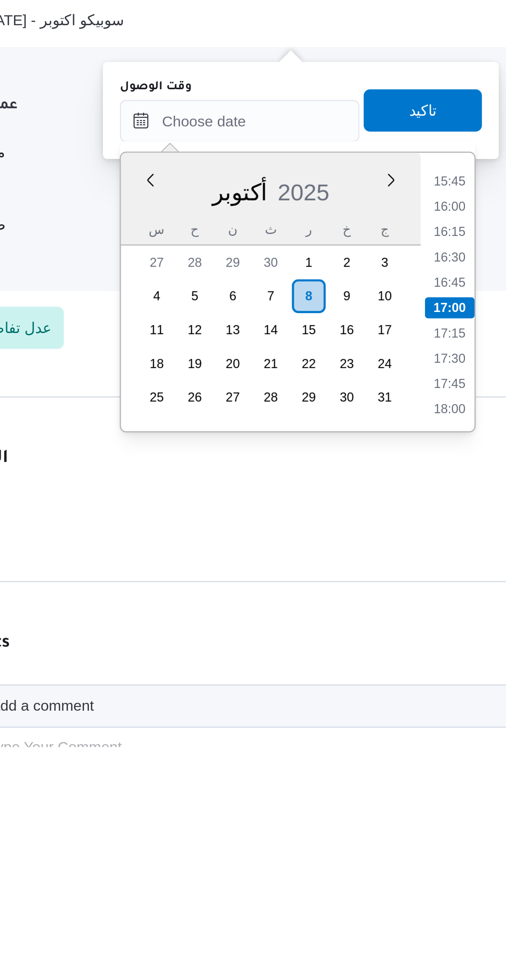
click at [344, 750] on li "15:45" at bounding box center [347, 750] width 19 height 8
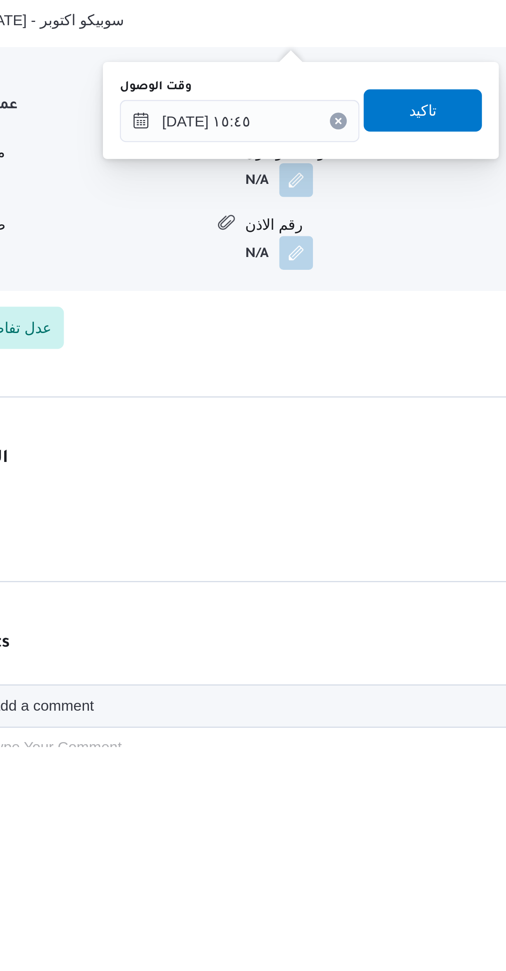
click at [246, 713] on label "وقت الوصول" at bounding box center [233, 713] width 28 height 7
click at [246, 718] on input "[DATE] ١٥:٤٥" at bounding box center [266, 726] width 94 height 17
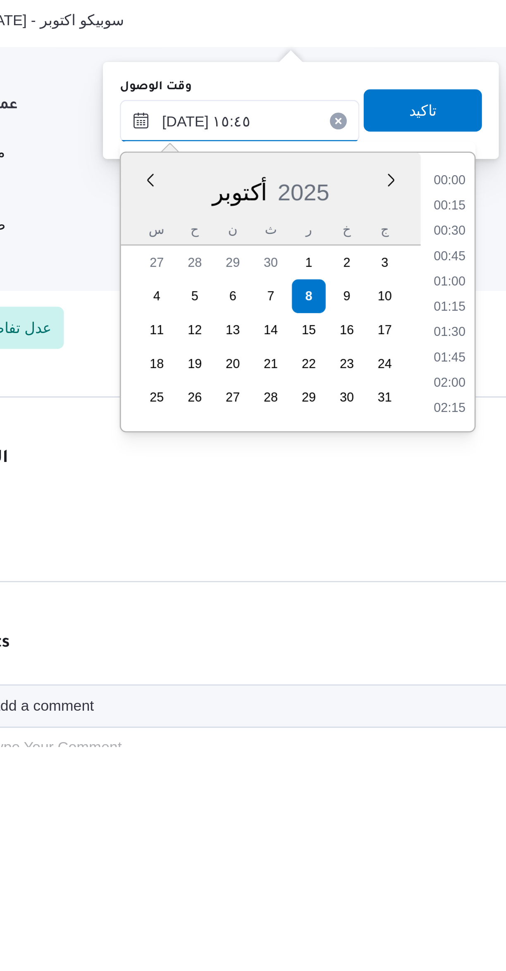
scroll to position [574, 0]
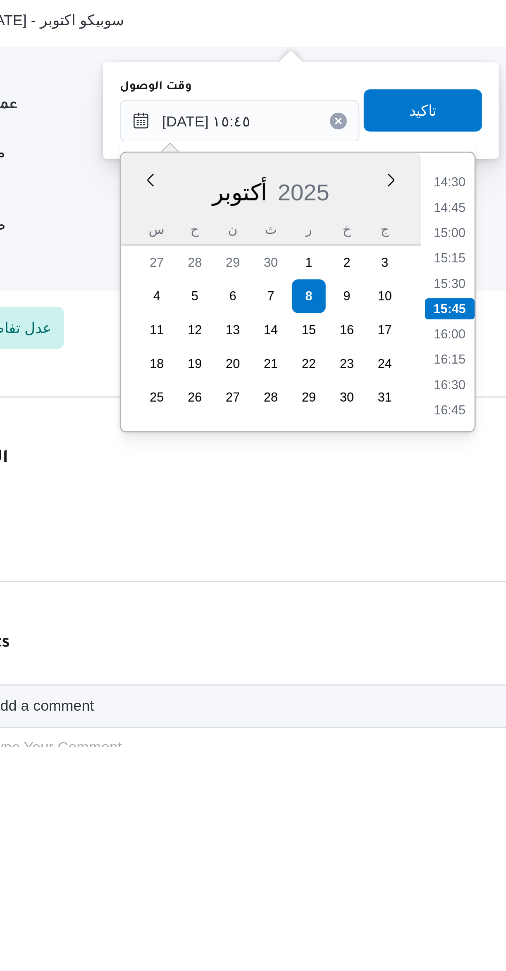
click at [345, 748] on li "14:30" at bounding box center [347, 750] width 19 height 8
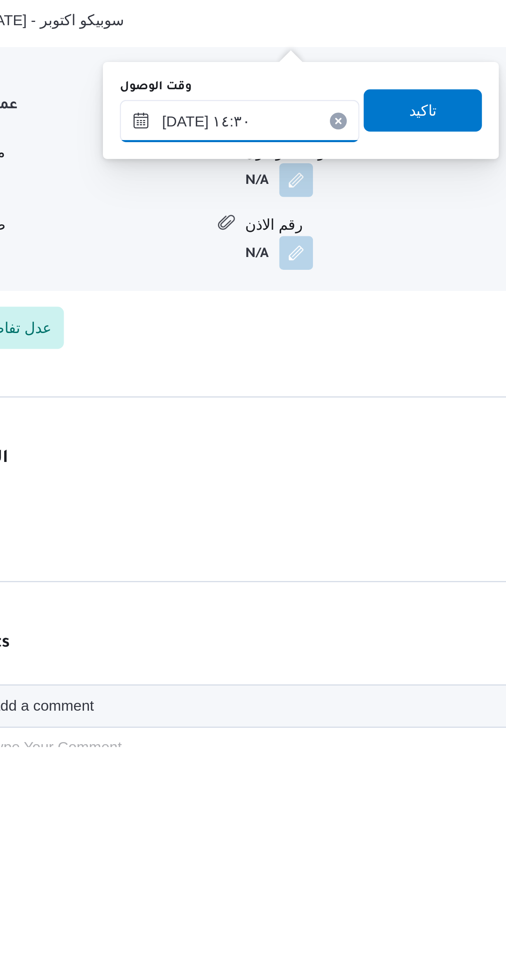
click at [256, 723] on input "[DATE] ١٤:٣٠" at bounding box center [266, 726] width 94 height 17
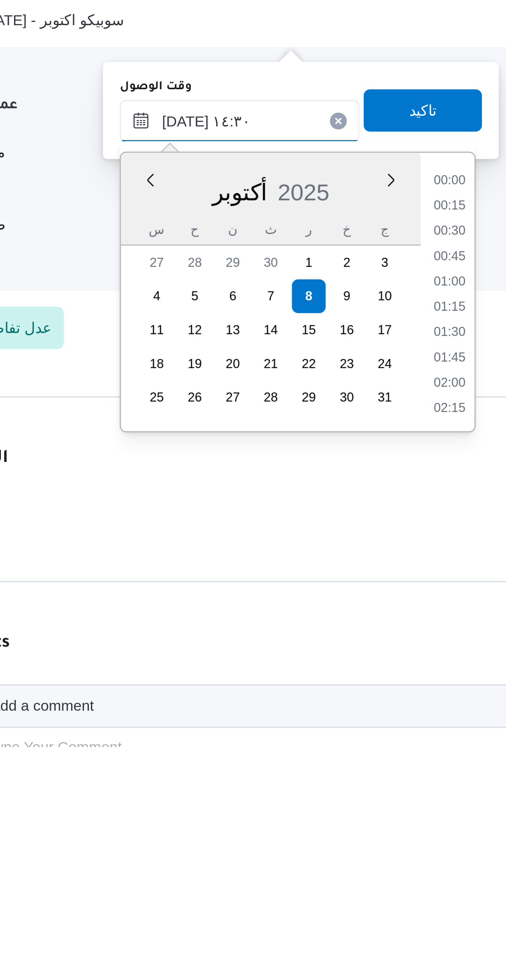
scroll to position [525, 0]
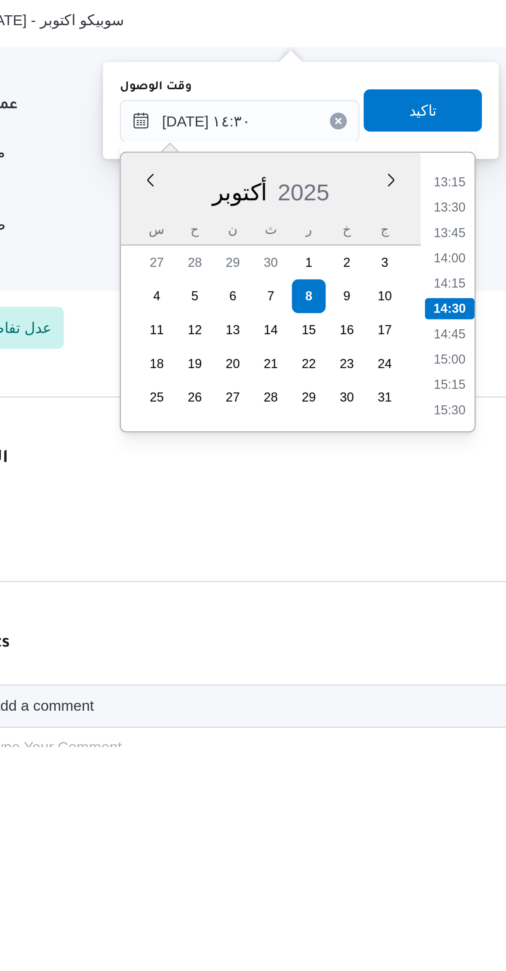
click at [347, 781] on li "14:00" at bounding box center [347, 780] width 19 height 8
type input "[DATE] ١٤:٠٠"
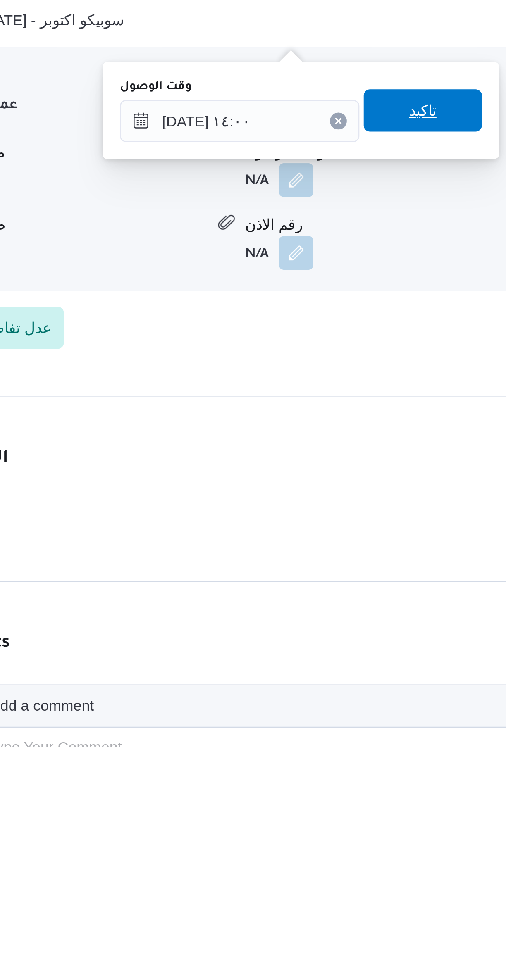
click at [338, 725] on span "تاكيد" at bounding box center [337, 722] width 46 height 17
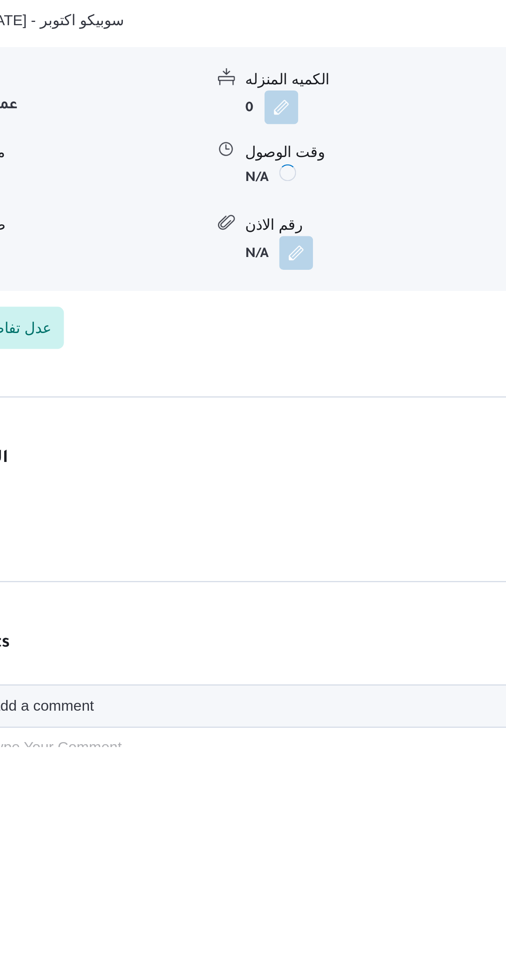
scroll to position [183, 0]
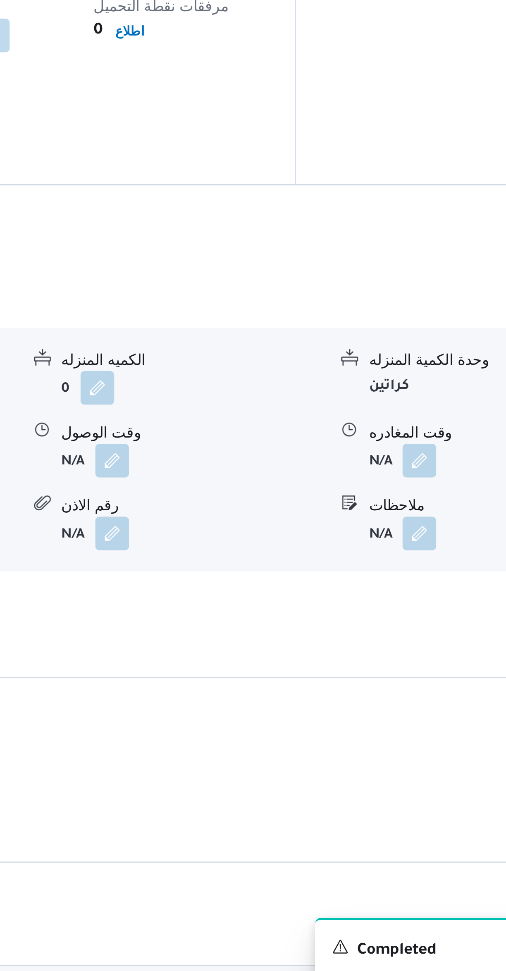
click at [412, 742] on button "button" at bounding box center [407, 748] width 13 height 13
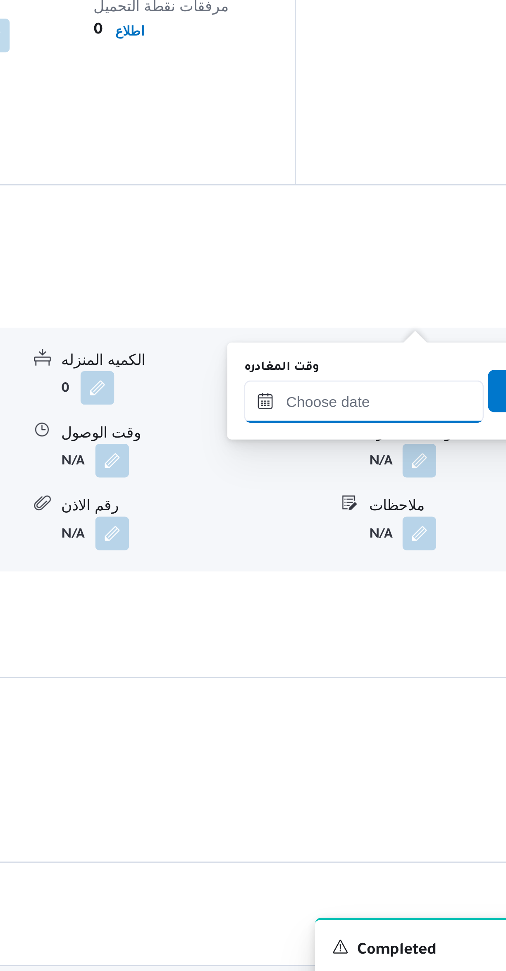
click at [378, 725] on input "وقت المغادره" at bounding box center [386, 725] width 94 height 17
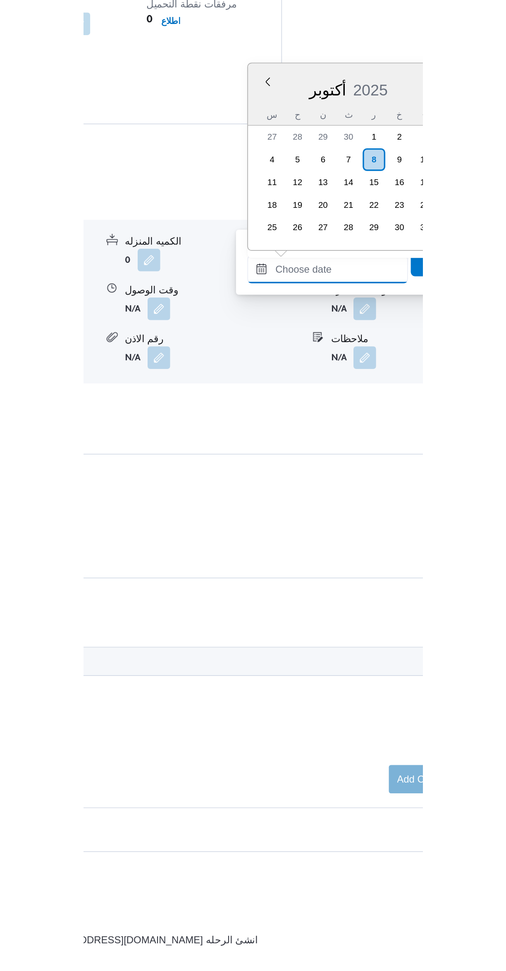
scroll to position [624, 0]
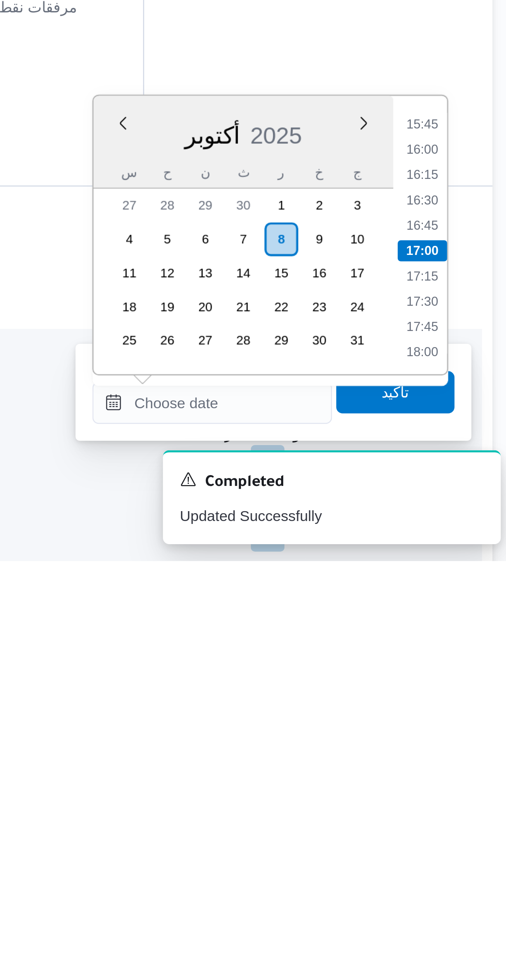
click at [467, 800] on li "15:45" at bounding box center [468, 800] width 19 height 8
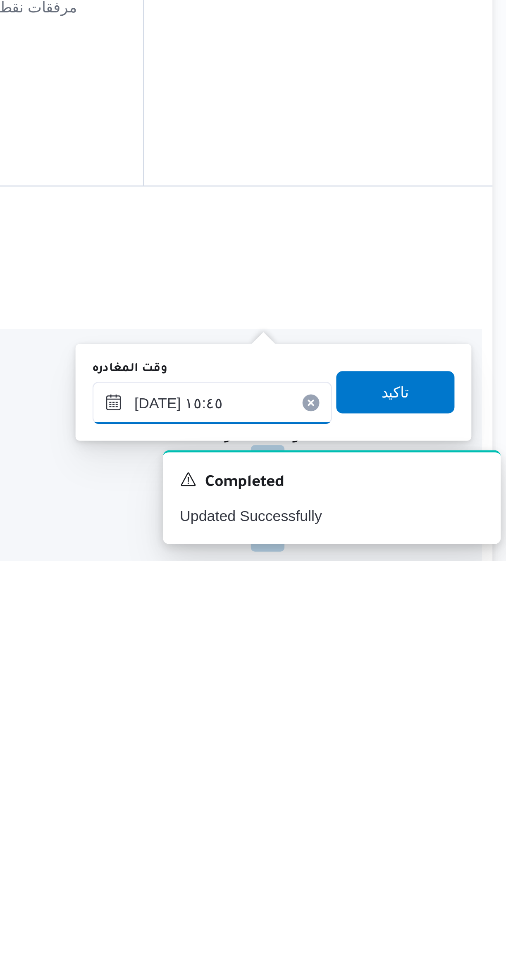
click at [374, 906] on input "[DATE] ١٥:٤٥" at bounding box center [386, 909] width 94 height 17
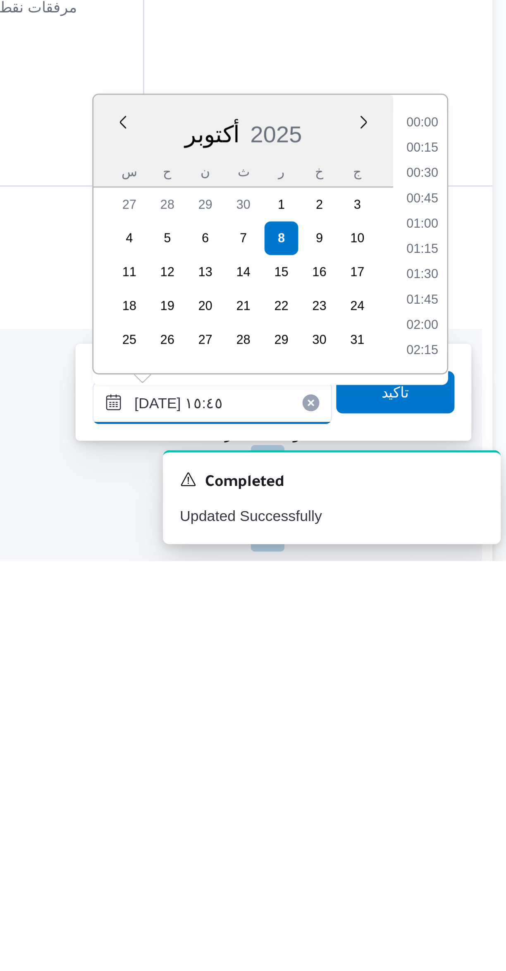
scroll to position [574, 0]
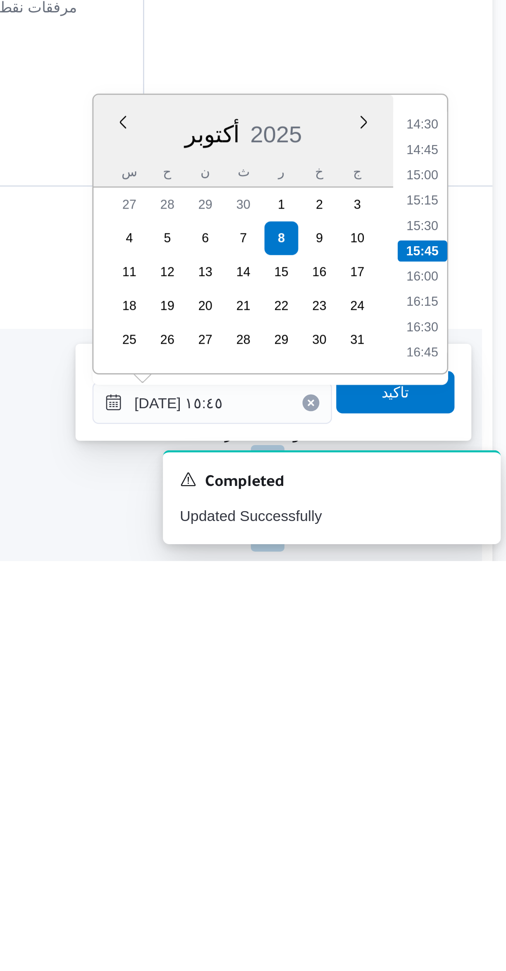
click at [470, 812] on li "14:45" at bounding box center [468, 810] width 19 height 8
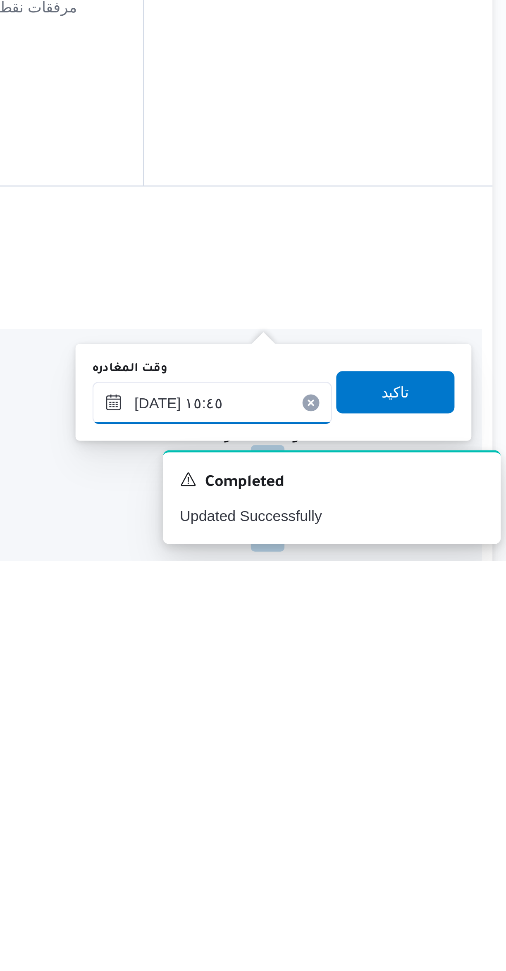
type input "[DATE] ١٤:٤٥"
click at [457, 903] on span "تاكيد" at bounding box center [458, 905] width 46 height 17
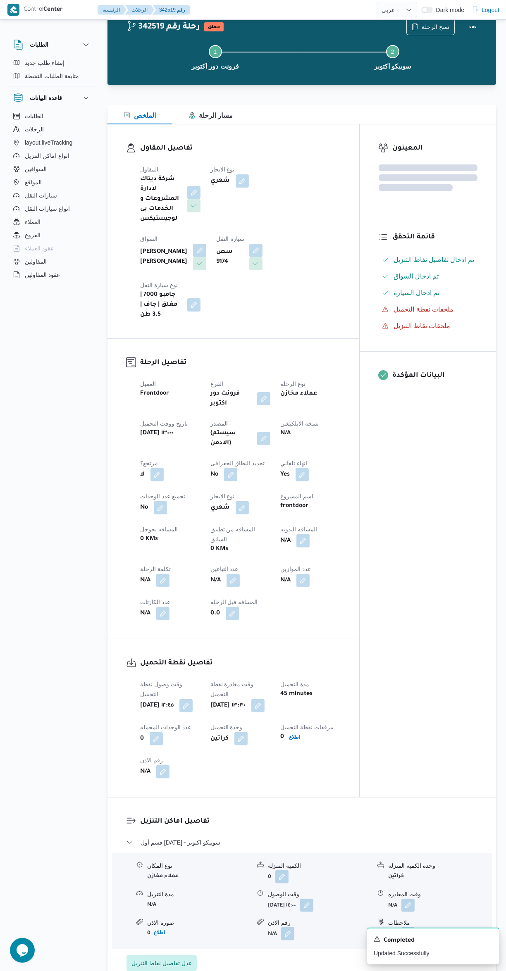
scroll to position [270, 0]
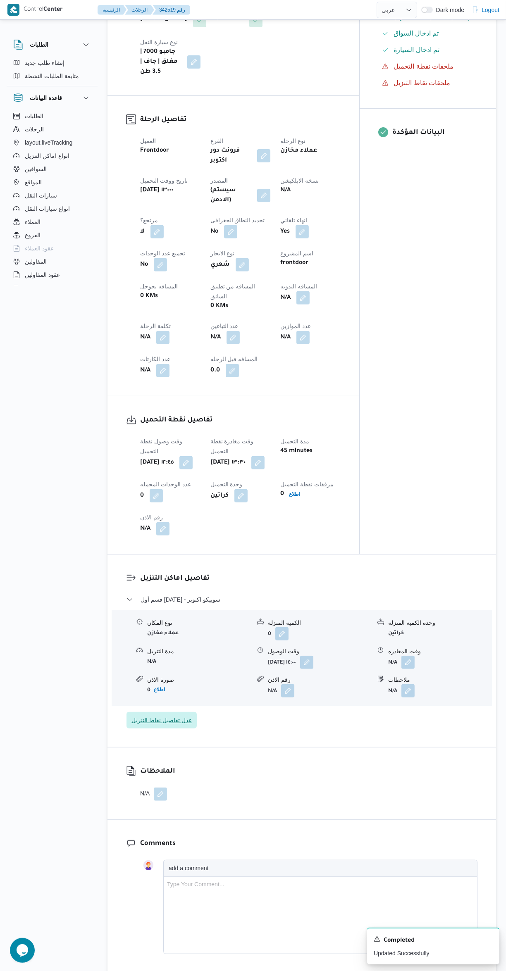
click at [169, 715] on span "عدل تفاصيل نقاط التنزيل" at bounding box center [161, 720] width 60 height 10
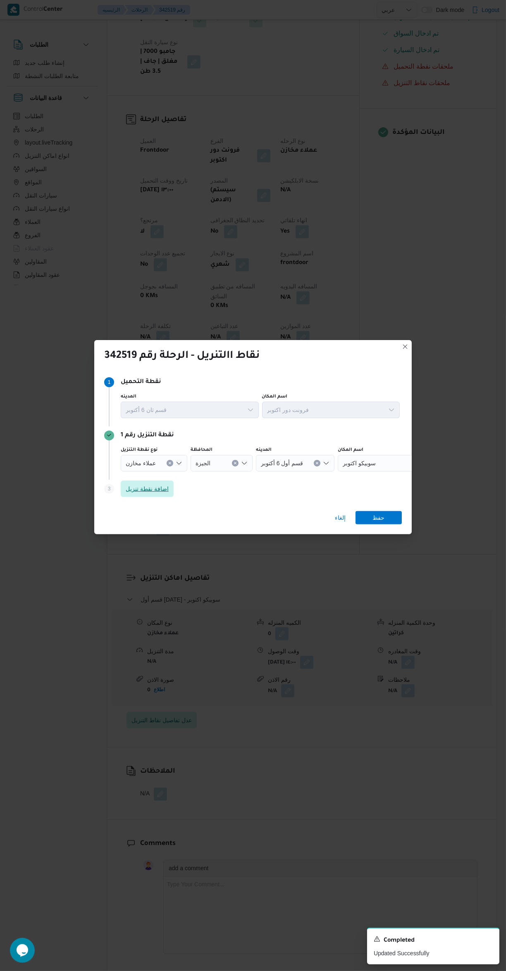
click at [128, 494] on span "اضافة نقطة تنزيل" at bounding box center [147, 489] width 43 height 10
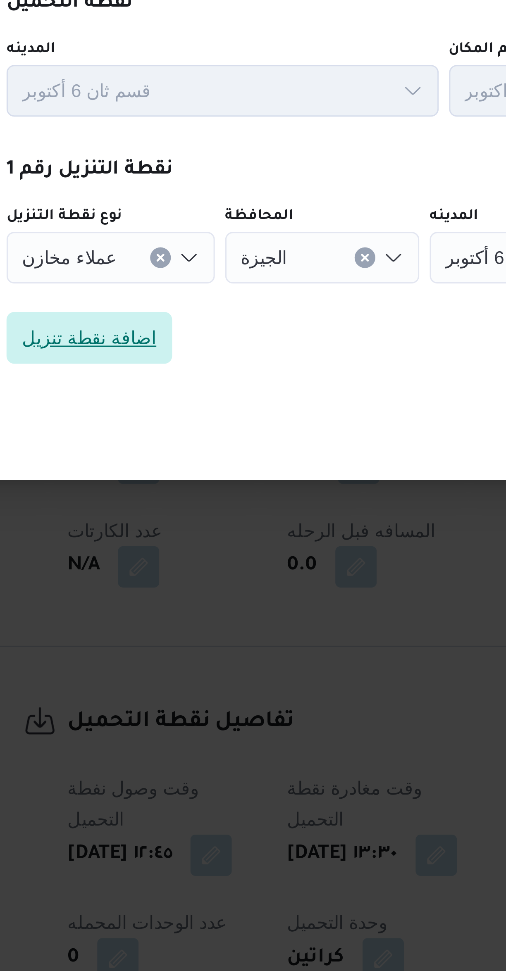
scroll to position [79, 0]
click at [147, 494] on span "اضافة نقطة تنزيل" at bounding box center [147, 489] width 43 height 10
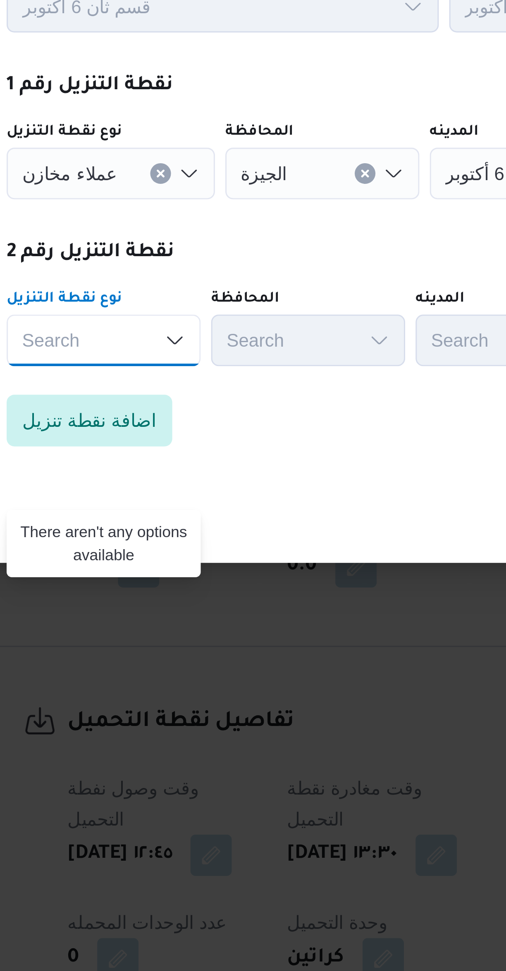
scroll to position [56, 0]
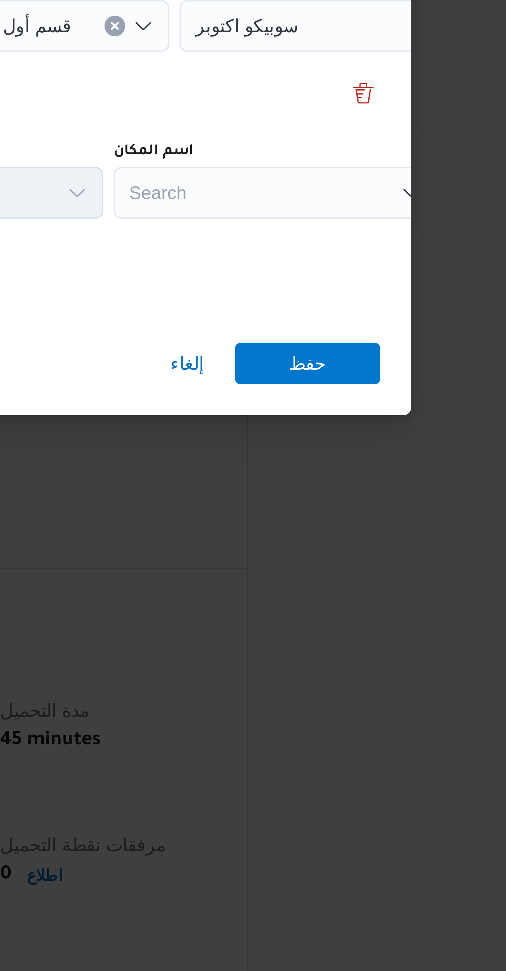
click at [339, 486] on div "Search" at bounding box center [368, 489] width 103 height 17
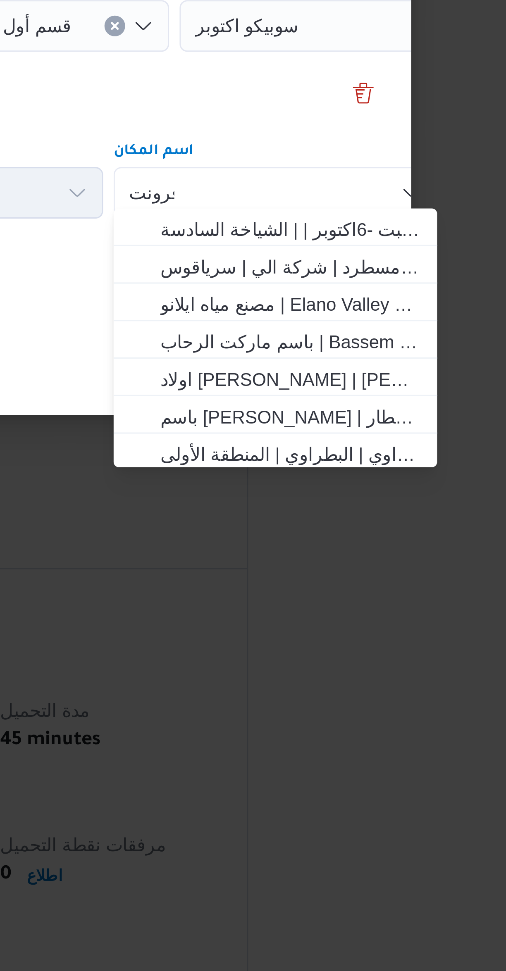
scroll to position [0, 0]
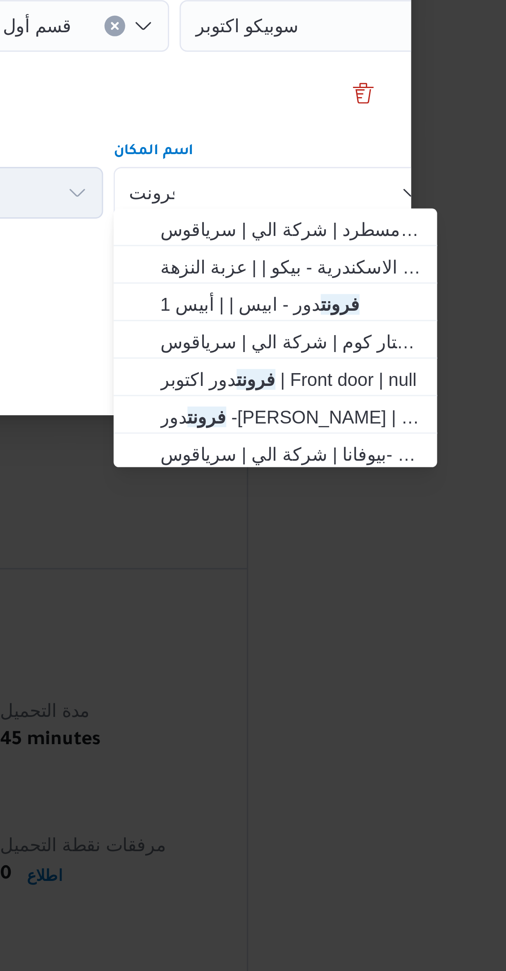
type input "فرونت"
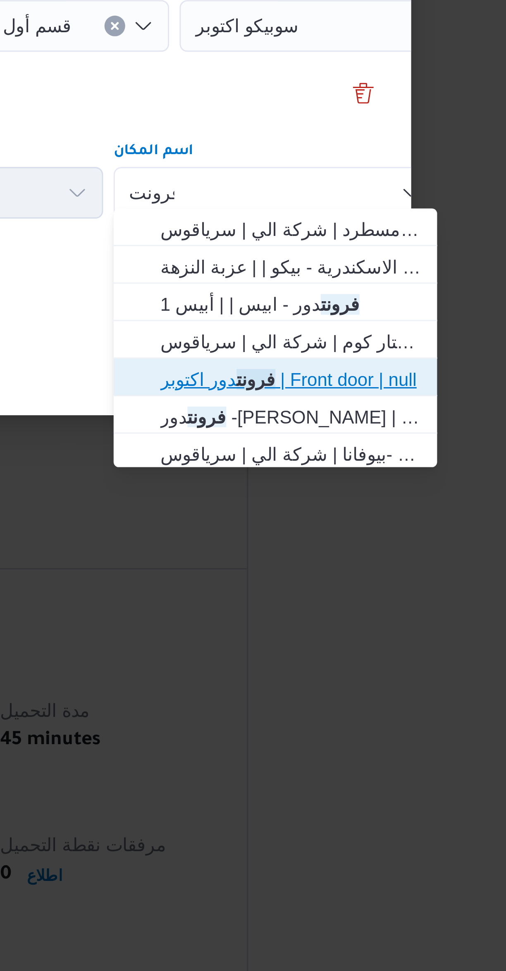
click at [331, 550] on span "فرونت دور اكتوبر | Front door | null" at bounding box center [372, 549] width 83 height 10
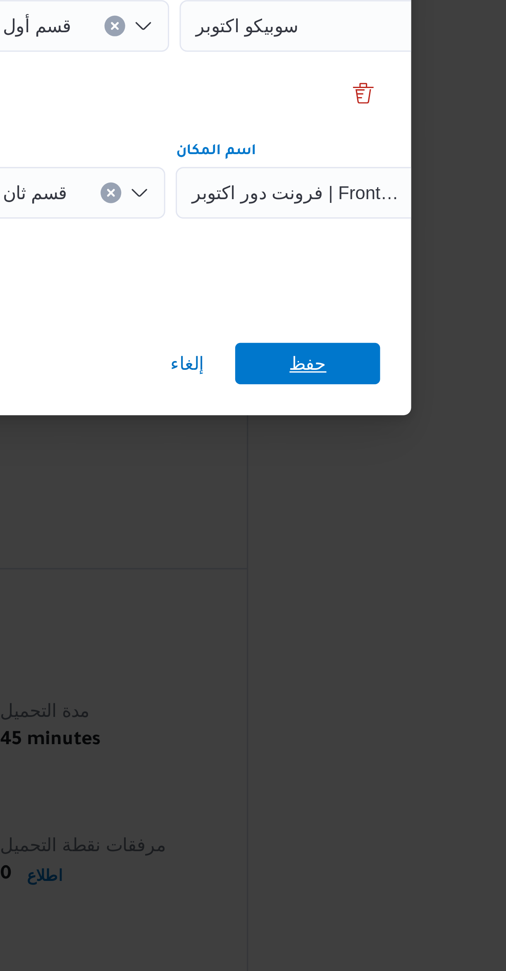
click at [362, 542] on span "حفظ" at bounding box center [378, 544] width 46 height 13
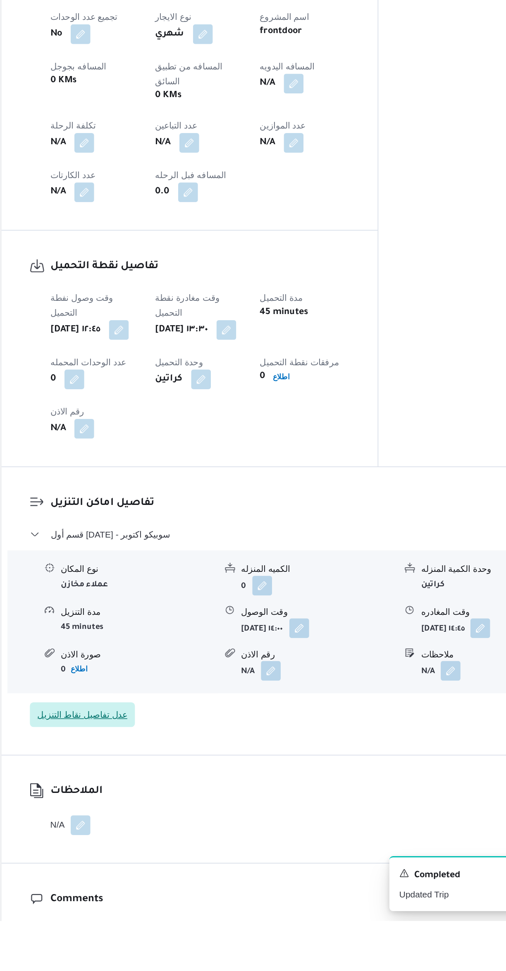
scroll to position [185, 0]
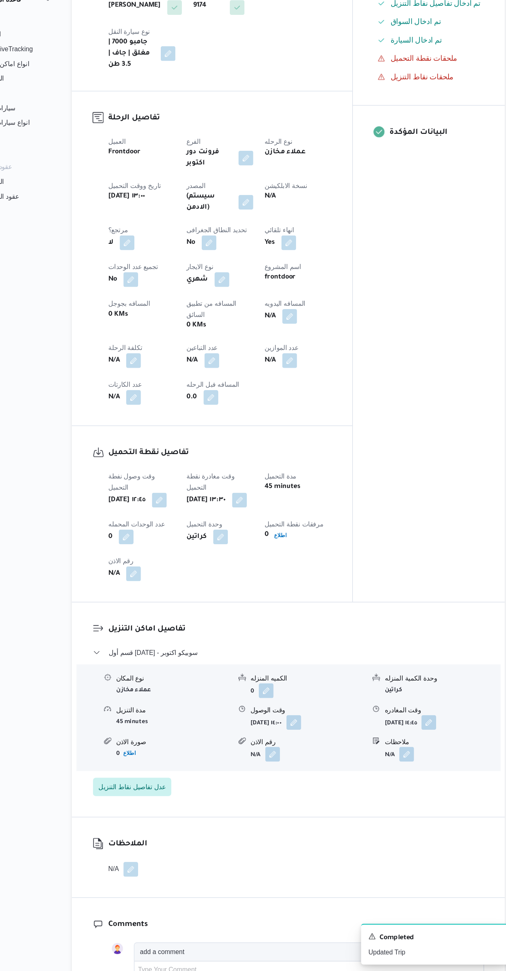
click at [310, 376] on button "button" at bounding box center [302, 382] width 13 height 13
click at [274, 372] on input "المسافه اليدويه" at bounding box center [288, 369] width 82 height 17
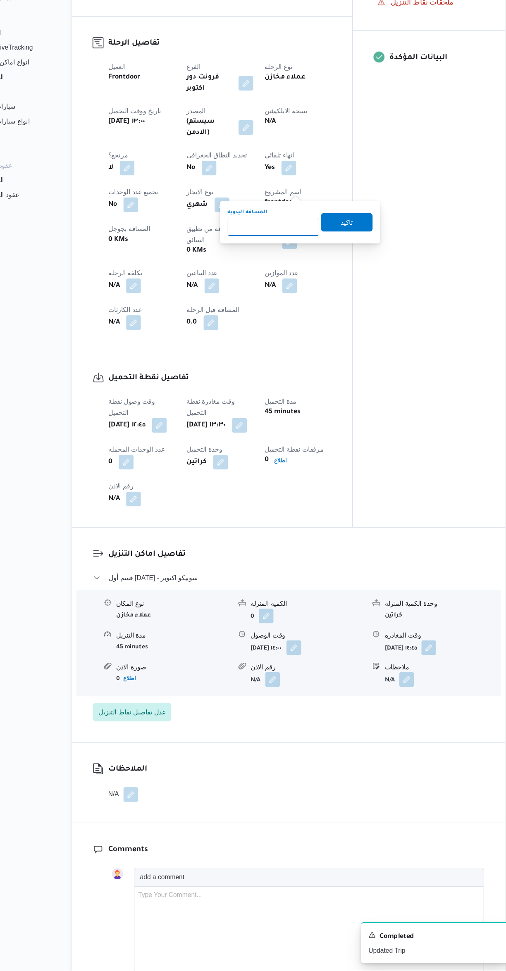
scroll to position [107, 0]
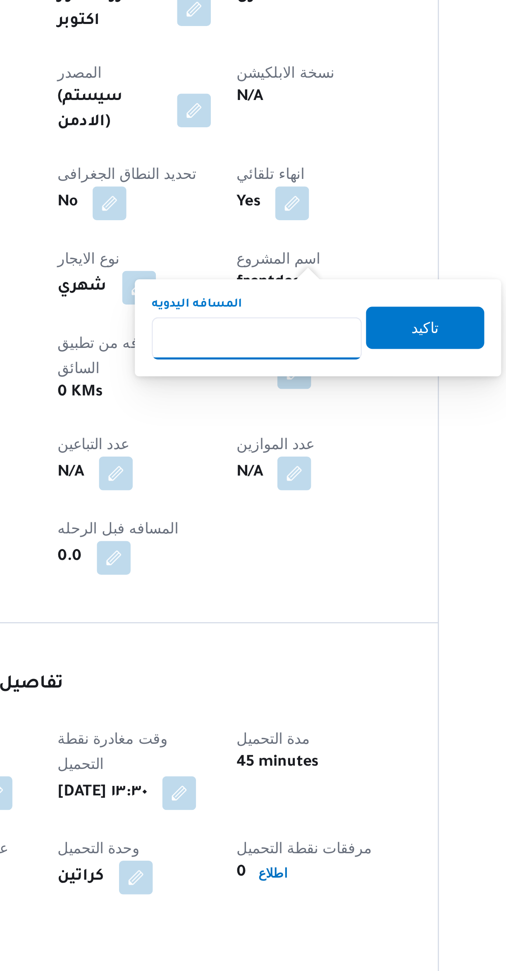
type input "6"
type input "8"
click at [353, 436] on span "تاكيد" at bounding box center [354, 443] width 46 height 17
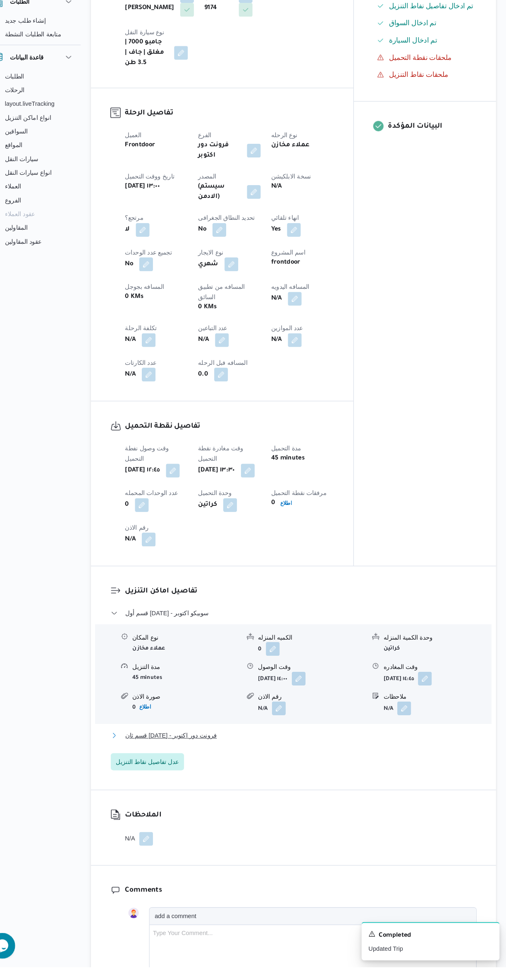
click at [343, 744] on button "قسم ثان 6 أكتوبر - فرونت دور اكتوبر" at bounding box center [301, 749] width 351 height 10
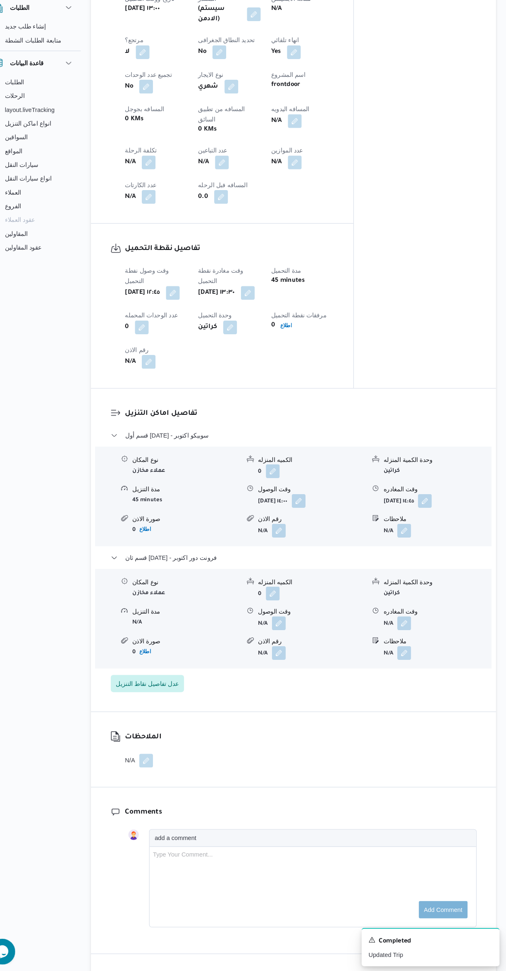
click at [410, 629] on button "button" at bounding box center [407, 635] width 13 height 13
click at [373, 614] on input "وقت المغادره" at bounding box center [386, 612] width 94 height 17
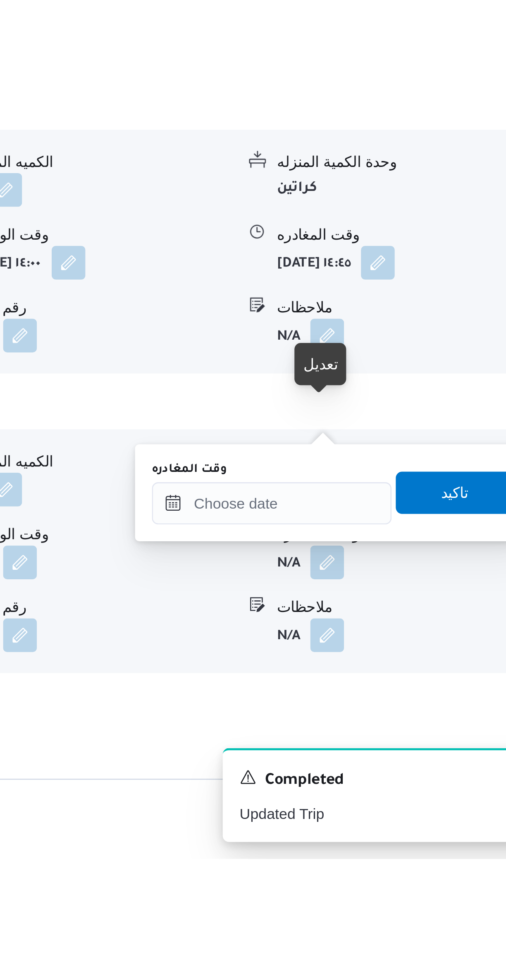
scroll to position [195, 0]
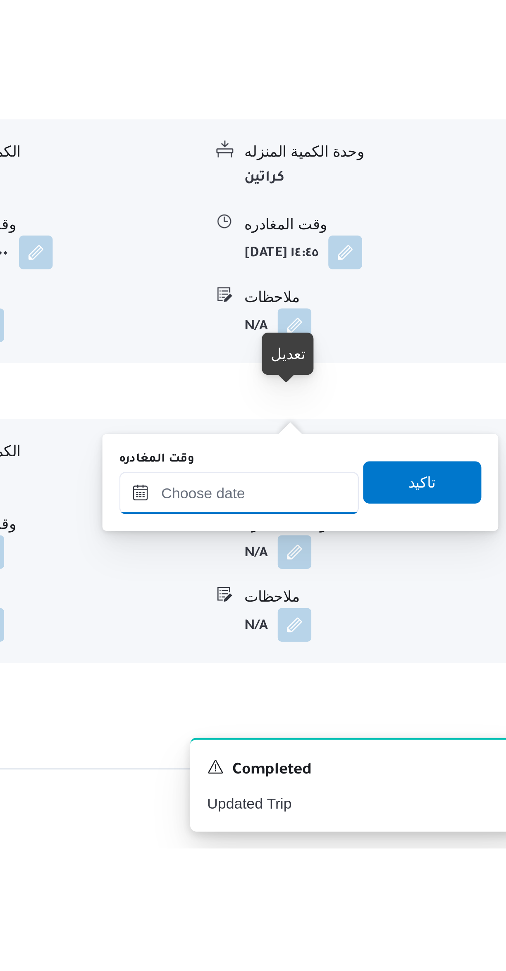
click at [394, 830] on input "وقت المغادره" at bounding box center [386, 832] width 94 height 17
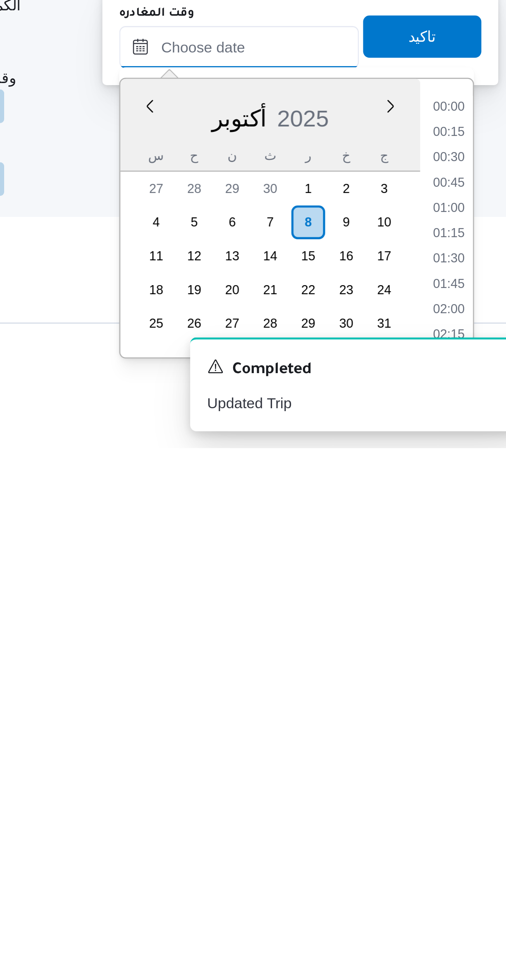
scroll to position [0, 0]
click at [467, 839] on li "15:45" at bounding box center [468, 838] width 19 height 8
type input "[DATE] ١٥:٤٥"
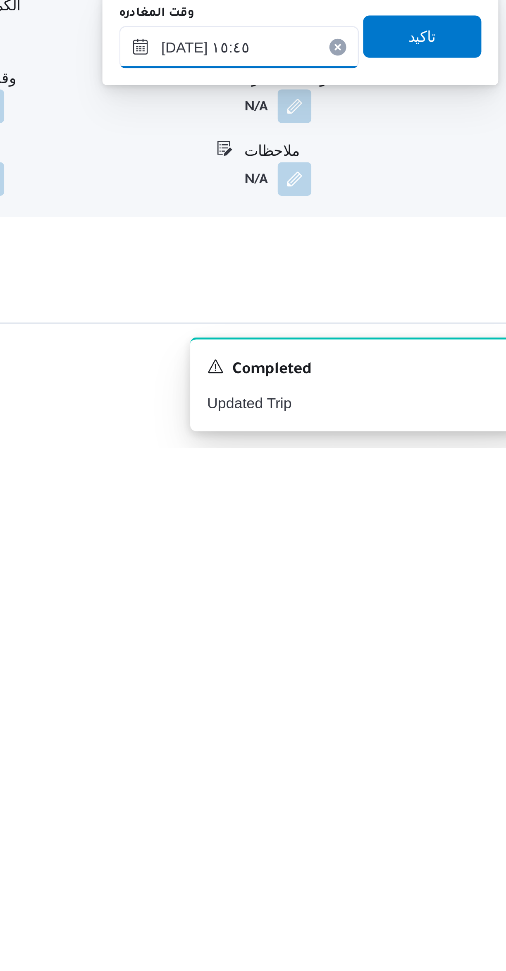
scroll to position [213, 0]
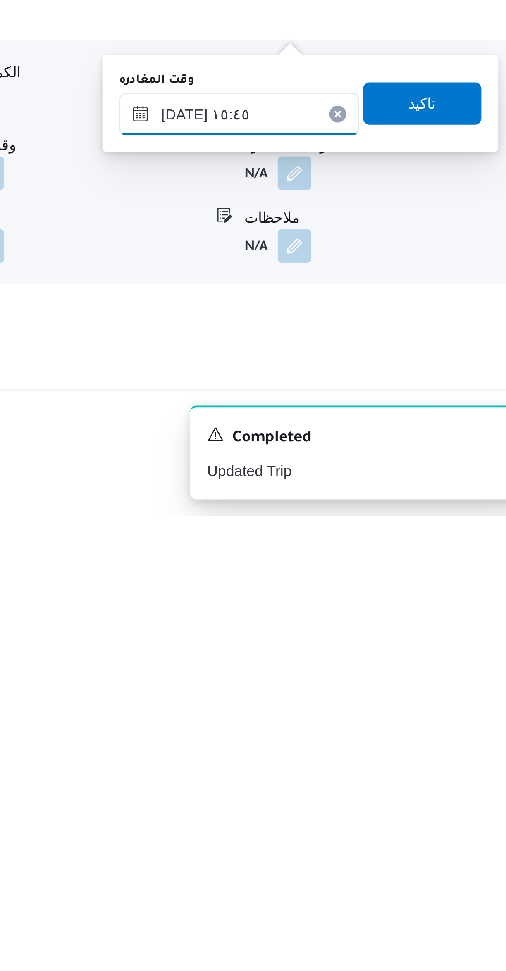
click at [384, 813] on input "[DATE] ١٥:٤٥" at bounding box center [386, 813] width 94 height 17
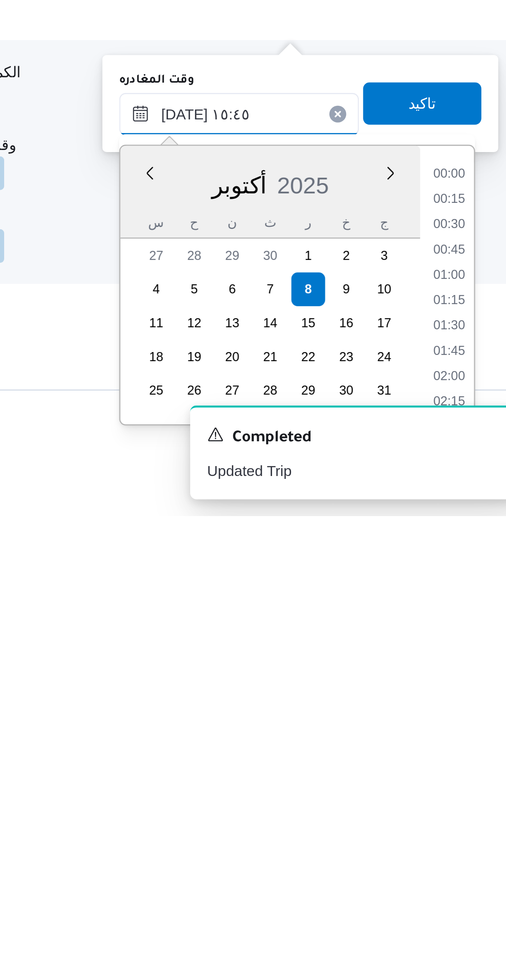
scroll to position [574, 0]
click at [465, 858] on li "15:00" at bounding box center [468, 857] width 19 height 8
click at [459, 814] on span "تاكيد" at bounding box center [458, 809] width 46 height 17
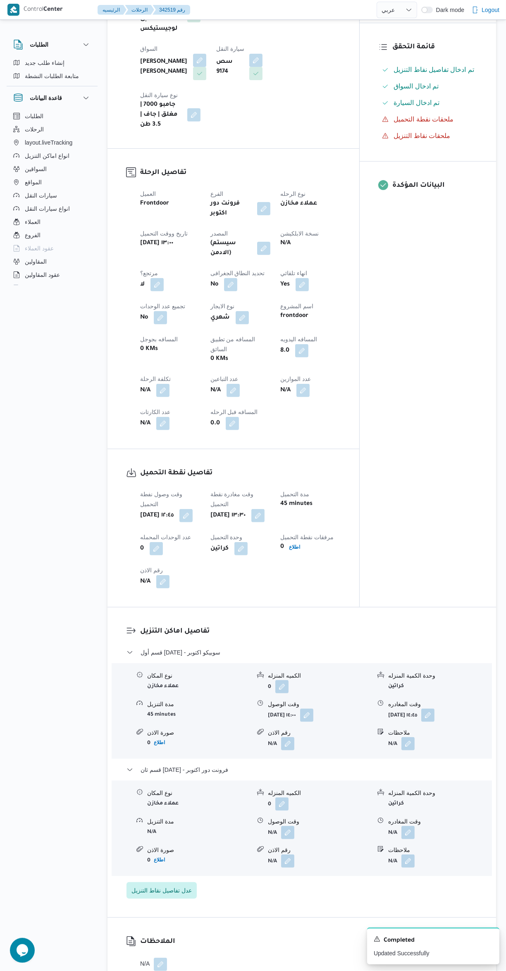
scroll to position [0, 0]
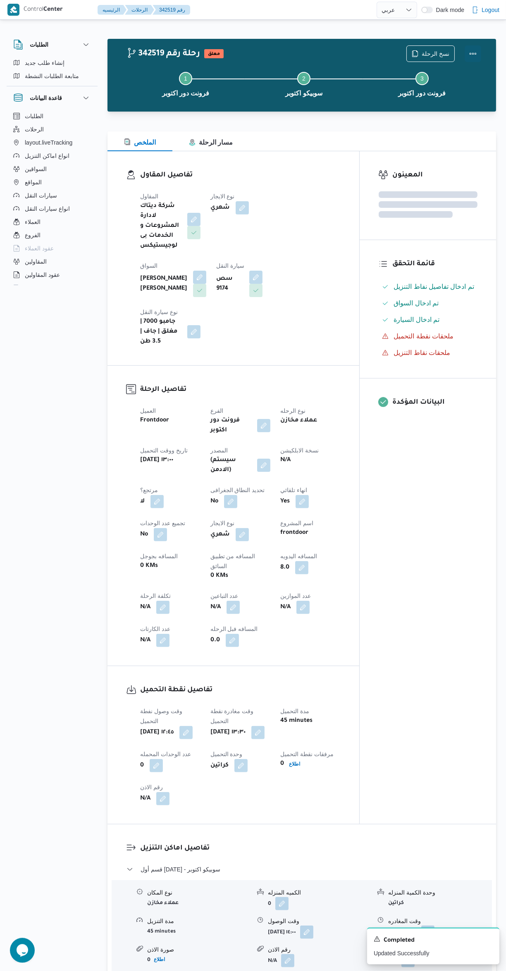
click at [475, 52] on button "Actions" at bounding box center [473, 53] width 17 height 17
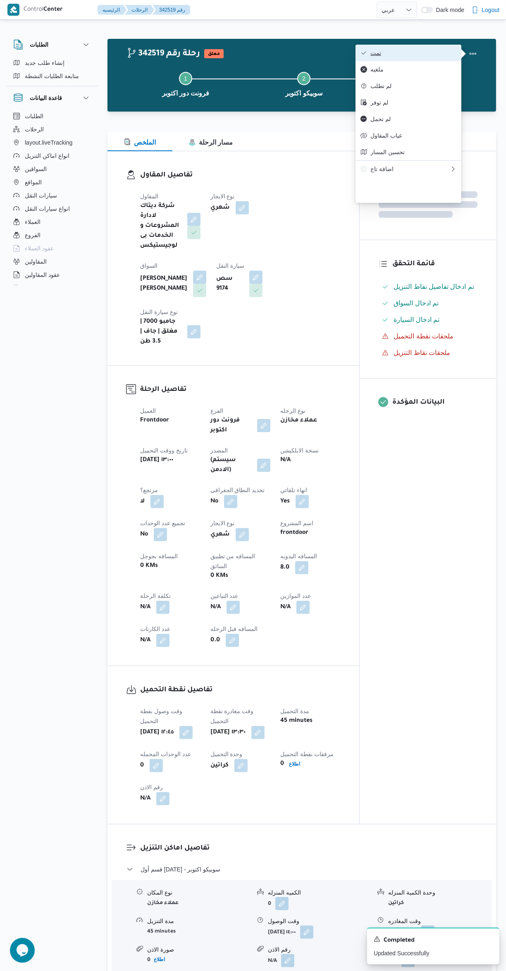
click at [426, 53] on span "تمت" at bounding box center [413, 53] width 86 height 7
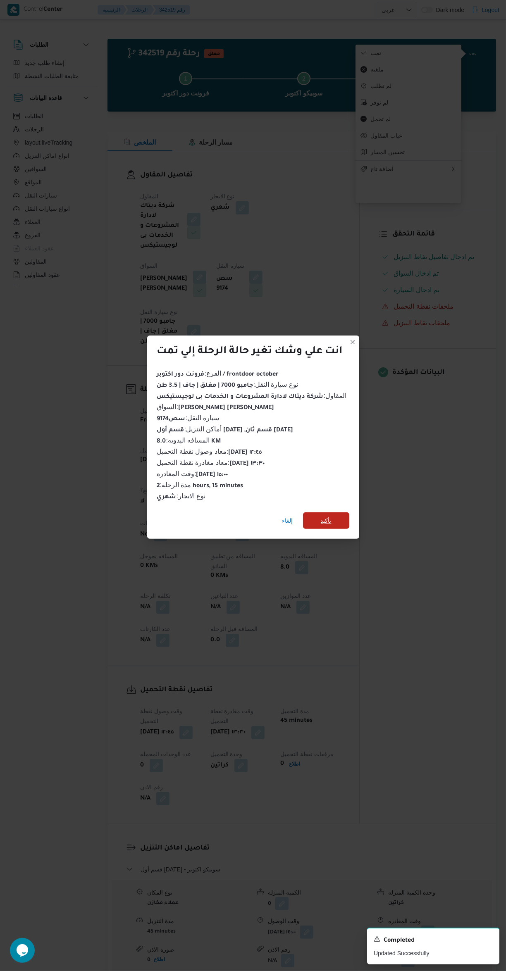
click at [348, 512] on span "تأكيد" at bounding box center [326, 520] width 46 height 17
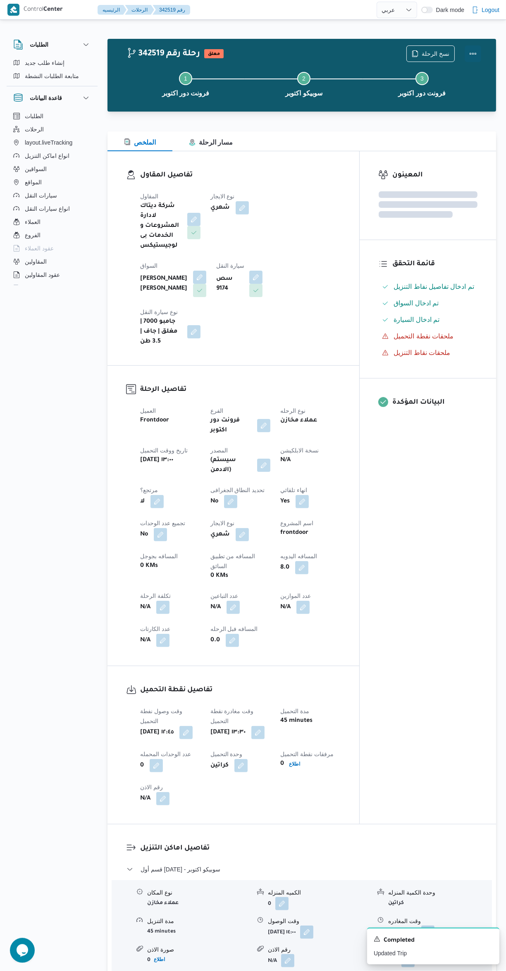
click at [477, 53] on button "Actions" at bounding box center [473, 53] width 17 height 17
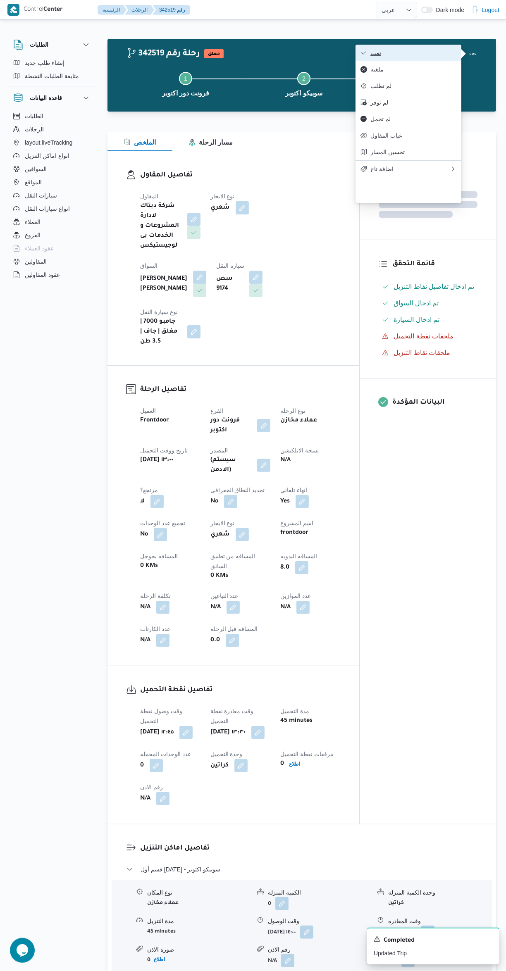
click at [415, 54] on span "تمت" at bounding box center [413, 53] width 86 height 7
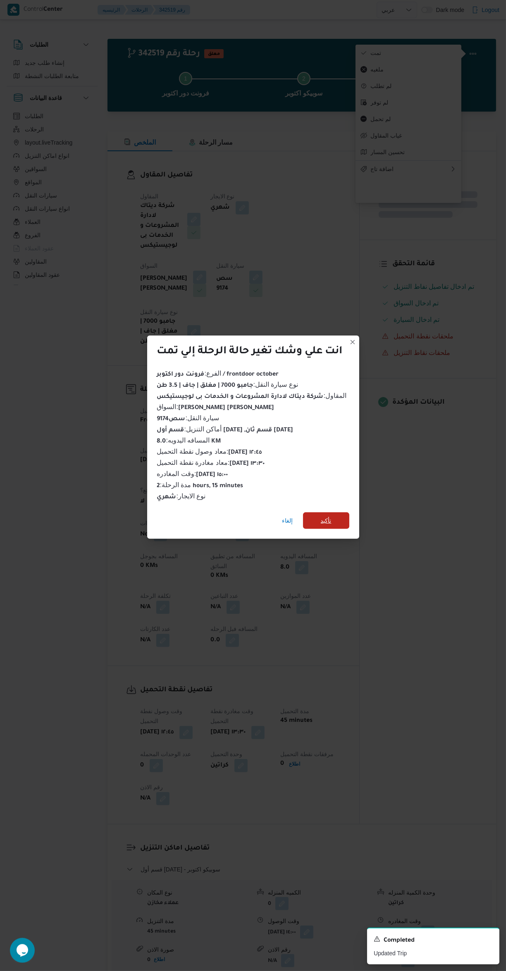
click at [345, 522] on span "تأكيد" at bounding box center [326, 520] width 46 height 17
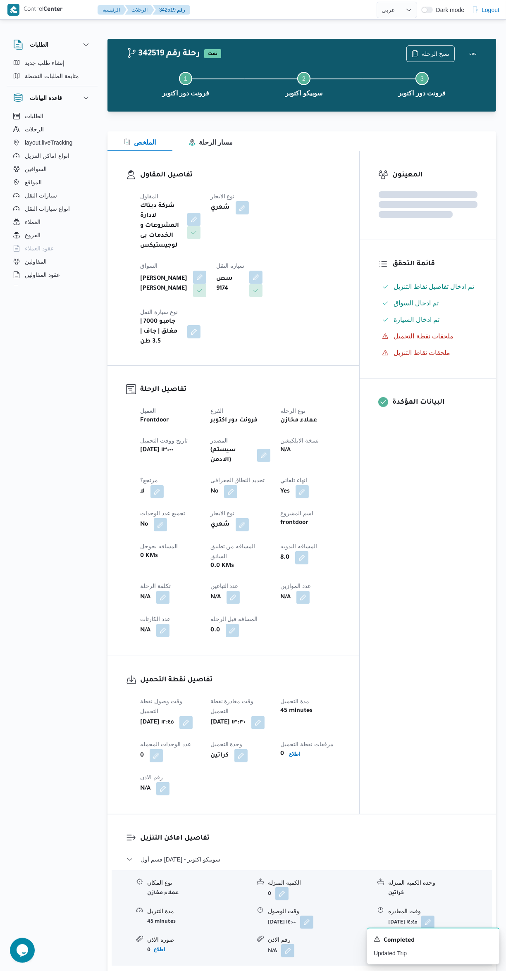
click at [408, 602] on div "المعينون قائمة التحقق تم ادخال تفاصيل نفاط التنزيل تم ادخال السواق تم ادخال الس…" at bounding box center [428, 482] width 136 height 663
click at [417, 54] on icon "button" at bounding box center [415, 53] width 7 height 7
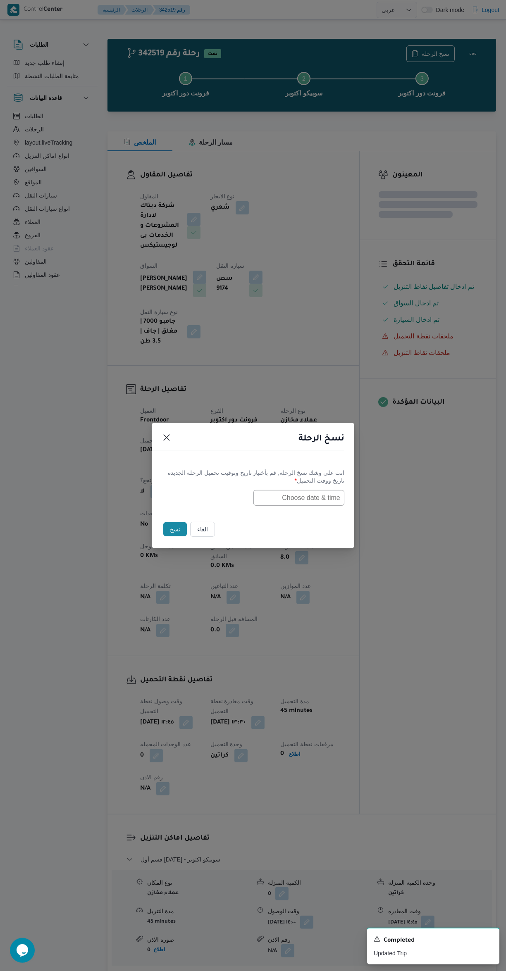
click at [301, 496] on input "text" at bounding box center [298, 498] width 91 height 16
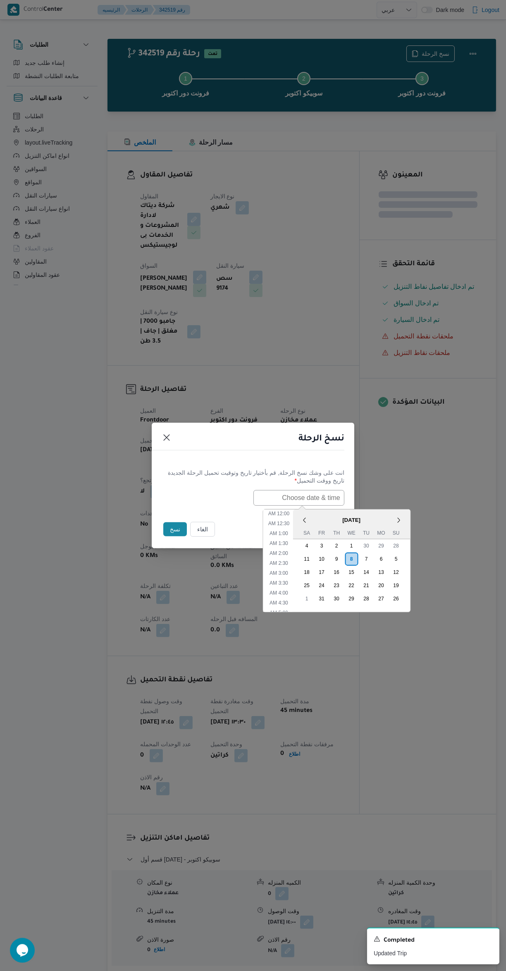
scroll to position [291, 0]
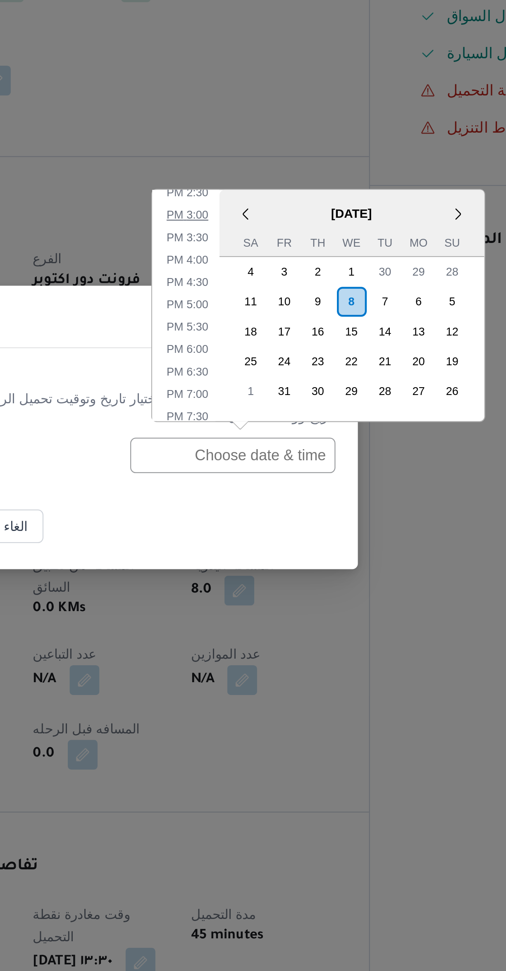
click at [281, 395] on li "3:00 PM" at bounding box center [278, 391] width 25 height 8
type input "08/10/2025 3:00PM"
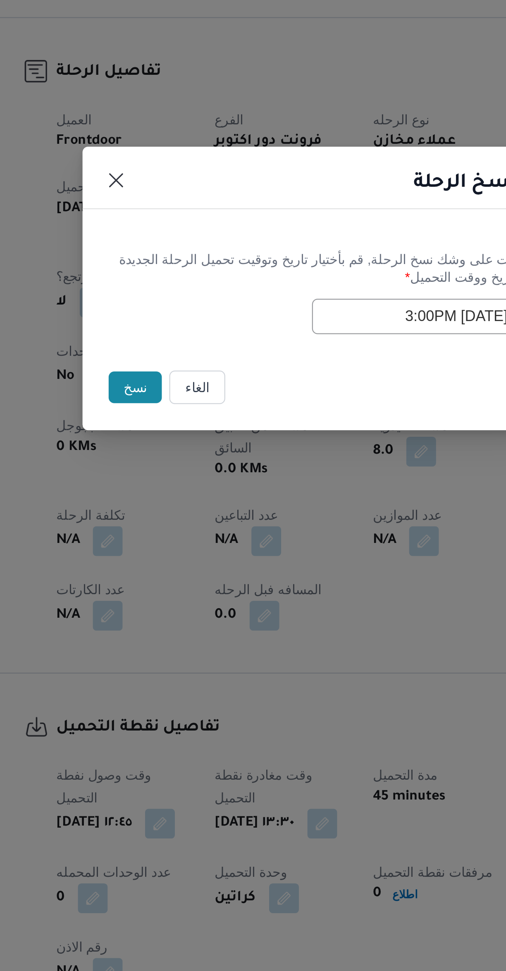
click at [178, 528] on button "نسخ" at bounding box center [175, 529] width 24 height 14
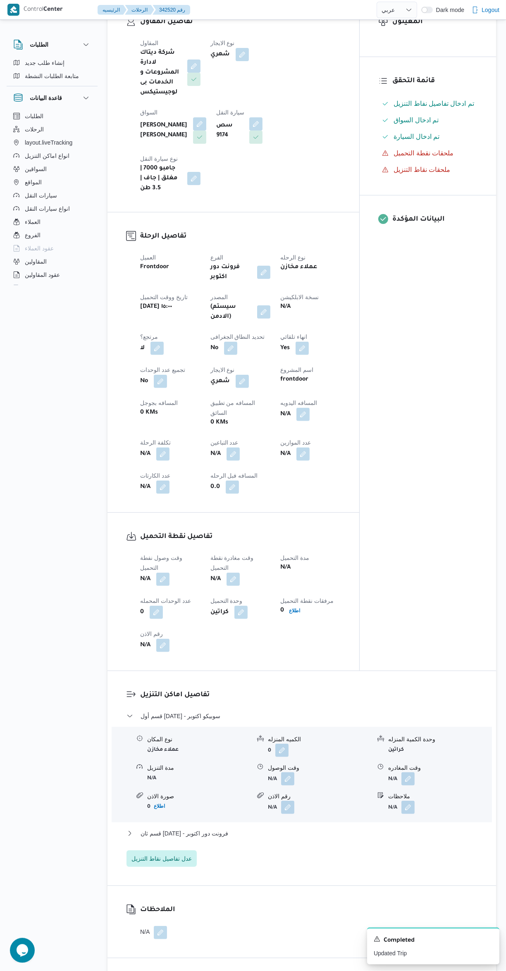
scroll to position [156, 0]
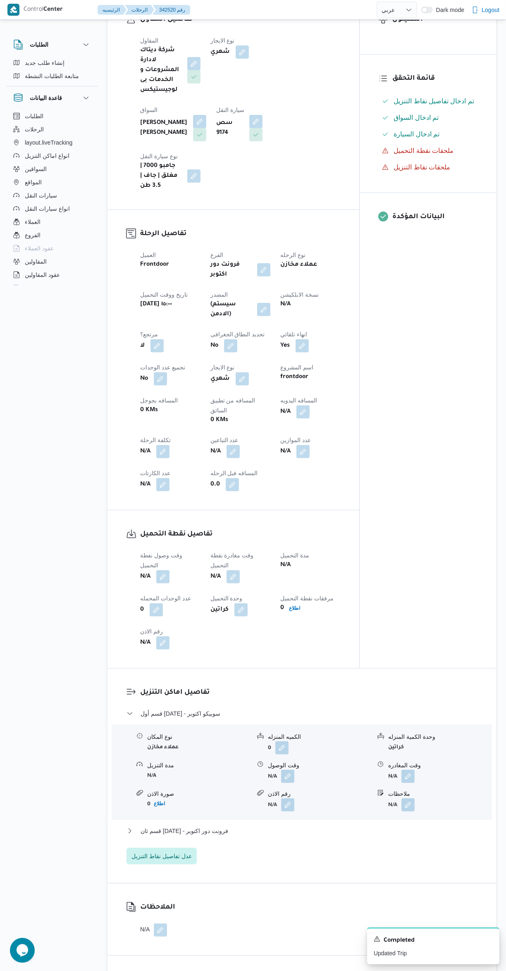
click at [159, 570] on button "button" at bounding box center [162, 576] width 13 height 13
click at [136, 547] on input "وقت وصول نفطة التحميل" at bounding box center [142, 547] width 94 height 17
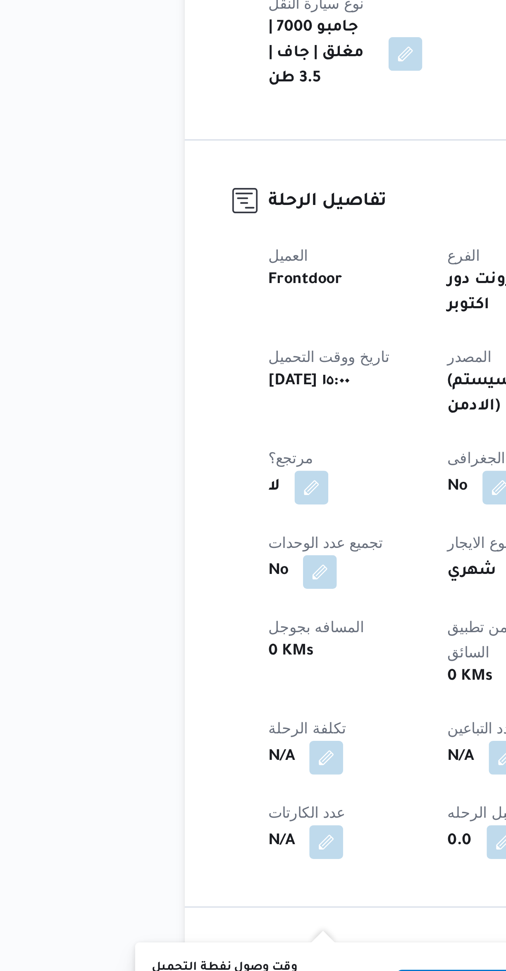
scroll to position [624, 0]
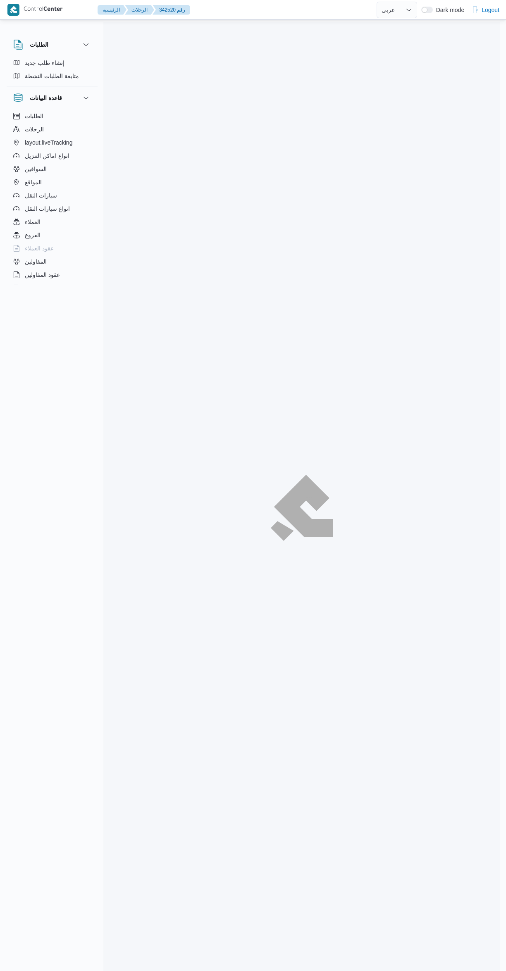
select select "ar"
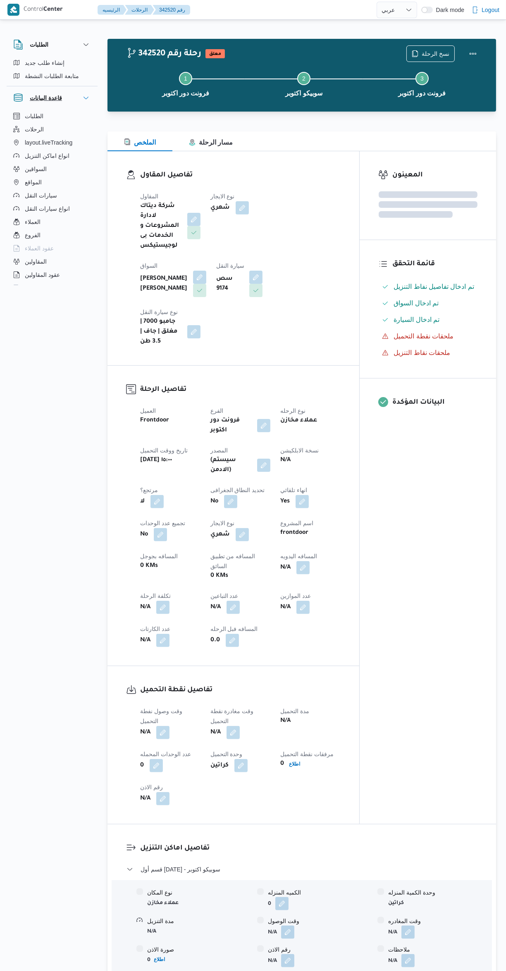
click at [31, 94] on h3 "قاعدة البيانات" at bounding box center [46, 98] width 32 height 10
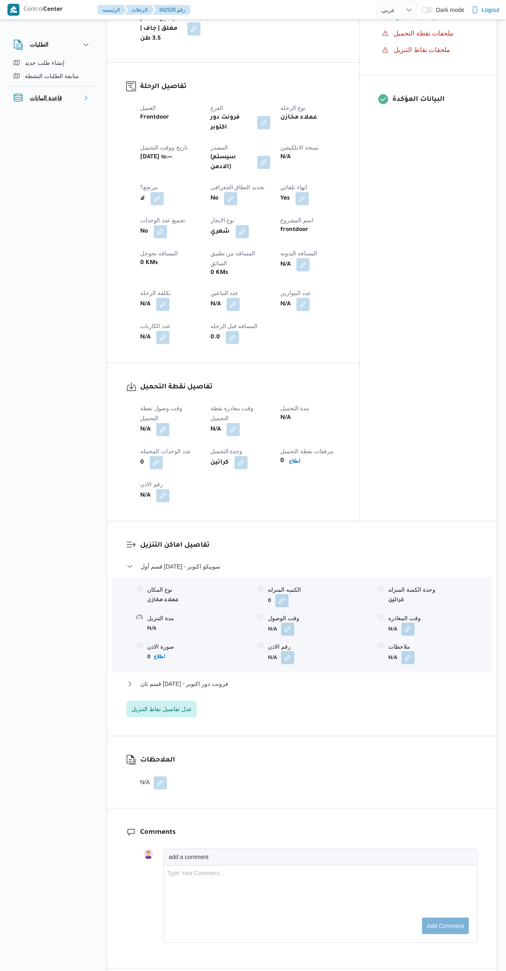
scroll to position [306, 0]
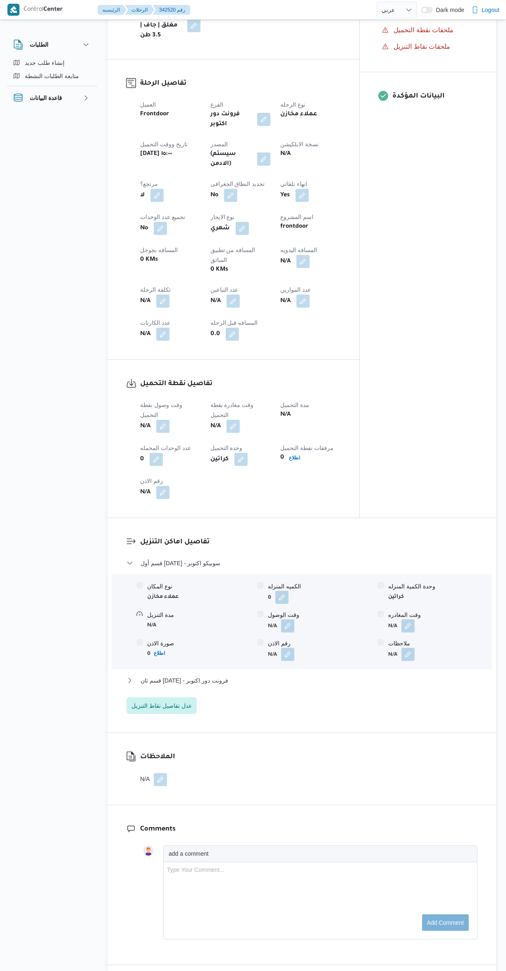
click at [167, 420] on button "button" at bounding box center [162, 426] width 13 height 13
click at [129, 396] on input "وقت وصول نفطة التحميل" at bounding box center [142, 396] width 94 height 17
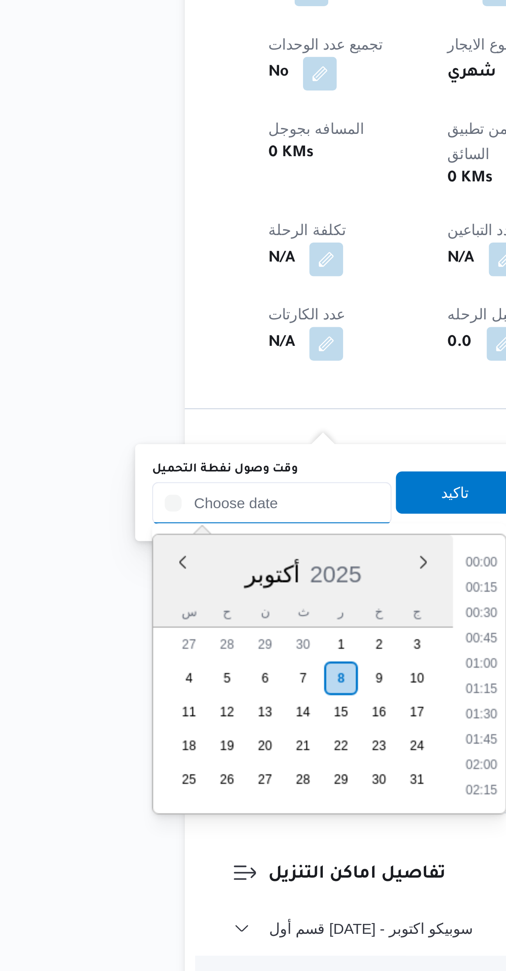
scroll to position [624, 0]
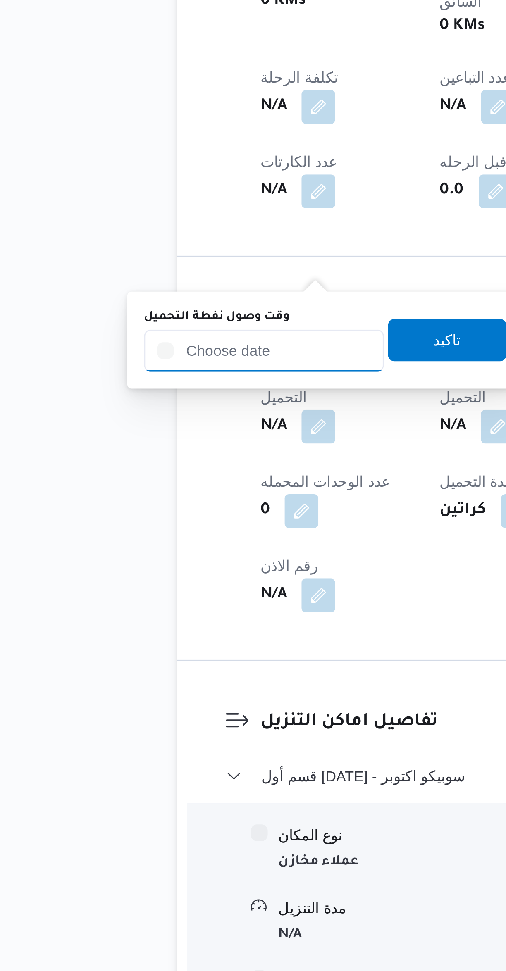
click at [133, 704] on input "وقت وصول نفطة التحميل" at bounding box center [142, 703] width 94 height 17
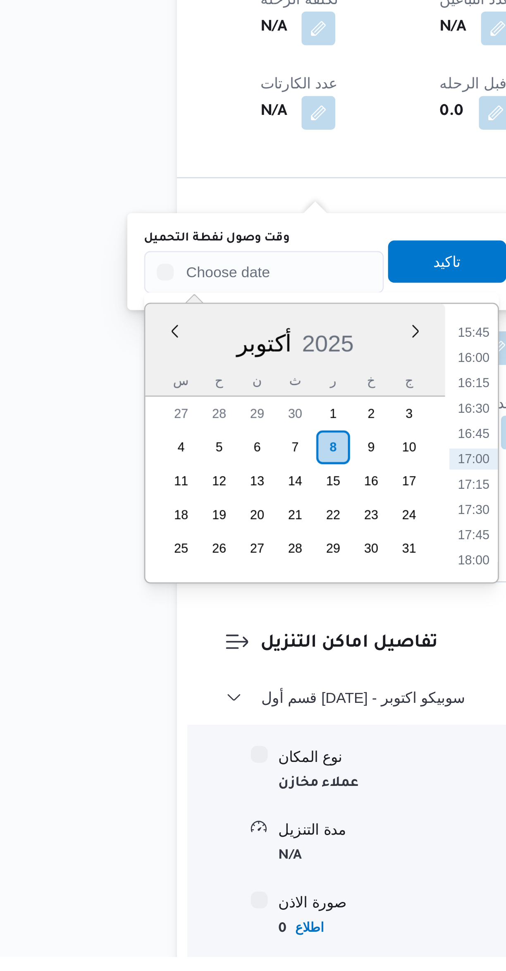
click at [222, 726] on li "15:45" at bounding box center [223, 726] width 19 height 8
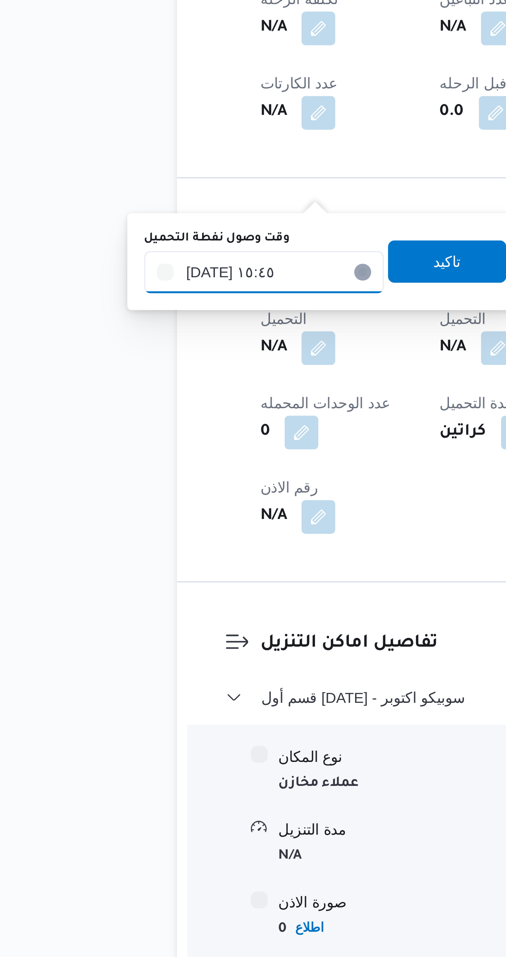
click at [141, 700] on input "[DATE] ١٥:٤٥" at bounding box center [142, 703] width 94 height 17
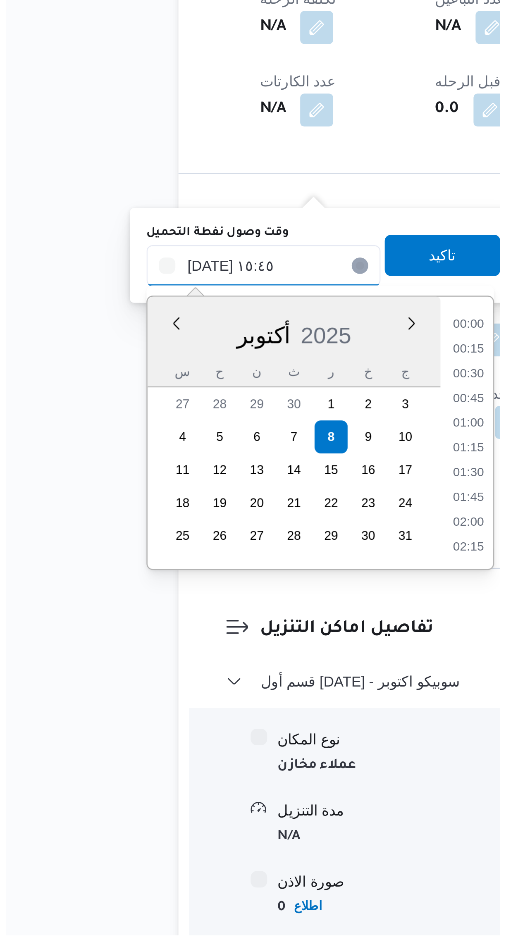
scroll to position [574, 0]
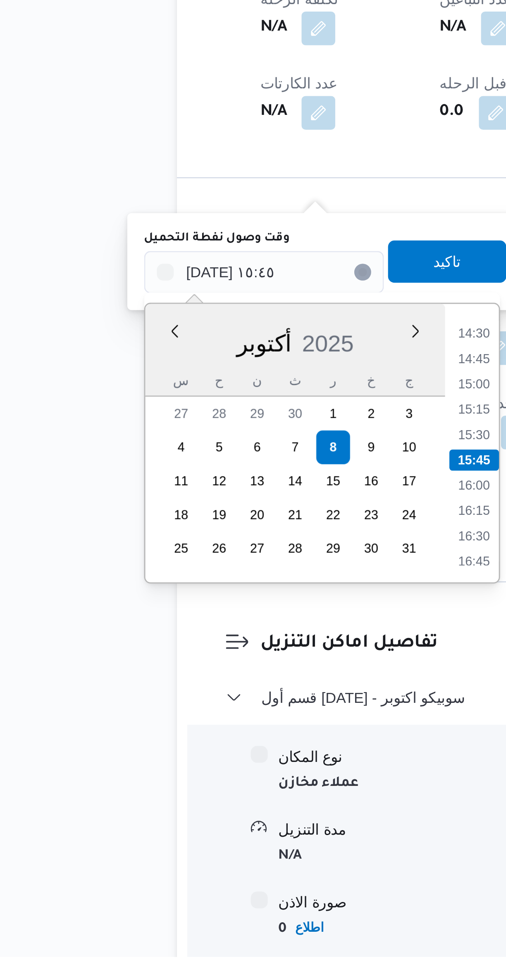
click at [220, 748] on li "15:00" at bounding box center [223, 747] width 19 height 8
type input "٠٨/١٠/٢٠٢٥ ١٥:٠٠"
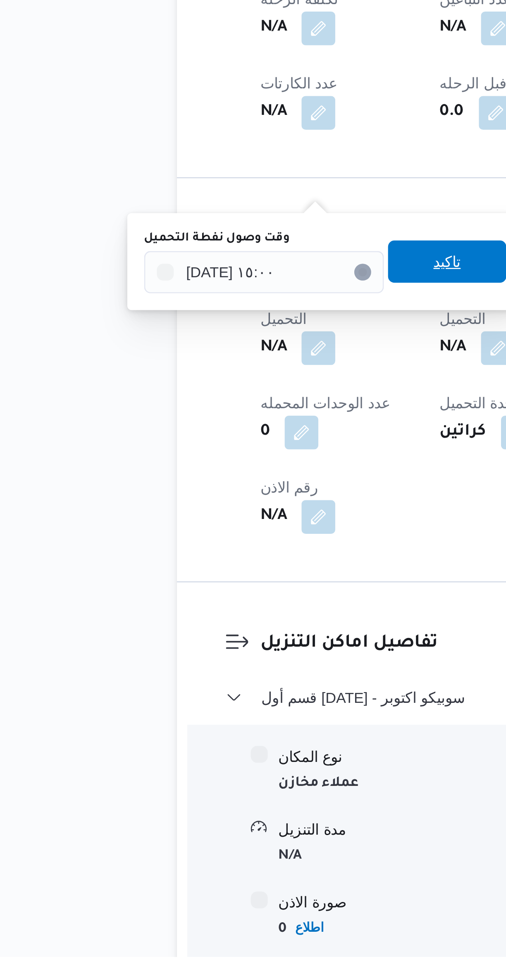
click at [194, 702] on span "تاكيد" at bounding box center [213, 699] width 46 height 17
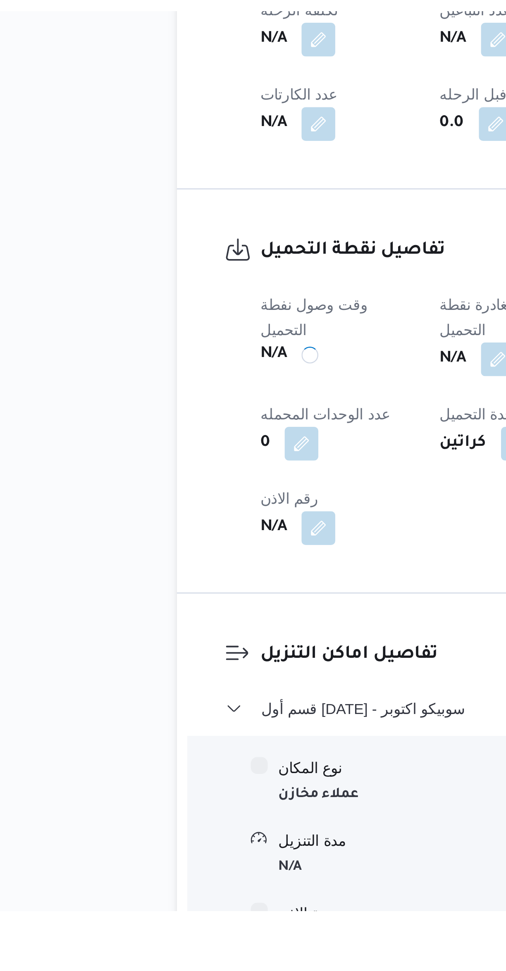
scroll to position [0, 0]
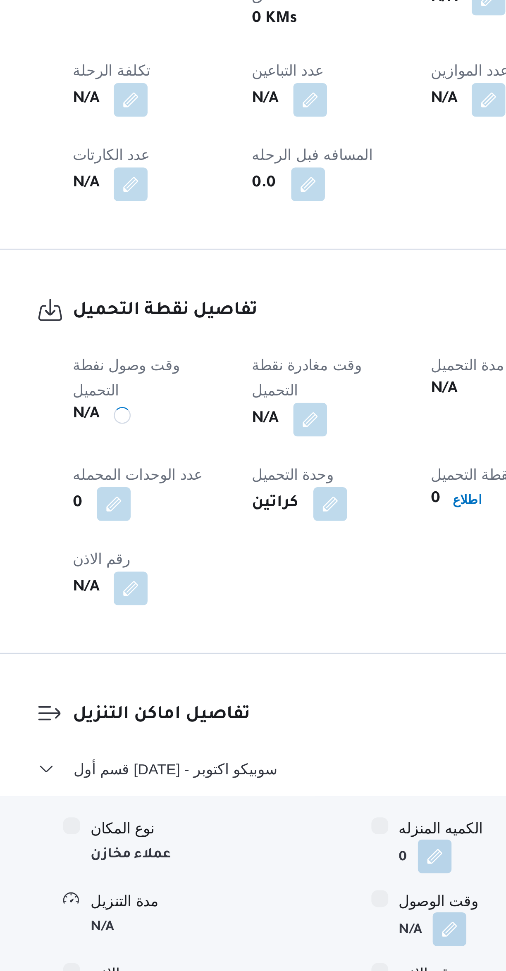
click at [232, 726] on span at bounding box center [230, 732] width 17 height 13
click at [201, 758] on div "0" at bounding box center [170, 765] width 62 height 15
click at [231, 726] on button "button" at bounding box center [232, 732] width 13 height 13
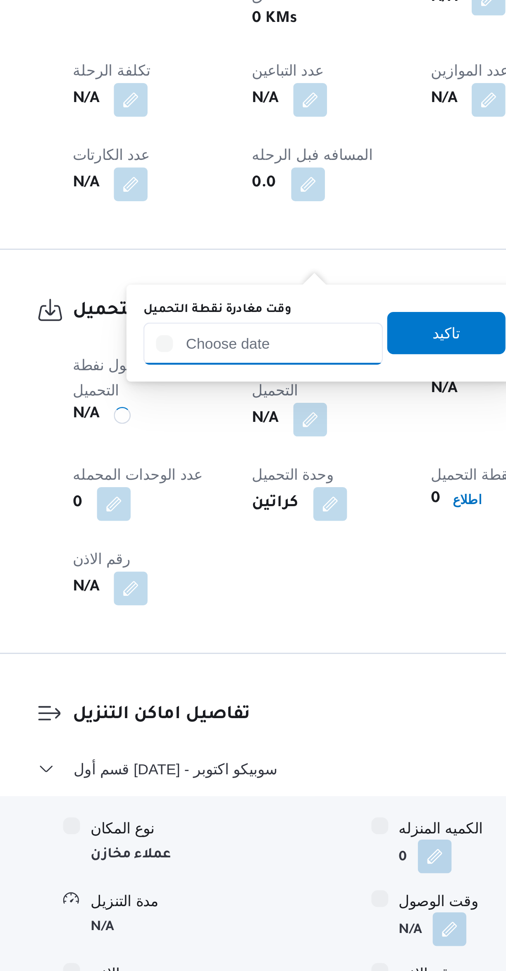
click at [202, 702] on input "وقت مغادرة نقطة التحميل" at bounding box center [215, 703] width 94 height 17
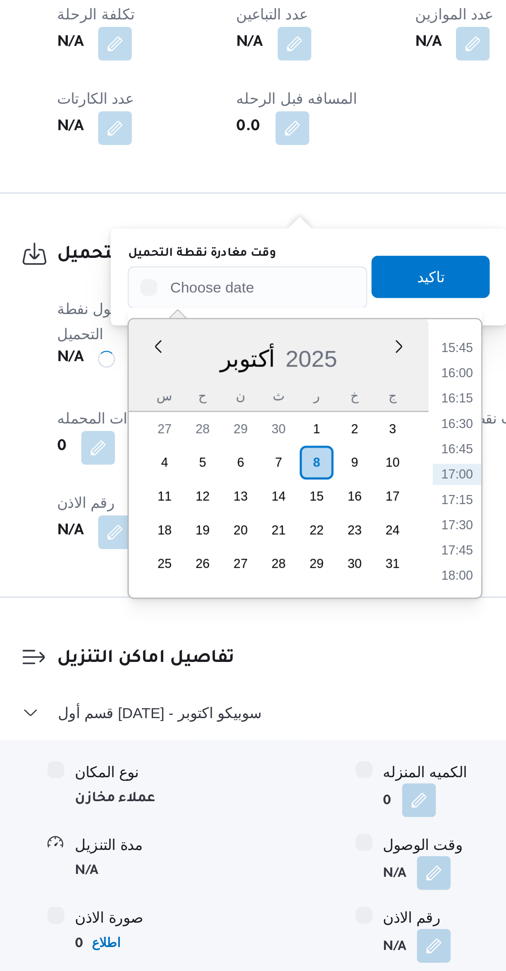
click at [296, 726] on li "15:45" at bounding box center [296, 726] width 19 height 8
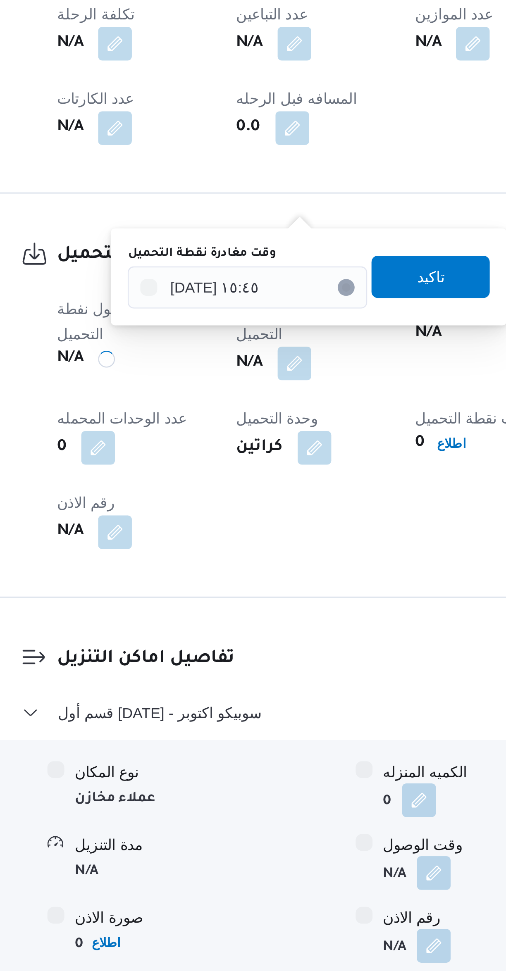
click at [206, 691] on label "وقت مغادرة نقطة التحميل" at bounding box center [197, 689] width 58 height 7
click at [206, 695] on input "[DATE] ١٥:٤٥" at bounding box center [215, 703] width 94 height 17
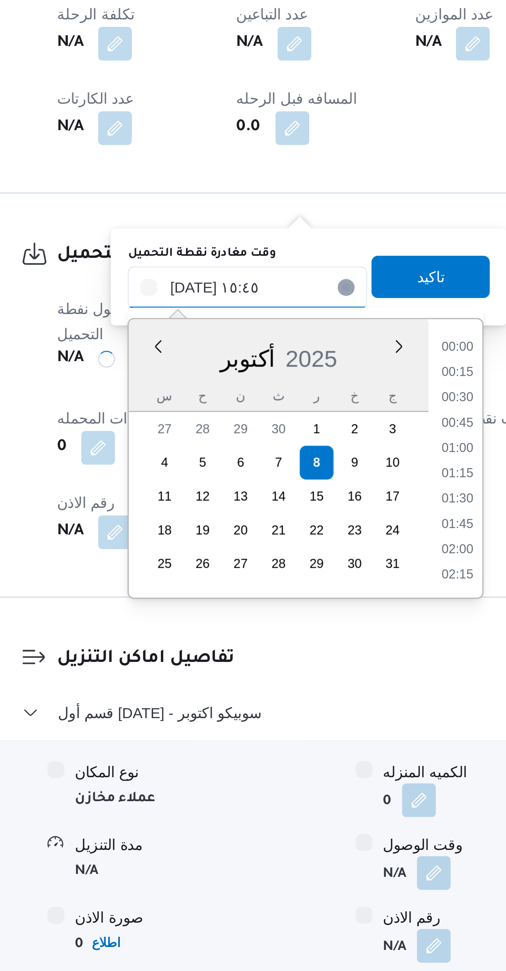
scroll to position [574, 0]
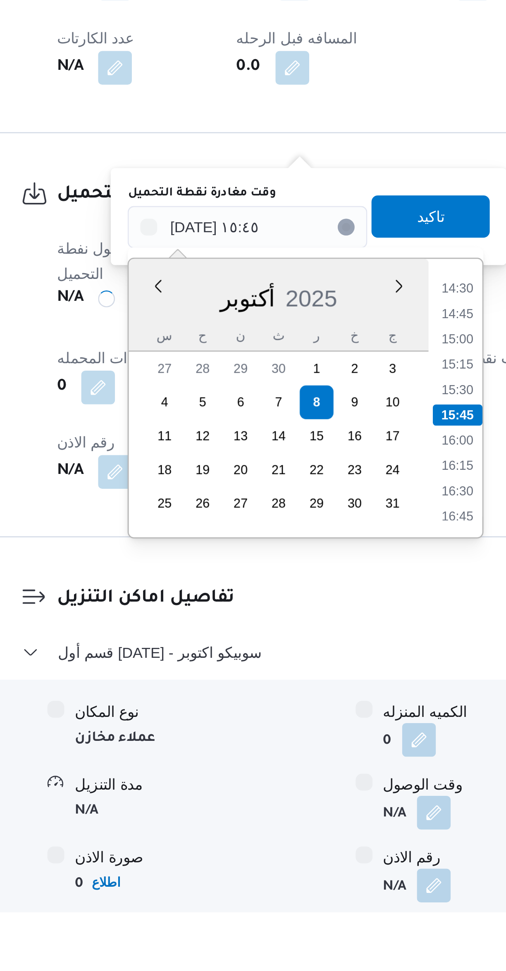
click at [298, 766] on li "15:30" at bounding box center [297, 766] width 19 height 8
type input "[DATE] ١٥:٣٠"
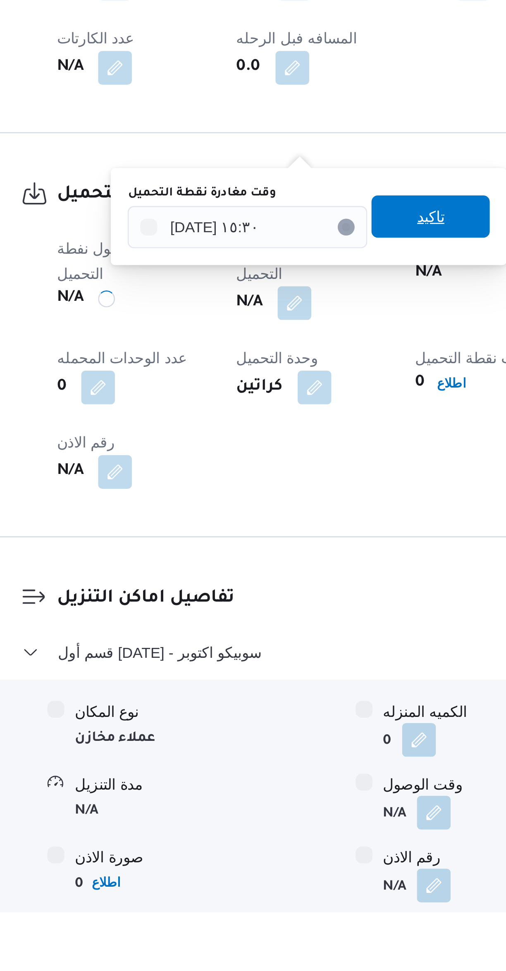
click at [267, 702] on span "تاكيد" at bounding box center [286, 699] width 46 height 17
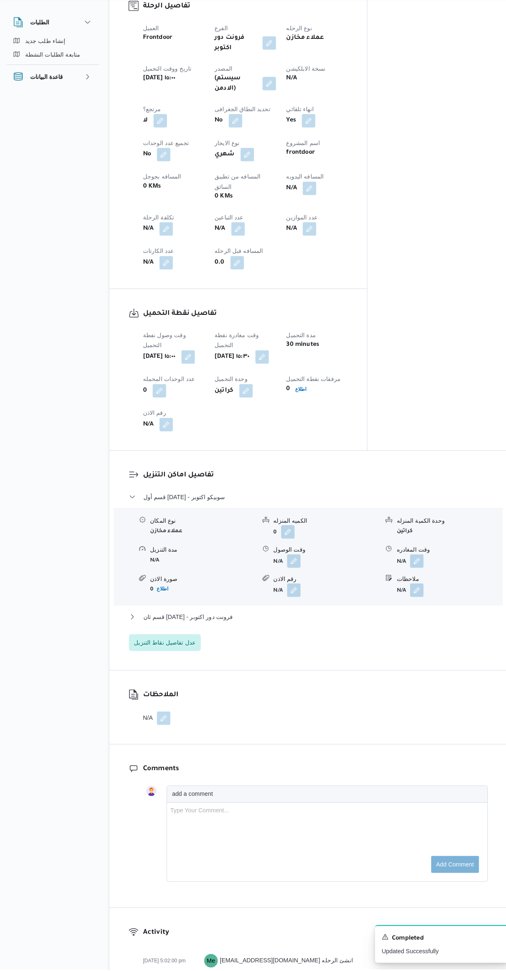
scroll to position [0, 0]
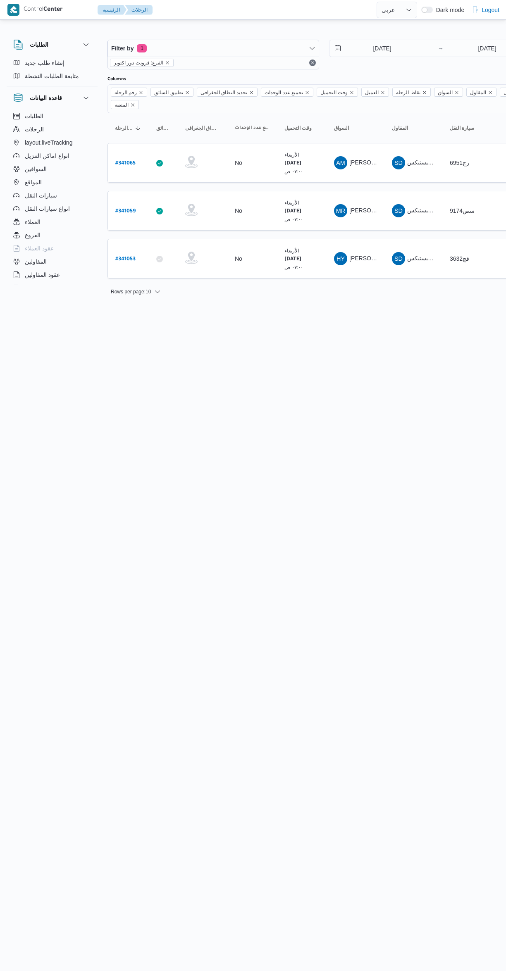
select select "ar"
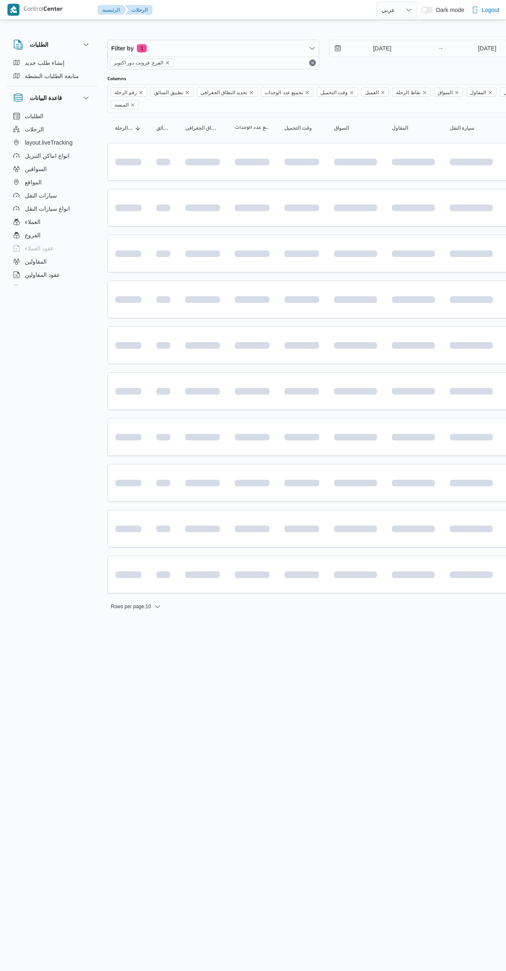
select select "ar"
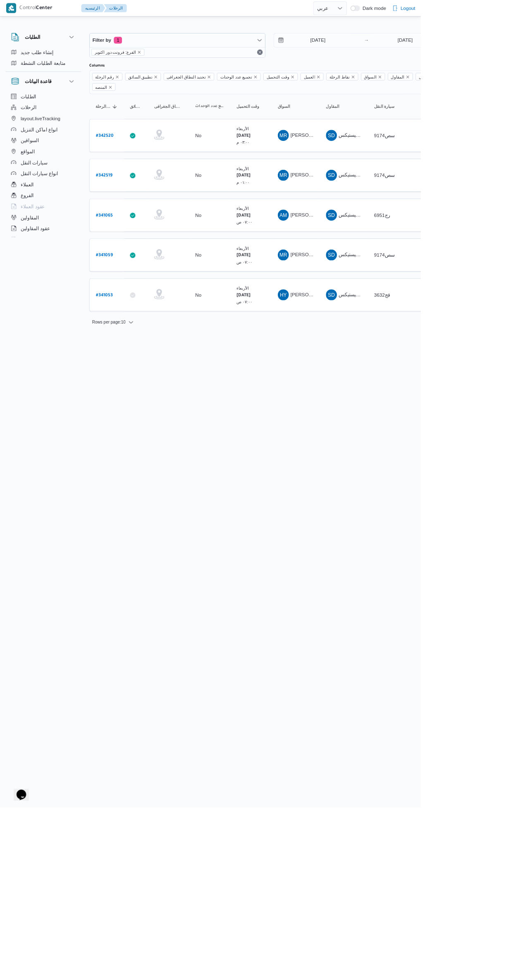
click at [131, 257] on b "# 341065" at bounding box center [125, 260] width 20 height 6
select select "ar"
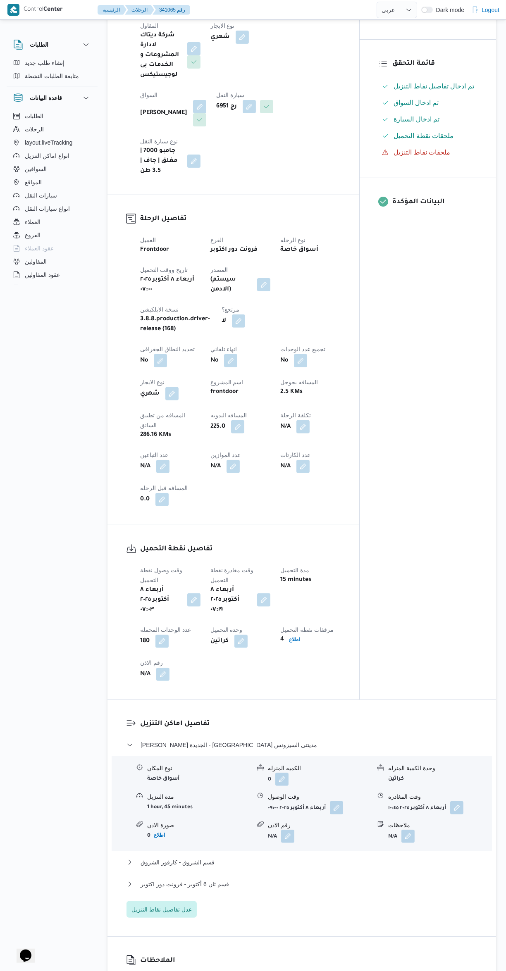
scroll to position [164, 0]
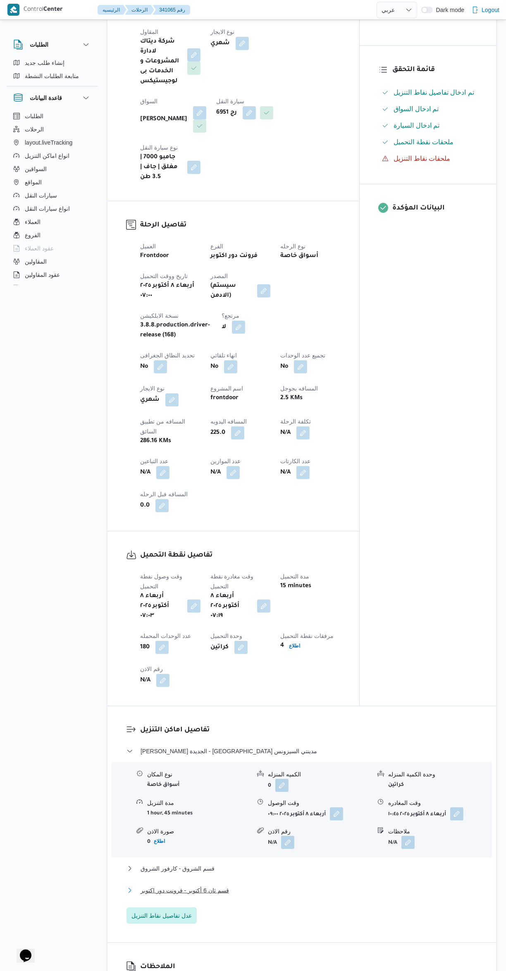
click at [285, 886] on button "قسم ثان 6 أكتوبر - فرونت دور اكتوبر" at bounding box center [301, 891] width 351 height 10
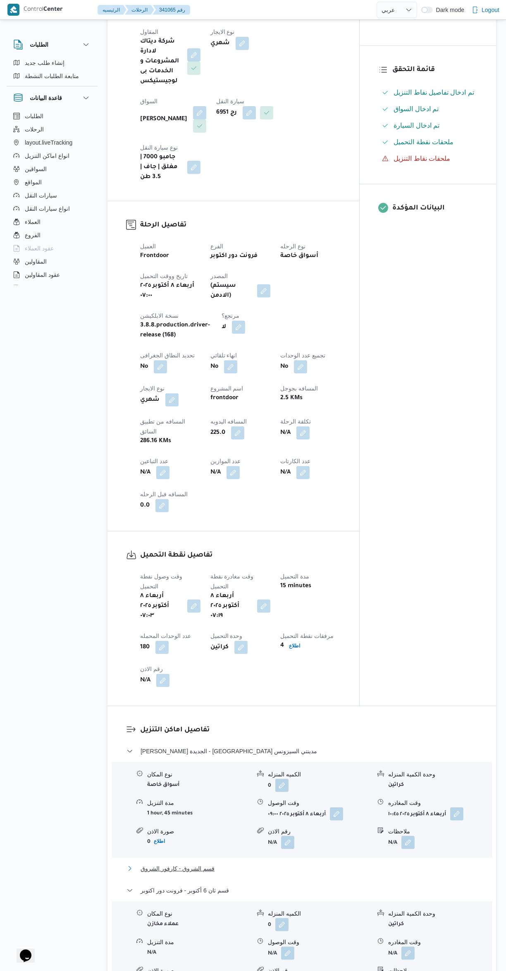
click at [305, 864] on button "قسم الشروق - كارفور الشروق" at bounding box center [301, 869] width 351 height 10
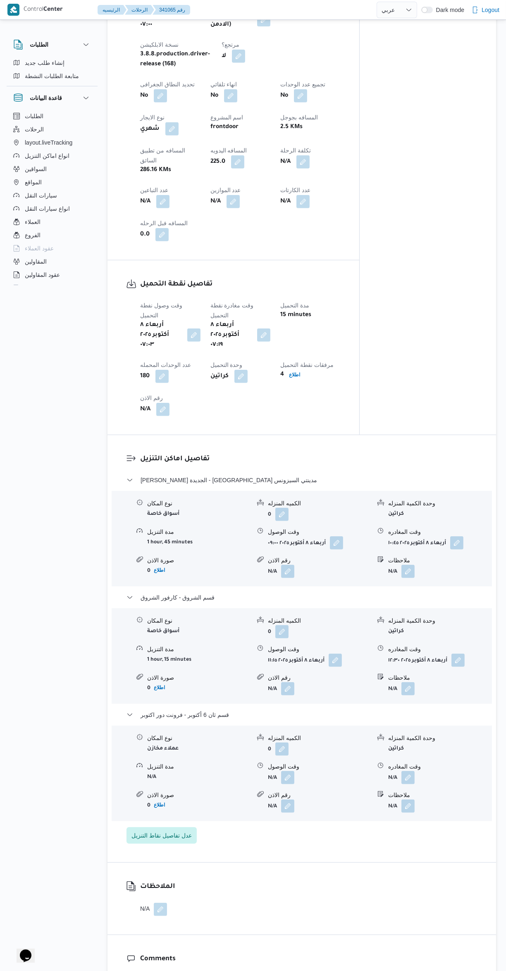
scroll to position [435, 0]
click at [410, 772] on button "button" at bounding box center [407, 778] width 13 height 13
click at [384, 739] on input "وقت المغادره" at bounding box center [386, 738] width 94 height 17
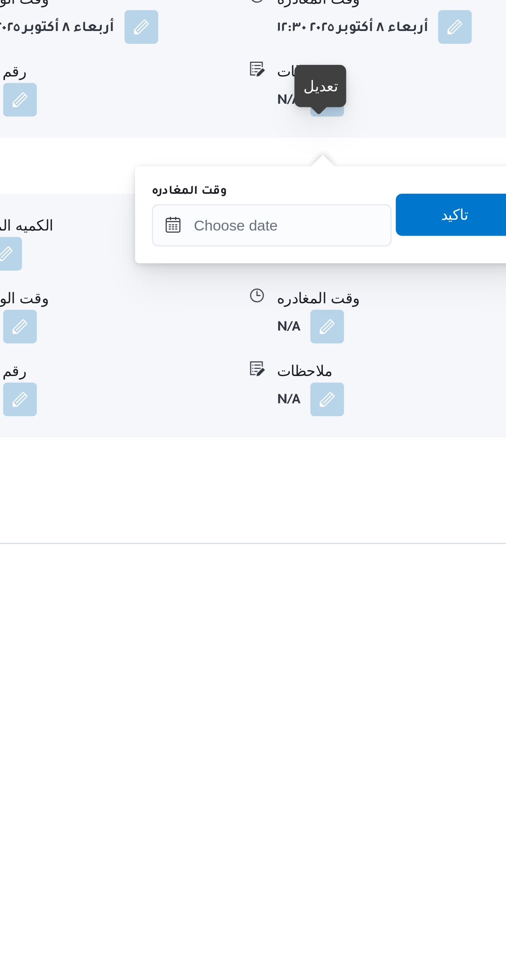
scroll to position [363, 0]
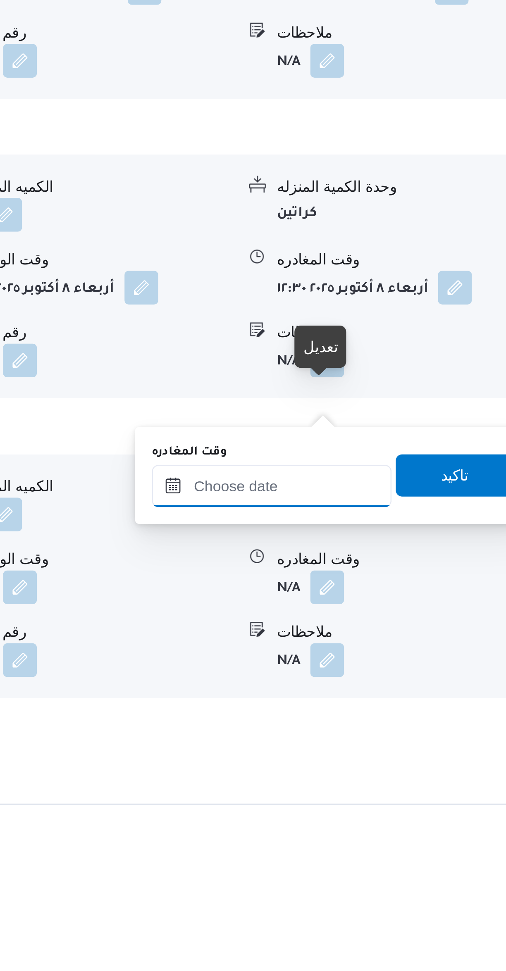
click at [382, 803] on input "وقت المغادره" at bounding box center [386, 811] width 94 height 17
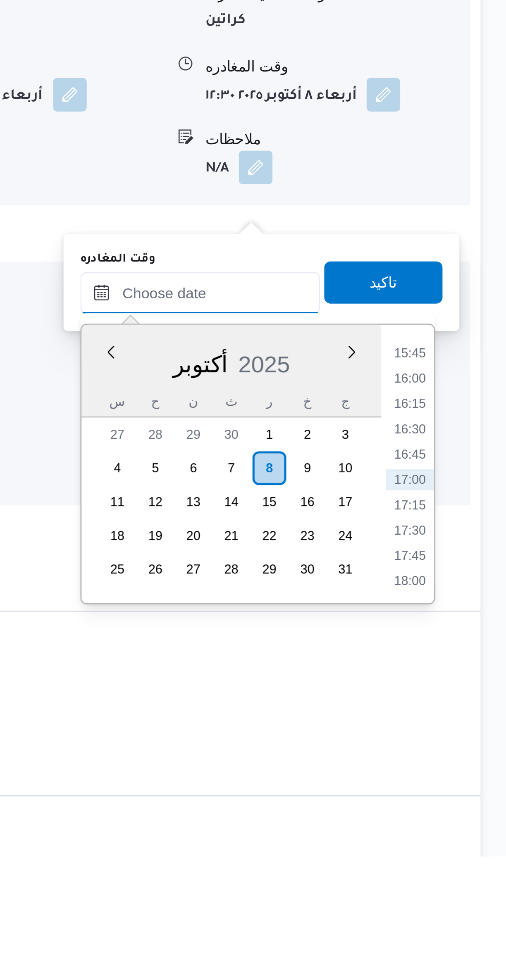
scroll to position [423, 0]
click at [467, 775] on li "15:45" at bounding box center [468, 774] width 19 height 8
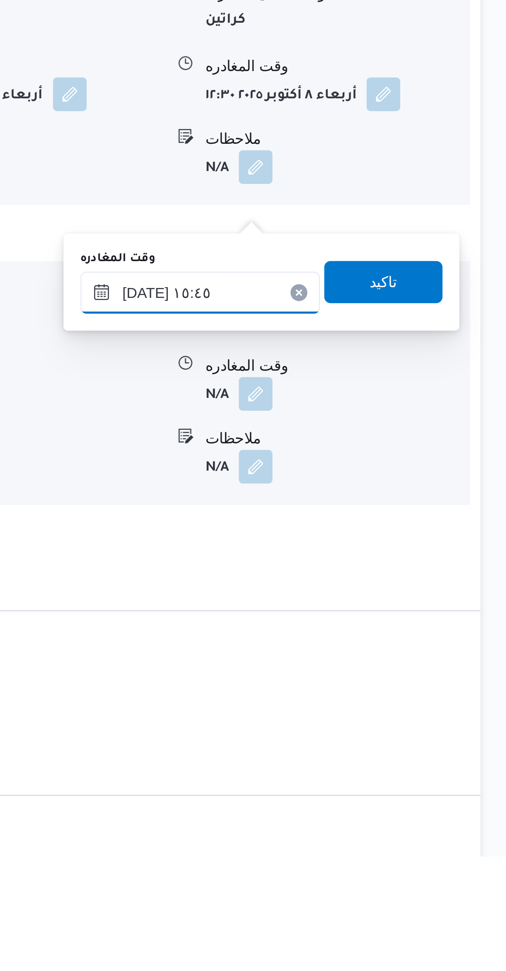
click at [383, 752] on input "٠٨/١٠/٢٠٢٥ ١٥:٤٥" at bounding box center [386, 750] width 94 height 17
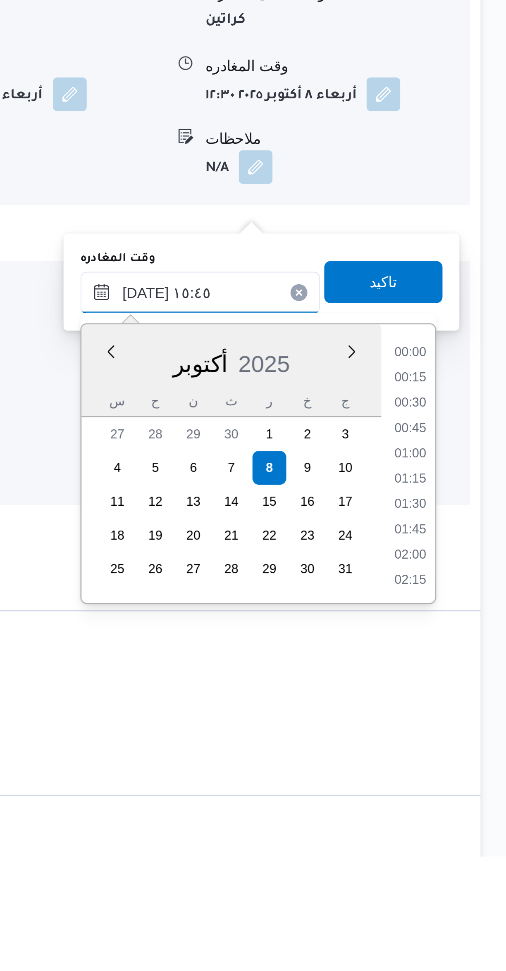
scroll to position [574, 0]
click at [470, 777] on li "14:30" at bounding box center [468, 774] width 19 height 8
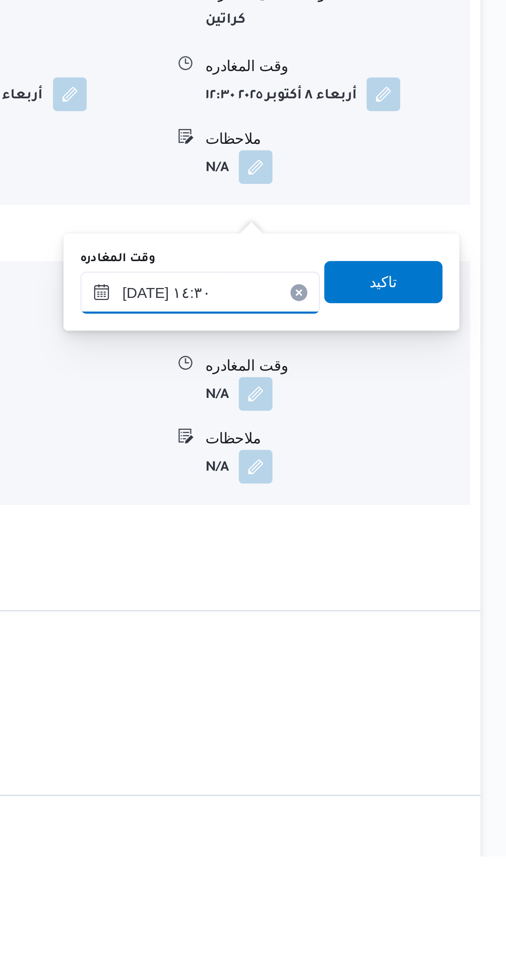
click at [379, 747] on input "٠٨/١٠/٢٠٢٥ ١٤:٣٠" at bounding box center [386, 750] width 94 height 17
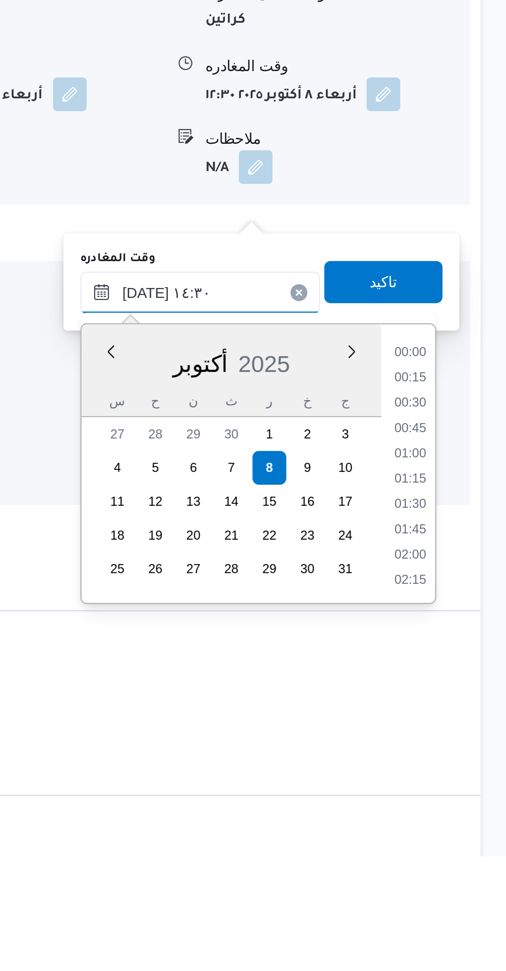
scroll to position [525, 0]
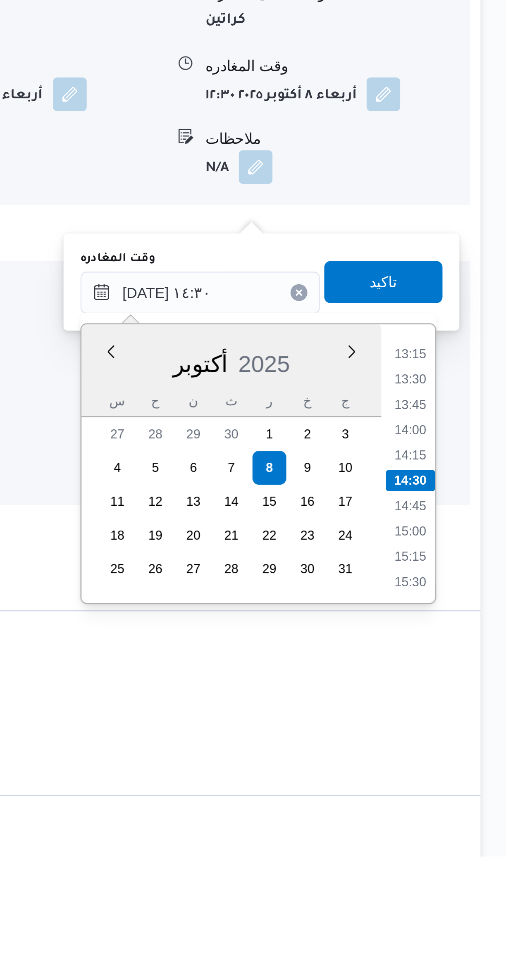
click at [470, 786] on li "13:30" at bounding box center [468, 784] width 19 height 8
type input "٠٨/١٠/٢٠٢٥ ١٣:٣٠"
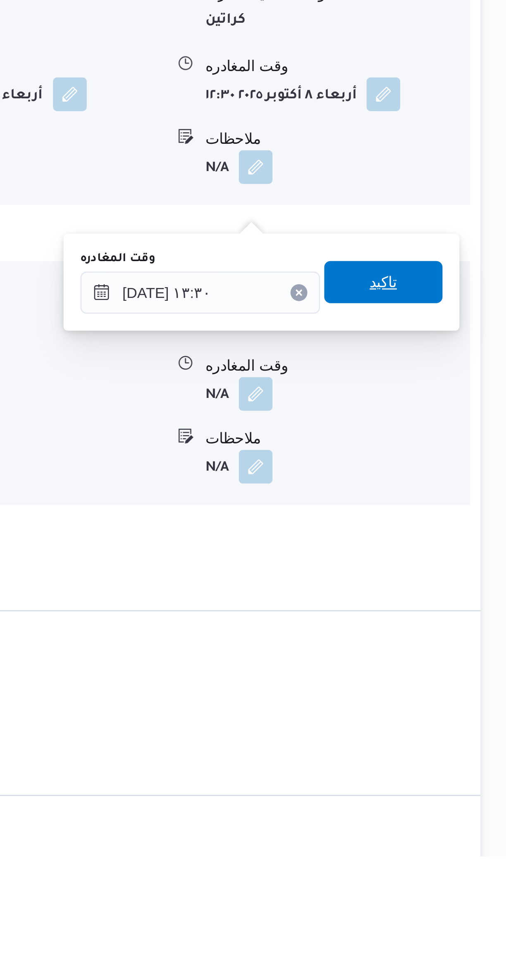
click at [441, 750] on span "تاكيد" at bounding box center [458, 746] width 46 height 17
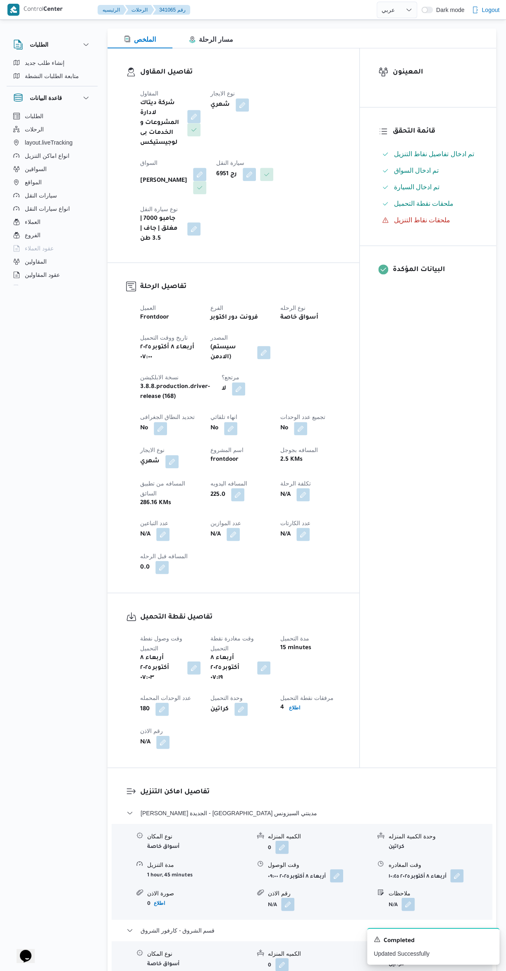
scroll to position [0, 0]
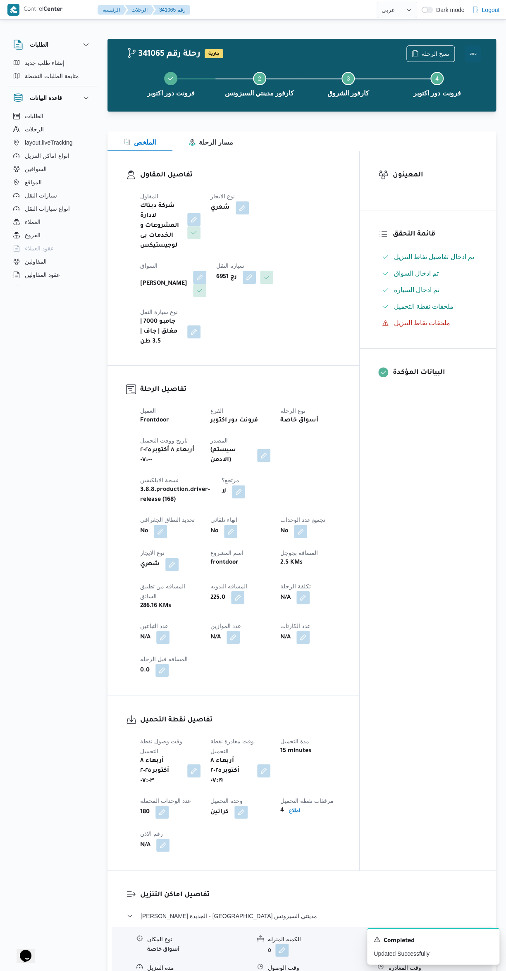
click at [472, 55] on button "Actions" at bounding box center [473, 53] width 17 height 17
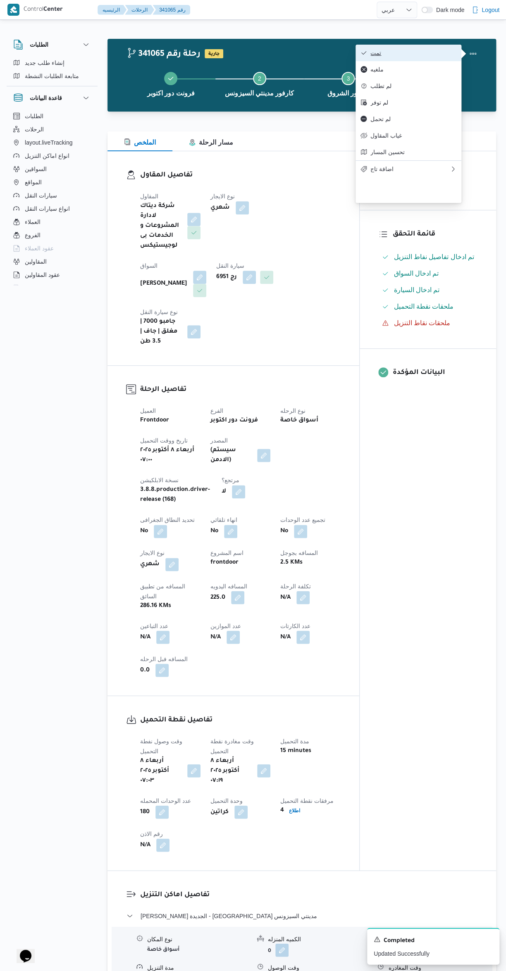
click at [360, 52] on icon "button" at bounding box center [363, 53] width 7 height 7
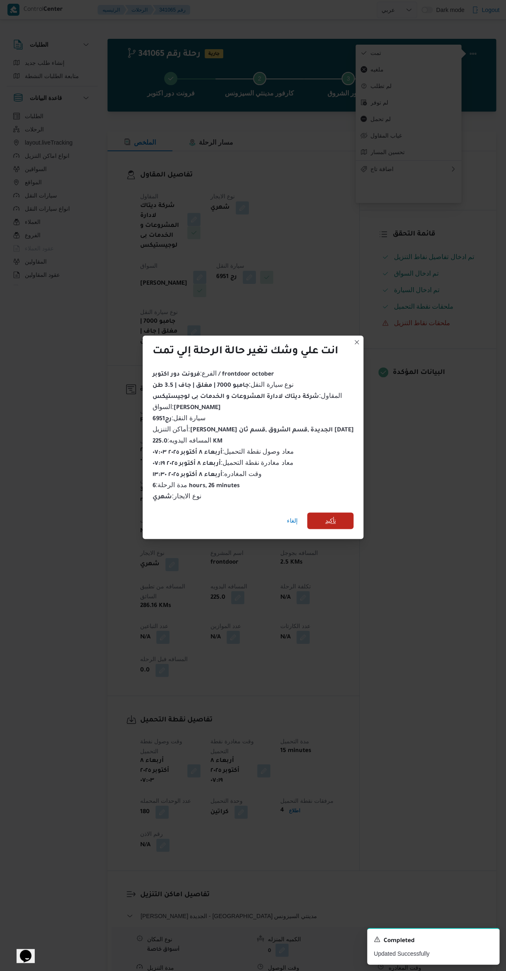
click at [344, 515] on span "تأكيد" at bounding box center [330, 520] width 46 height 17
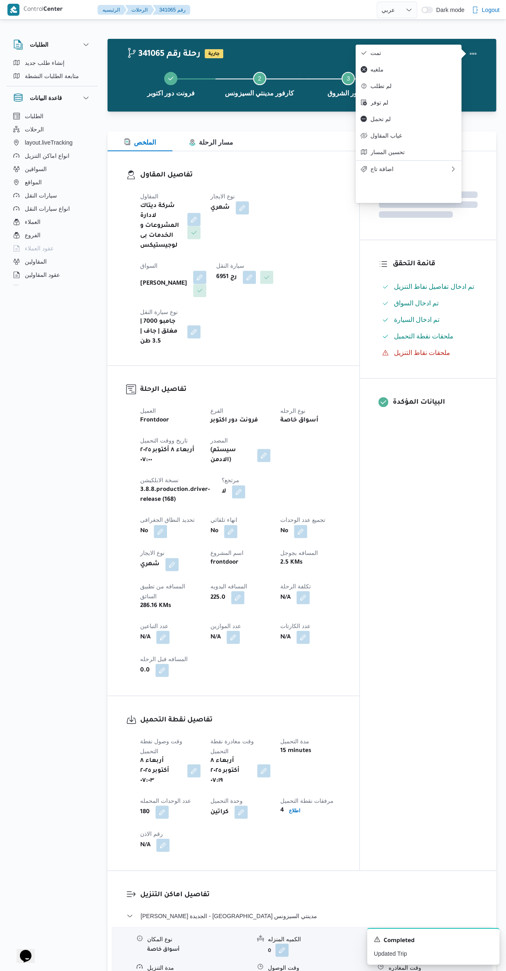
click at [405, 529] on div "المعينون قائمة التحقق تم ادخال تفاصيل نفاط التنزيل تم ادخال السواق تم ادخال الس…" at bounding box center [428, 510] width 136 height 719
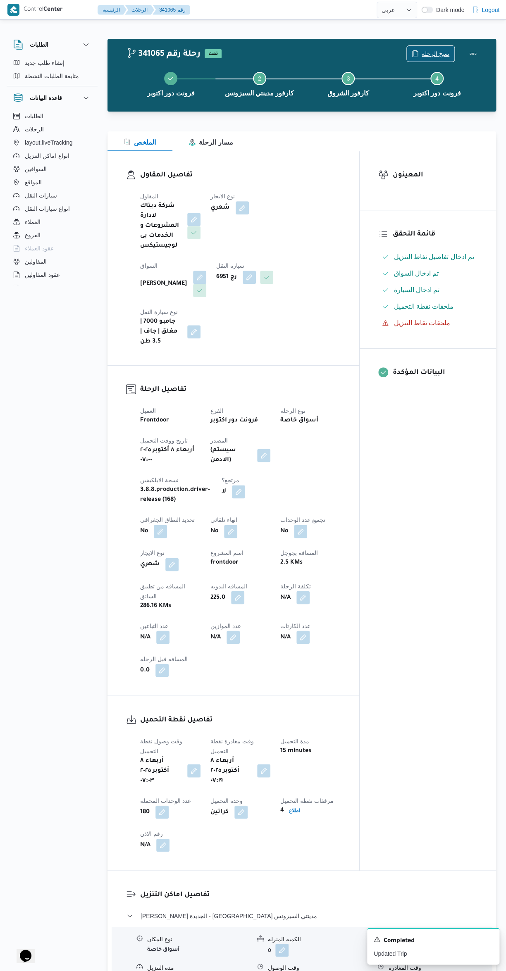
click at [418, 53] on icon "button" at bounding box center [415, 53] width 7 height 7
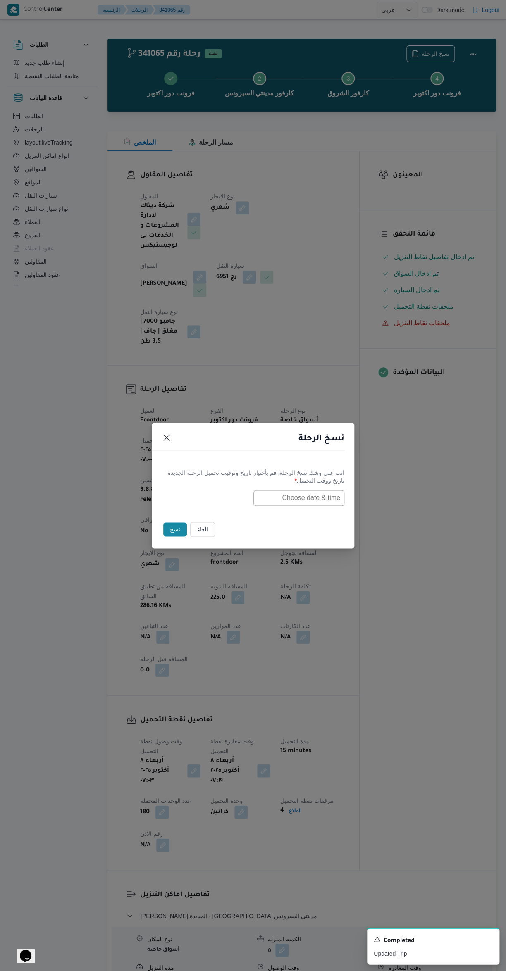
click at [326, 496] on input "text" at bounding box center [298, 498] width 91 height 16
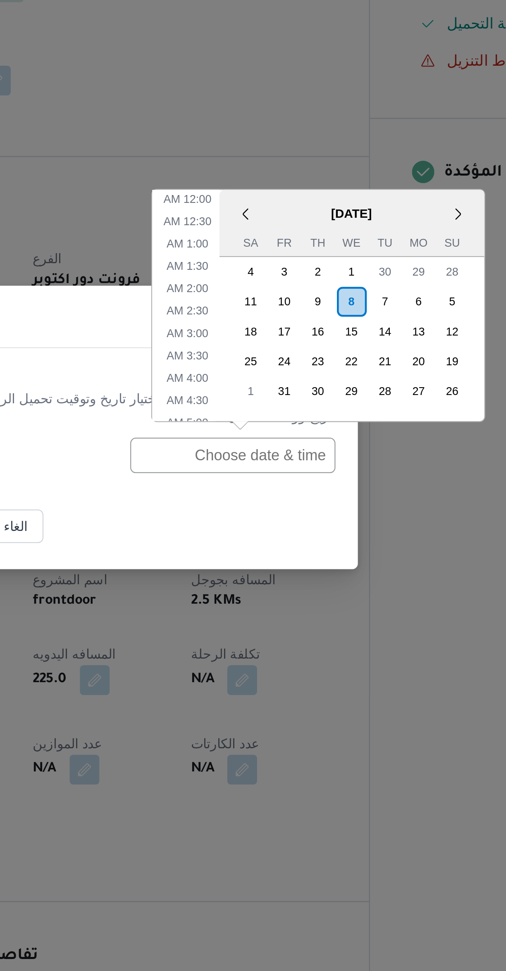
scroll to position [291, 0]
click at [274, 384] on li "2:30 PM" at bounding box center [278, 381] width 25 height 8
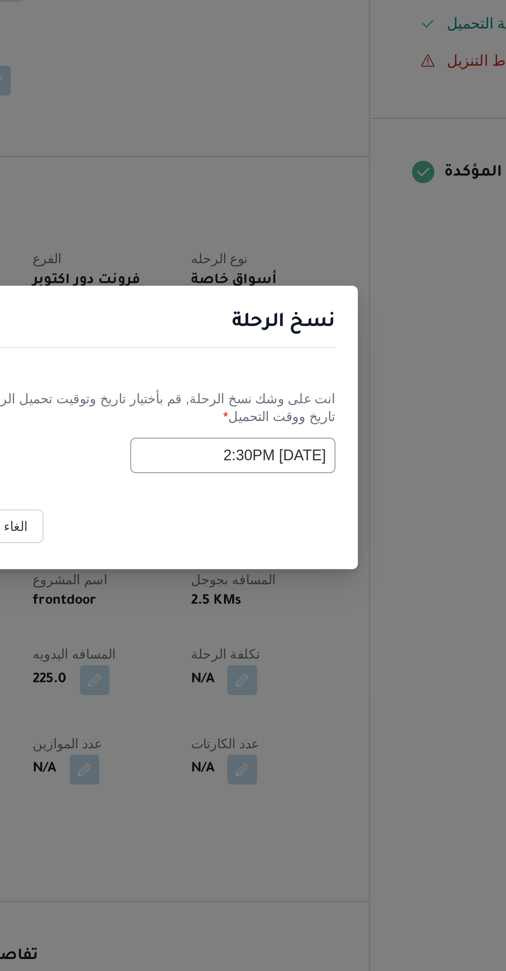
click at [269, 500] on input "08/10/2025 2:30PM" at bounding box center [298, 498] width 91 height 16
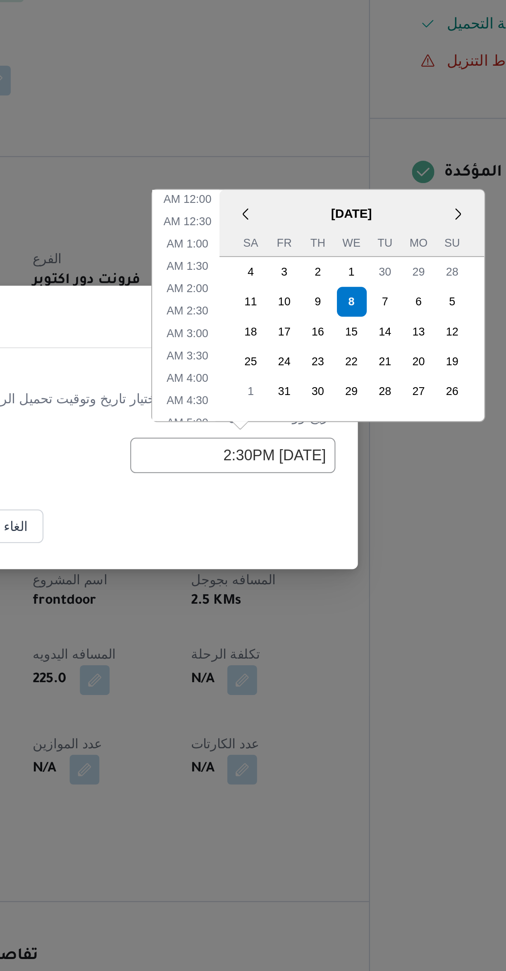
scroll to position [241, 0]
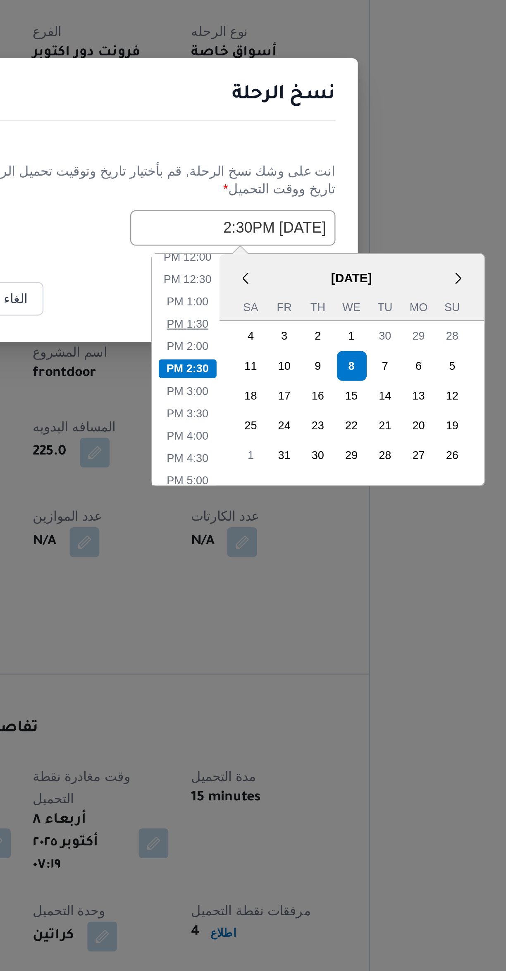
click at [277, 538] on li "1:30 PM" at bounding box center [278, 540] width 25 height 8
type input "08/10/2025 1:30PM"
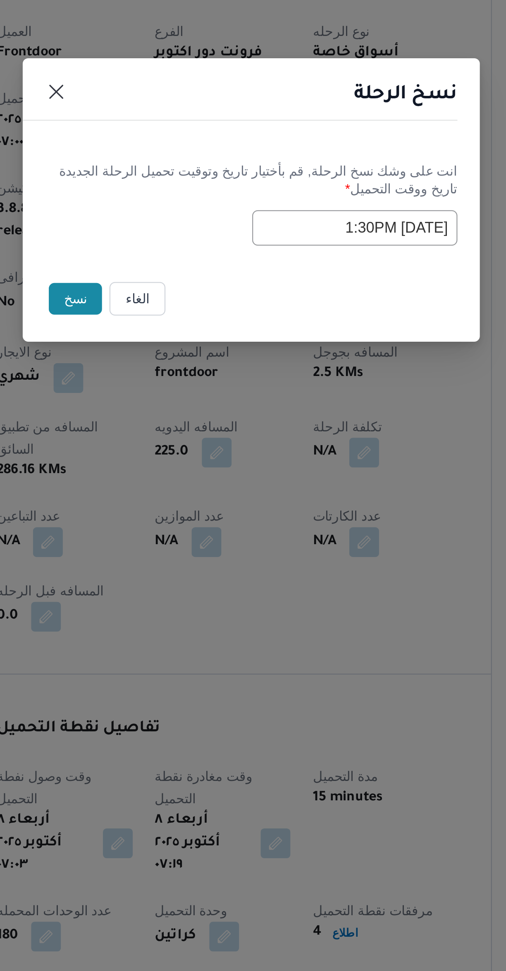
click at [173, 533] on button "نسخ" at bounding box center [175, 529] width 24 height 14
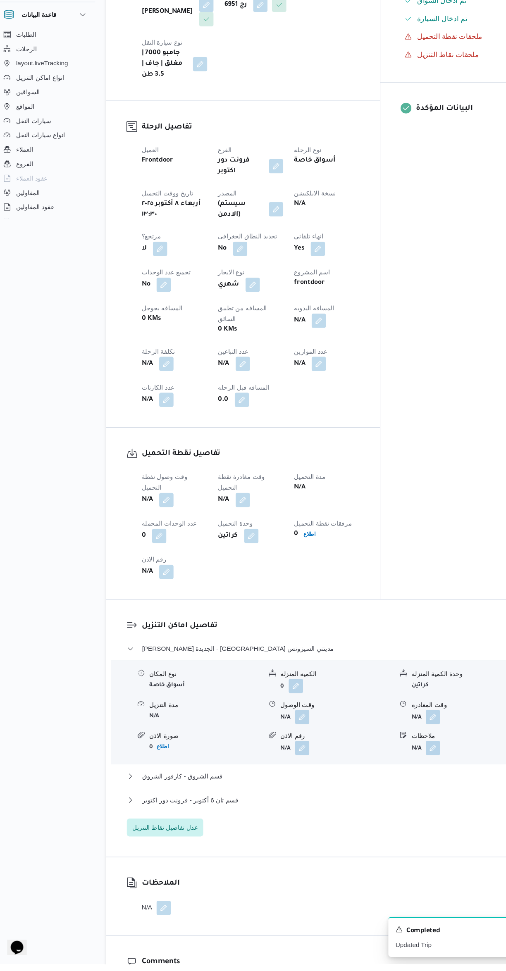
scroll to position [188, 0]
click at [163, 538] on button "button" at bounding box center [162, 544] width 13 height 13
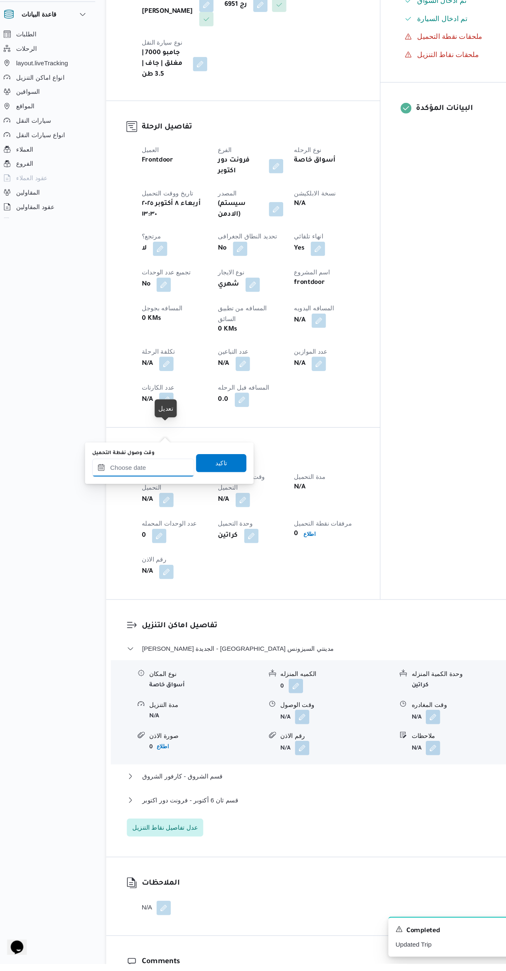
click at [138, 522] on div at bounding box center [142, 515] width 94 height 17
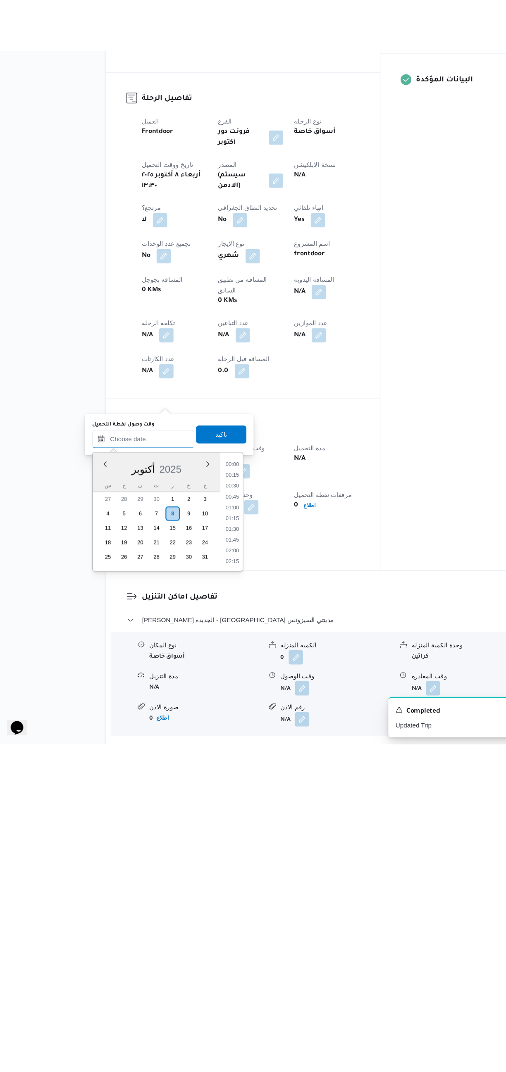
scroll to position [624, 0]
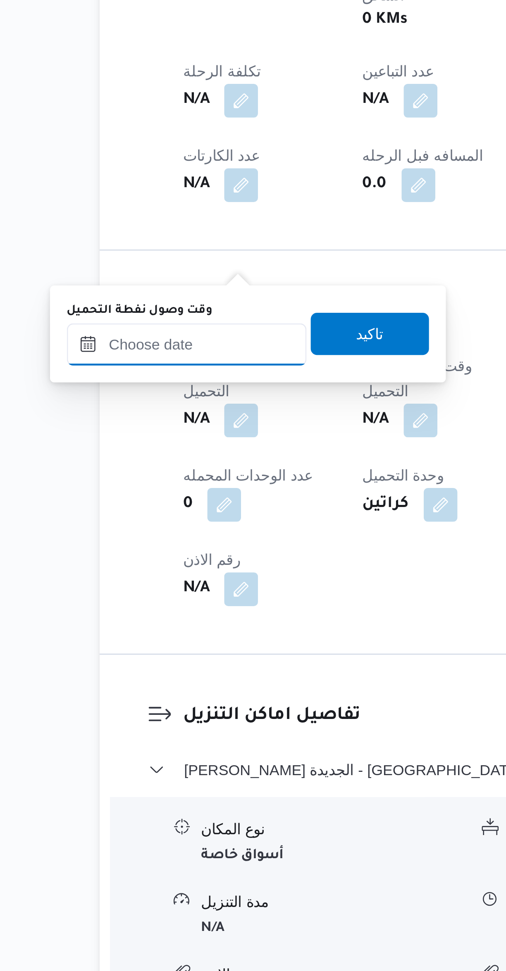
click at [145, 693] on input "وقت وصول نفطة التحميل" at bounding box center [142, 690] width 94 height 17
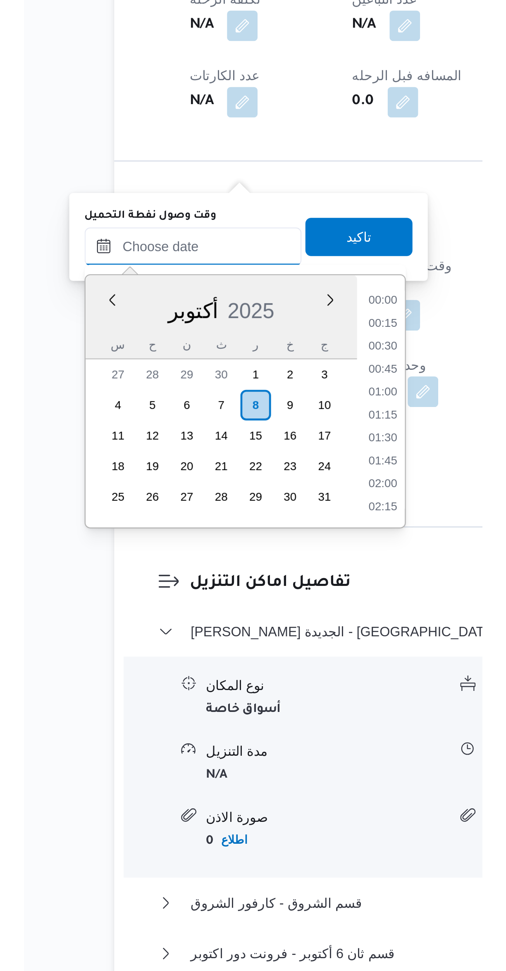
scroll to position [0, 0]
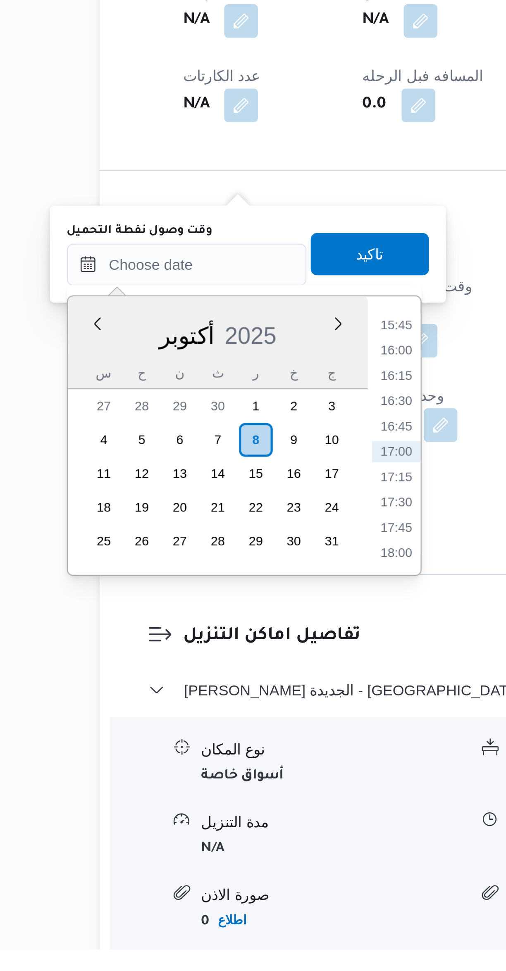
click at [224, 726] on li "15:45" at bounding box center [223, 726] width 19 height 8
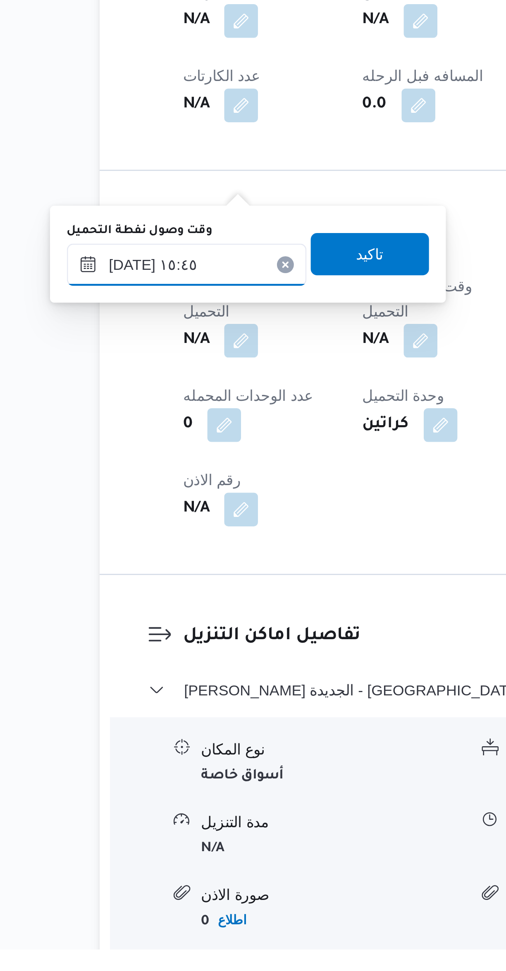
click at [149, 703] on input "٠٨/١٠/٢٠٢٥ ١٥:٤٥" at bounding box center [142, 703] width 94 height 17
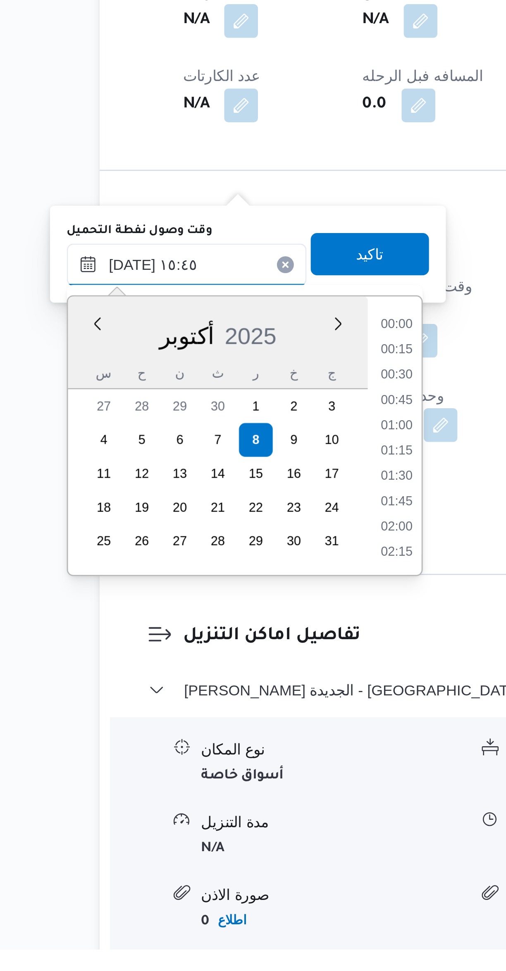
scroll to position [574, 0]
click at [221, 733] on li "14:45" at bounding box center [223, 737] width 19 height 8
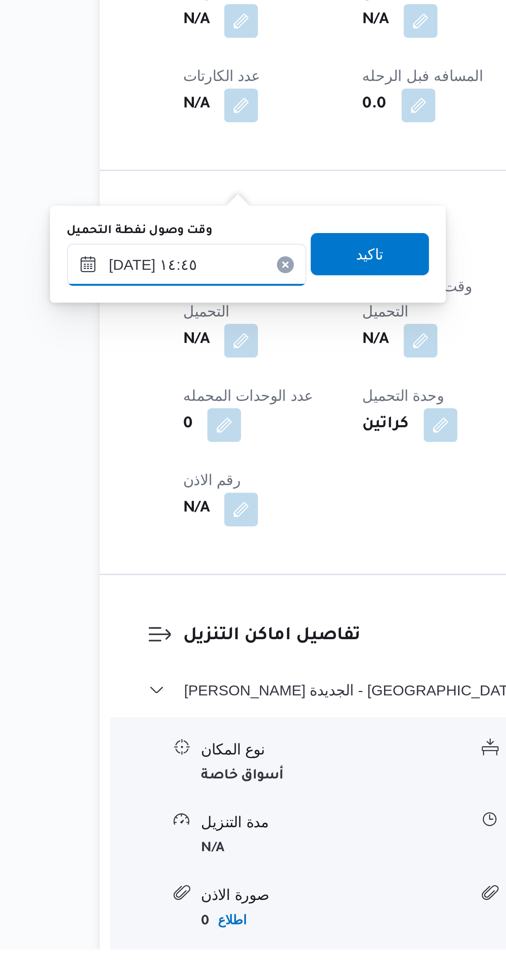
click at [151, 704] on input "٠٨/١٠/٢٠٢٥ ١٤:٤٥" at bounding box center [142, 703] width 94 height 17
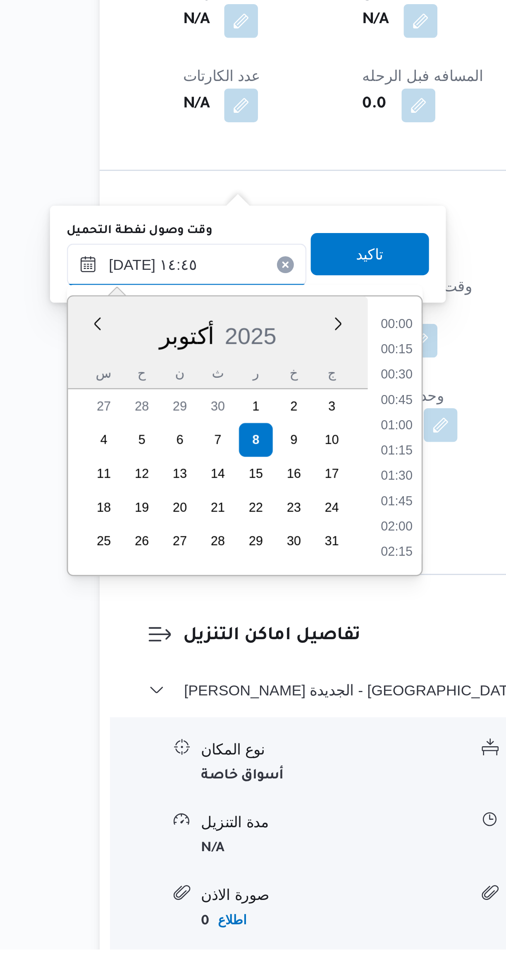
scroll to position [535, 0]
click at [222, 728] on li "13:30" at bounding box center [223, 727] width 19 height 8
type input "٠٨/١٠/٢٠٢٥ ١٣:٣٠"
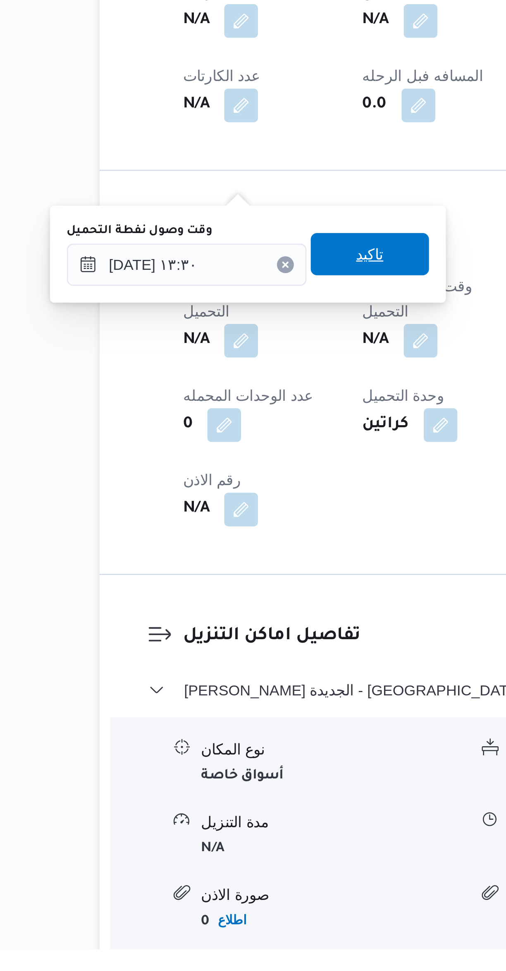
click at [190, 703] on span "تاكيد" at bounding box center [213, 699] width 46 height 17
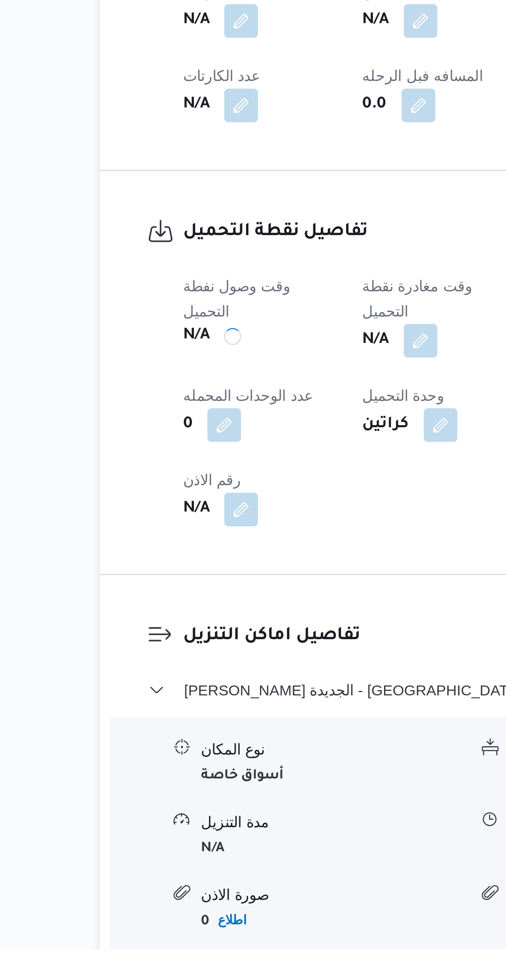
scroll to position [0, 0]
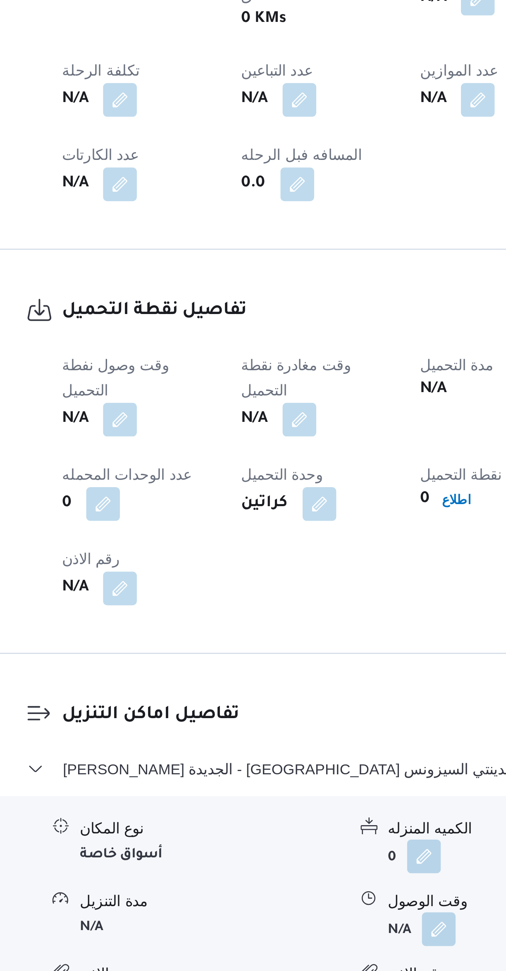
click at [231, 726] on button "button" at bounding box center [232, 732] width 13 height 13
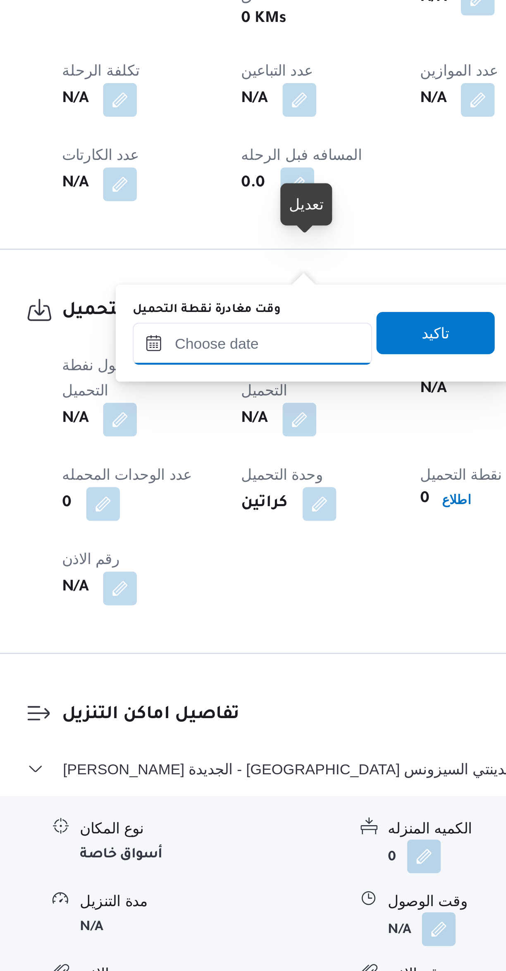
click at [214, 702] on input "وقت مغادرة نقطة التحميل" at bounding box center [215, 703] width 94 height 17
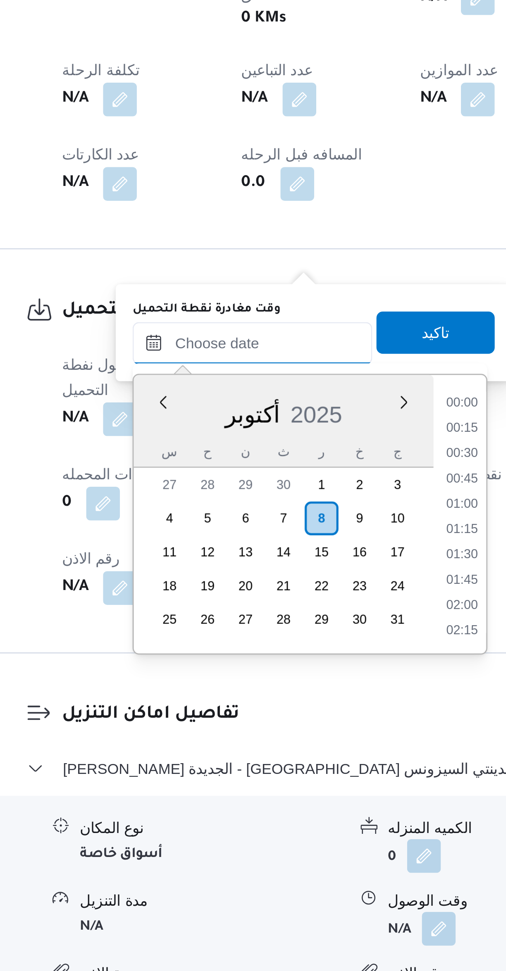
scroll to position [624, 0]
click at [295, 727] on li "15:45" at bounding box center [296, 726] width 19 height 8
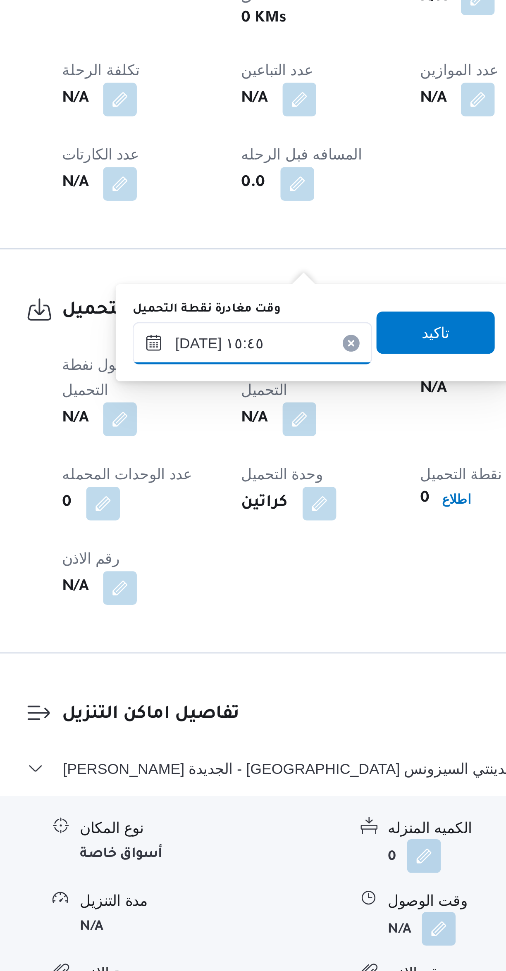
click at [212, 701] on input "٠٨/١٠/٢٠٢٥ ١٥:٤٥" at bounding box center [215, 703] width 94 height 17
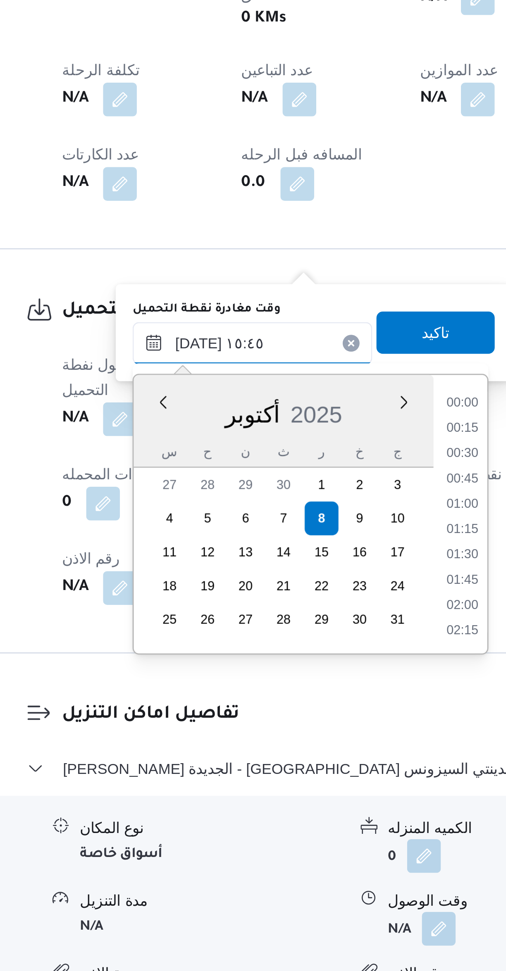
scroll to position [574, 0]
click at [295, 728] on li "14:30" at bounding box center [297, 727] width 19 height 8
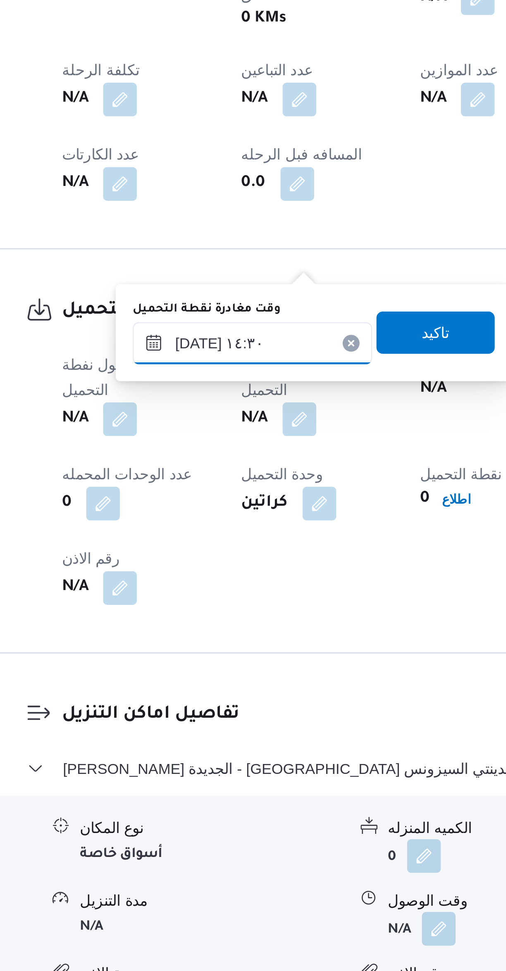
click at [218, 705] on input "٠٨/١٠/٢٠٢٥ ١٤:٣٠" at bounding box center [215, 703] width 94 height 17
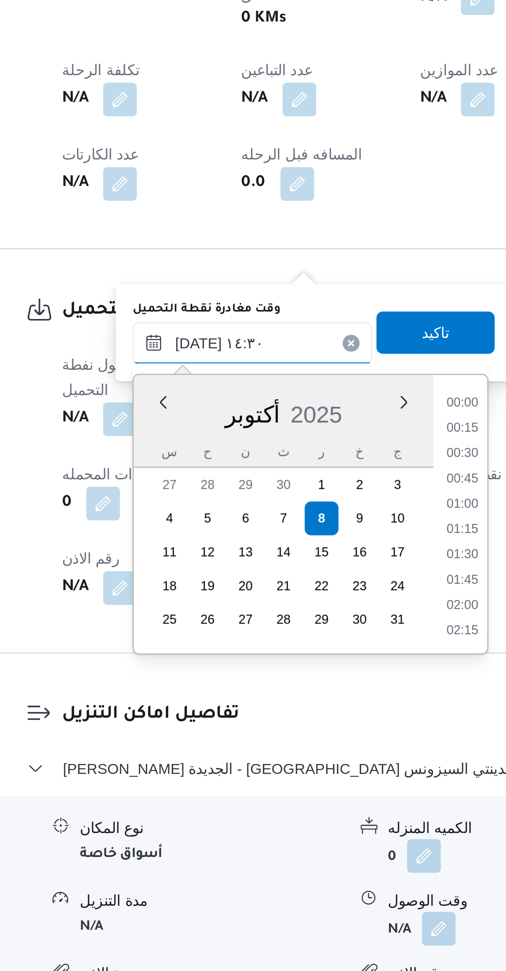
scroll to position [525, 0]
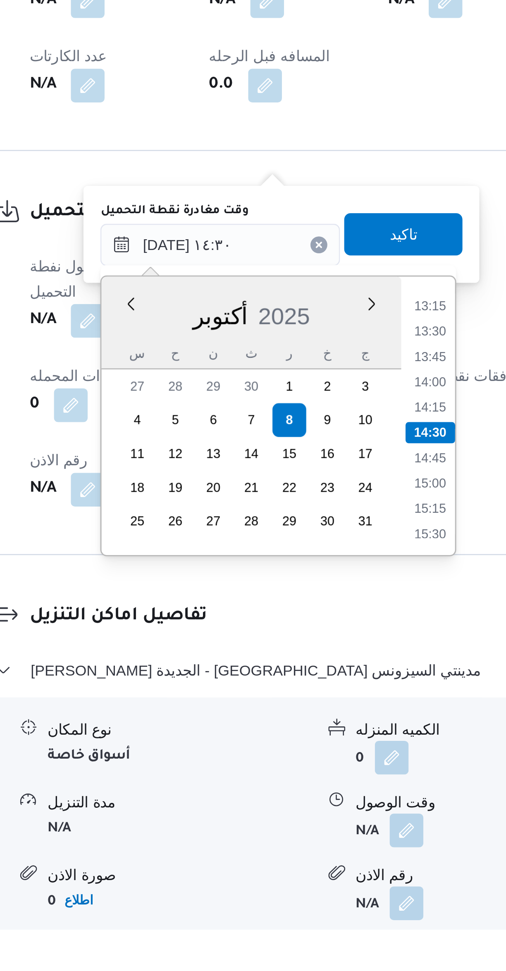
click at [296, 758] on li "14:00" at bounding box center [297, 757] width 19 height 8
type input "٠٨/١٠/٢٠٢٥ ١٤:٠٠"
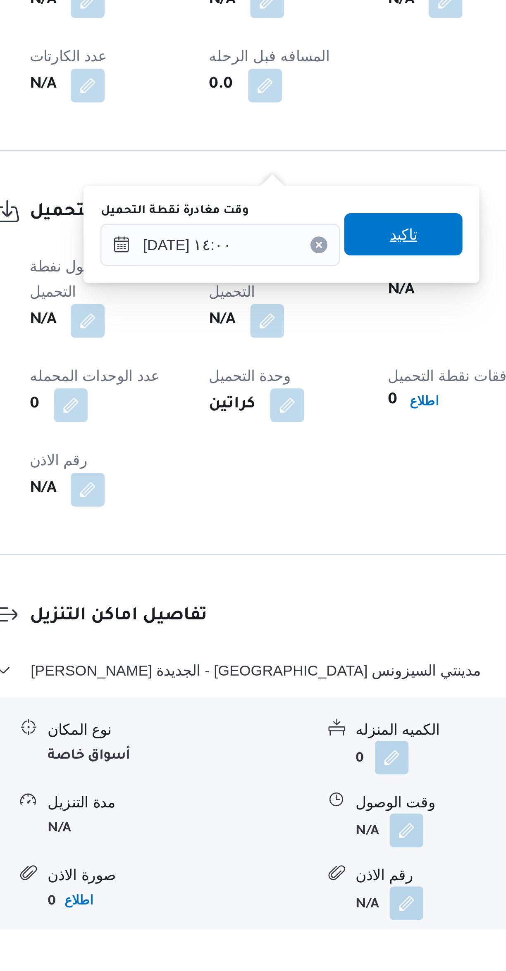
click at [268, 703] on span "تاكيد" at bounding box center [286, 699] width 46 height 17
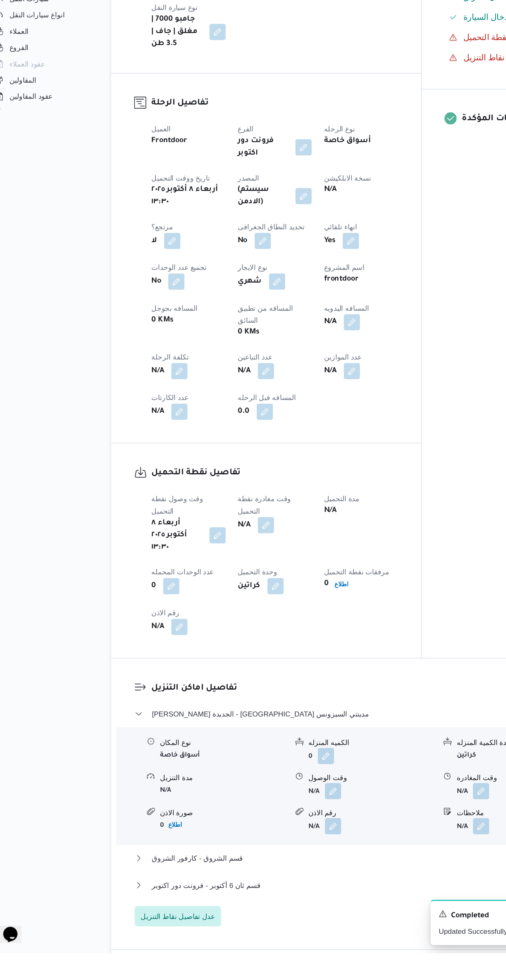
scroll to position [110, 0]
click at [183, 935] on span "عدل تفاصيل نقاط التنزيل" at bounding box center [161, 940] width 60 height 10
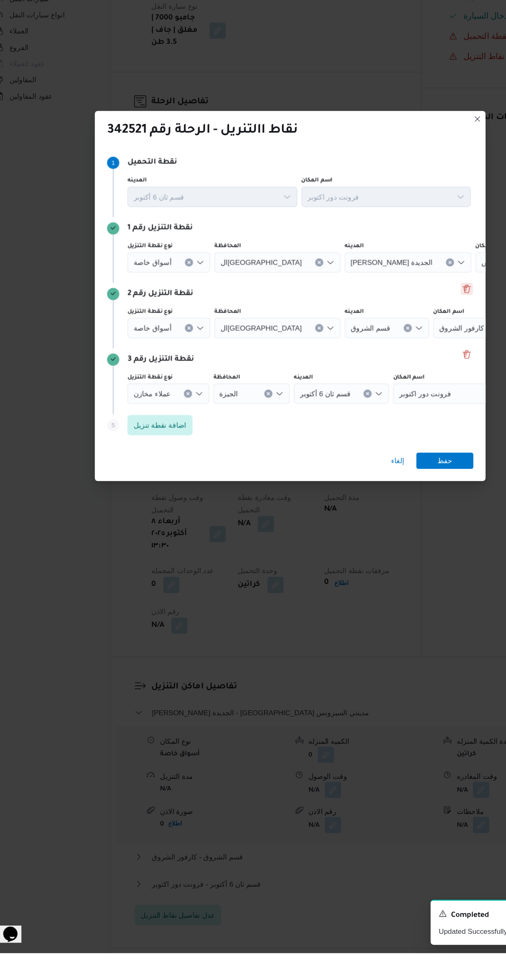
click at [395, 436] on button "Delete" at bounding box center [396, 431] width 10 height 10
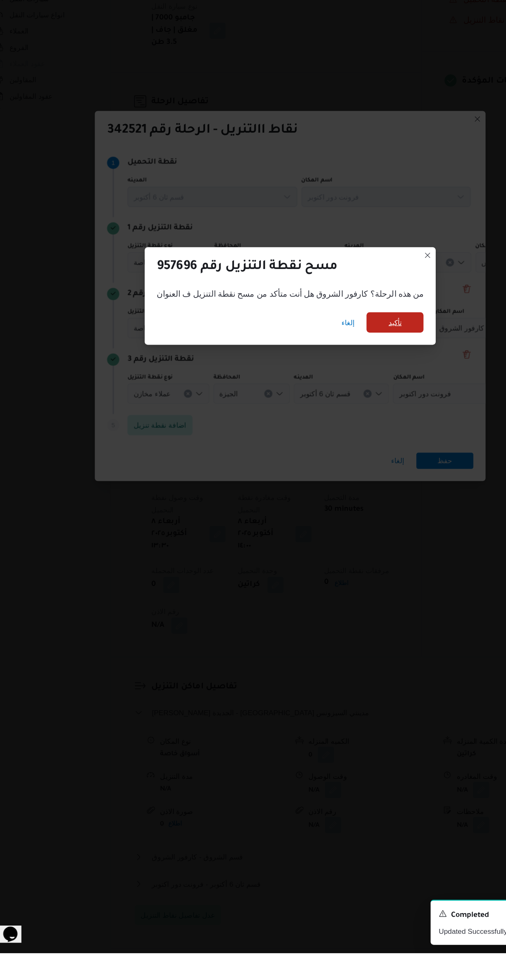
click at [335, 467] on span "تأكيد" at bounding box center [338, 458] width 46 height 17
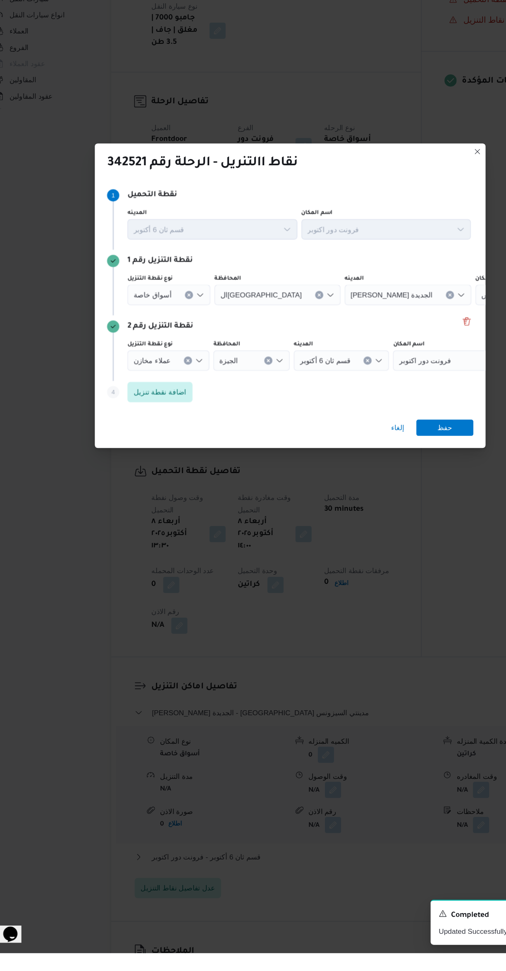
click at [169, 440] on button "Clear input" at bounding box center [170, 436] width 7 height 7
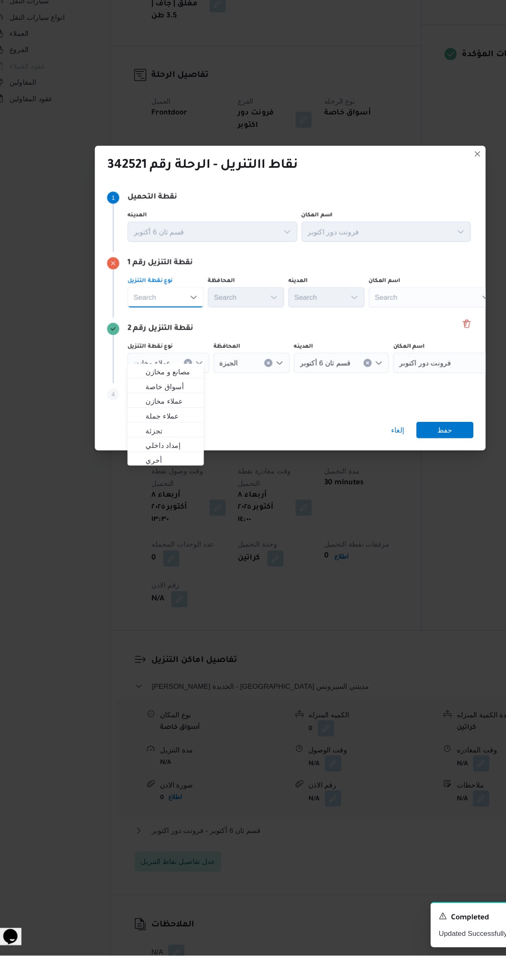
scroll to position [0, 0]
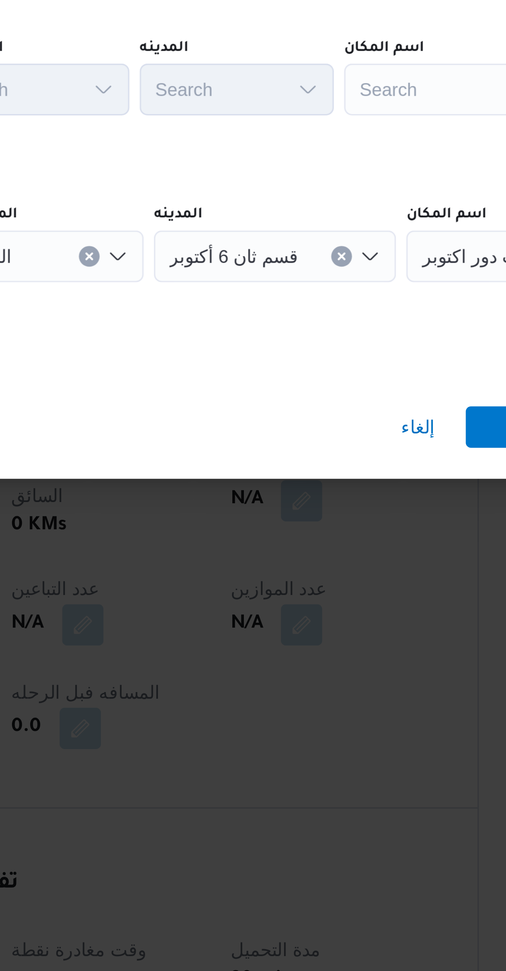
click at [338, 433] on div "Search" at bounding box center [368, 436] width 103 height 17
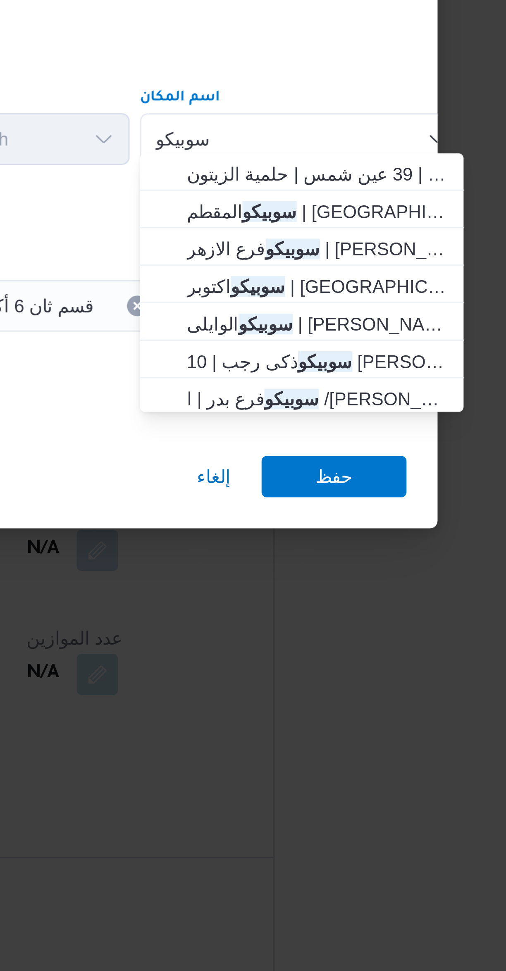
type input "سوبيكو"
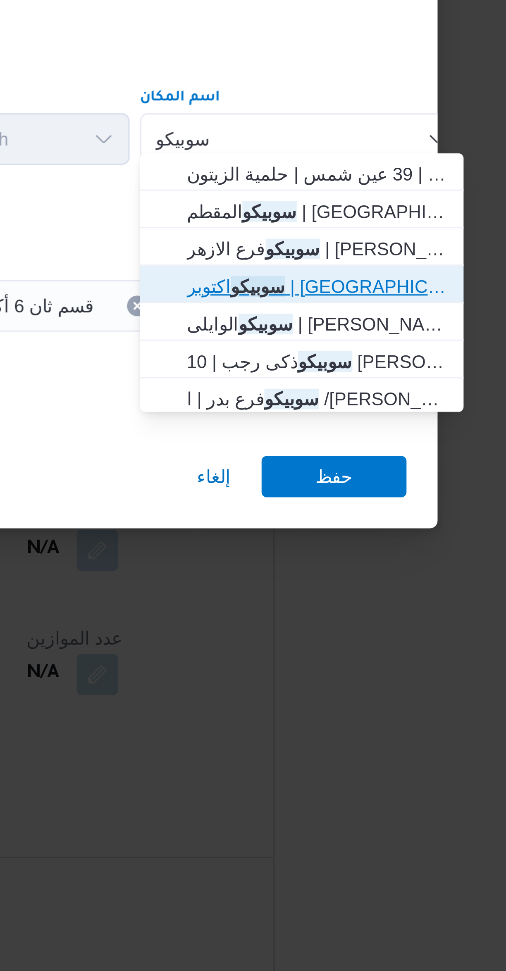
click at [338, 484] on span "سوبيكو اكتوبر | شارع 54 | قسم أول 6 أكتوبر" at bounding box center [372, 484] width 83 height 10
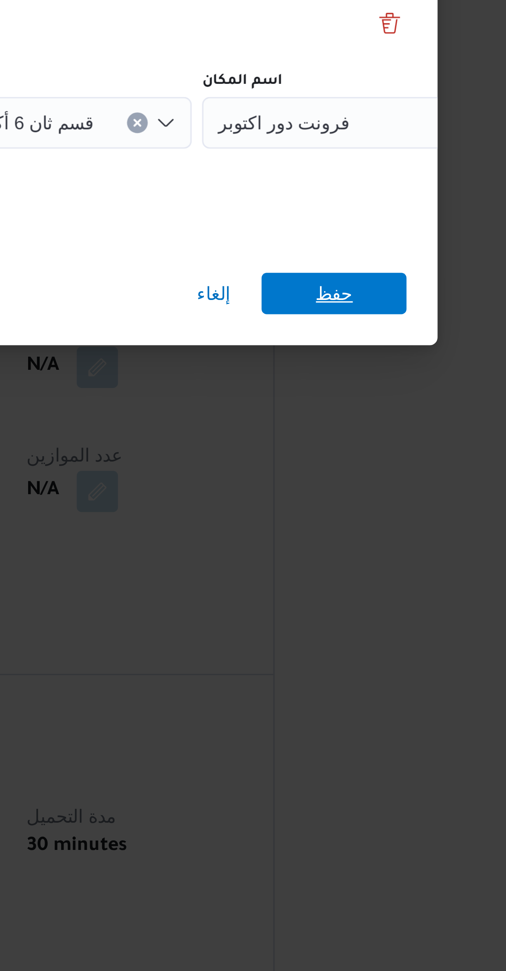
click at [367, 542] on span "حفظ" at bounding box center [378, 544] width 46 height 13
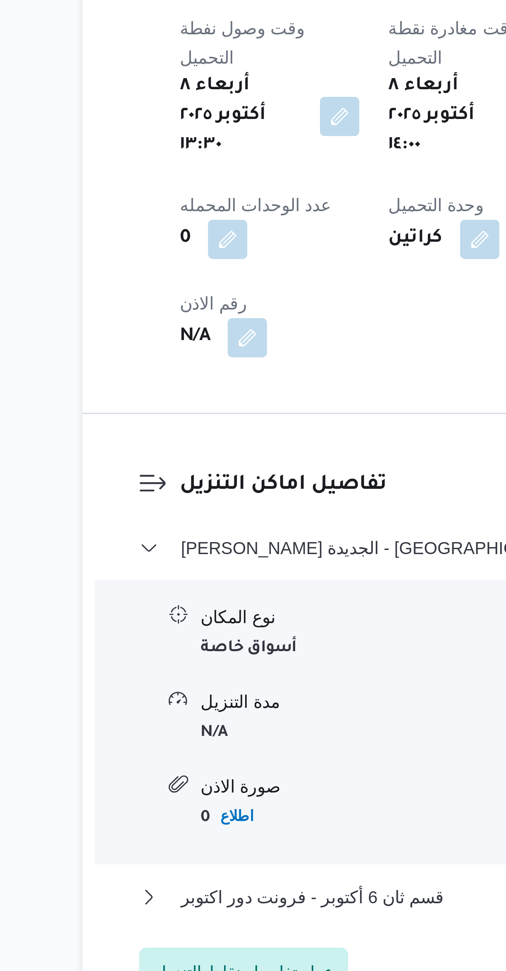
scroll to position [74, 0]
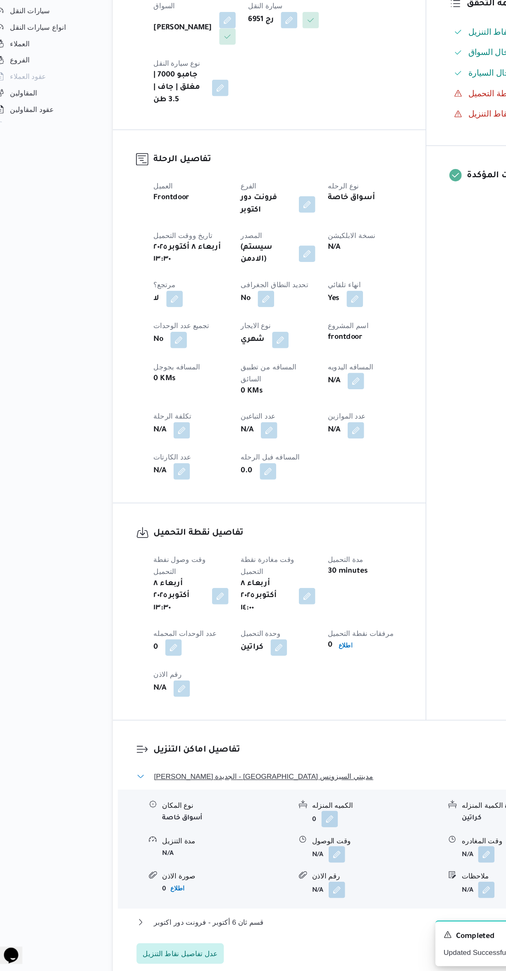
click at [284, 807] on button "ثانى القاهرة الجديدة - كارفور مدينتي السيزونس" at bounding box center [301, 812] width 351 height 10
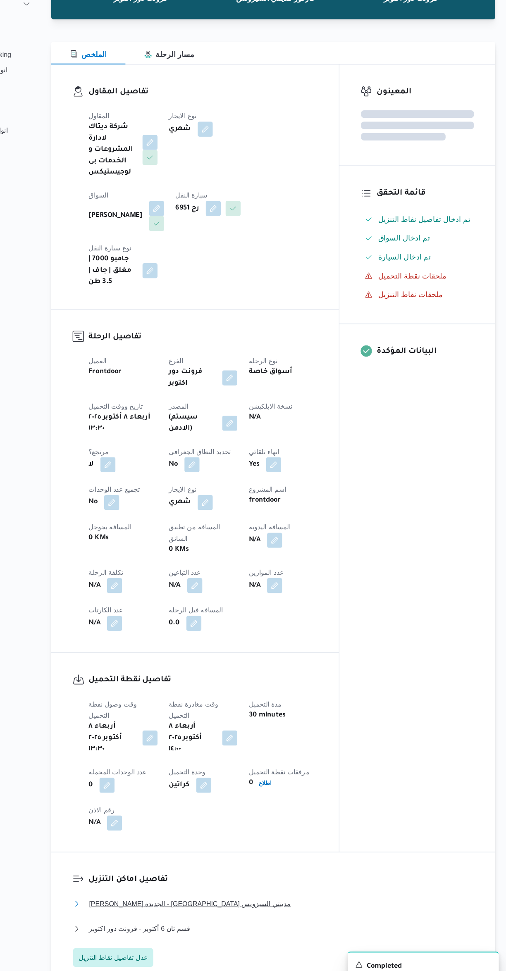
scroll to position [0, 0]
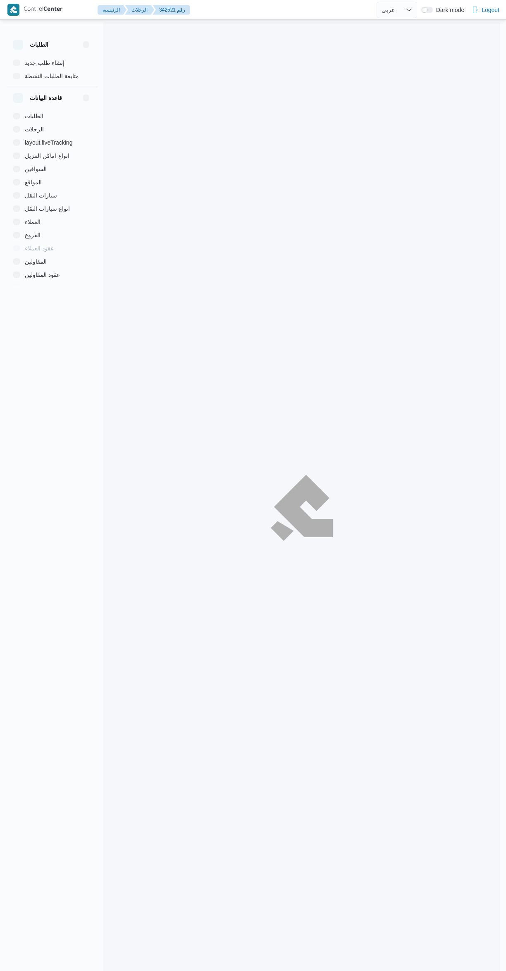
select select "ar"
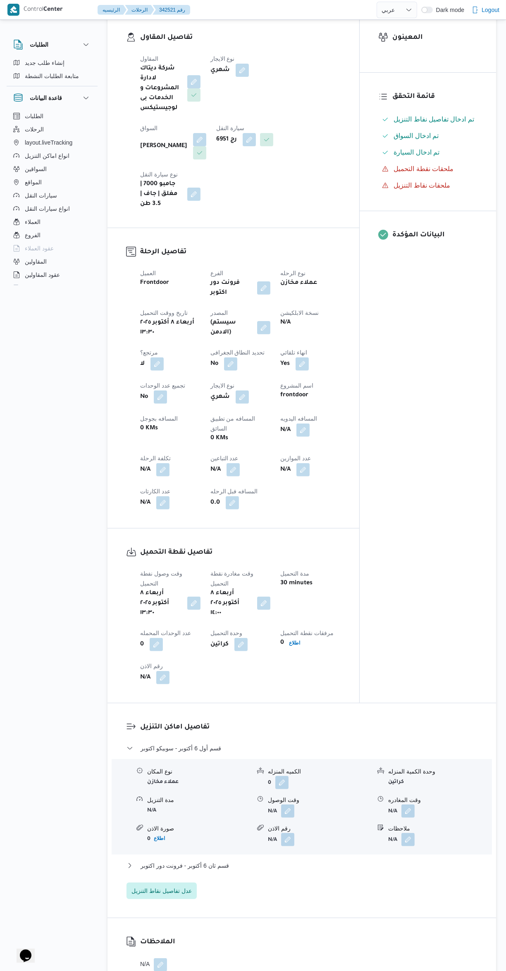
scroll to position [154, 0]
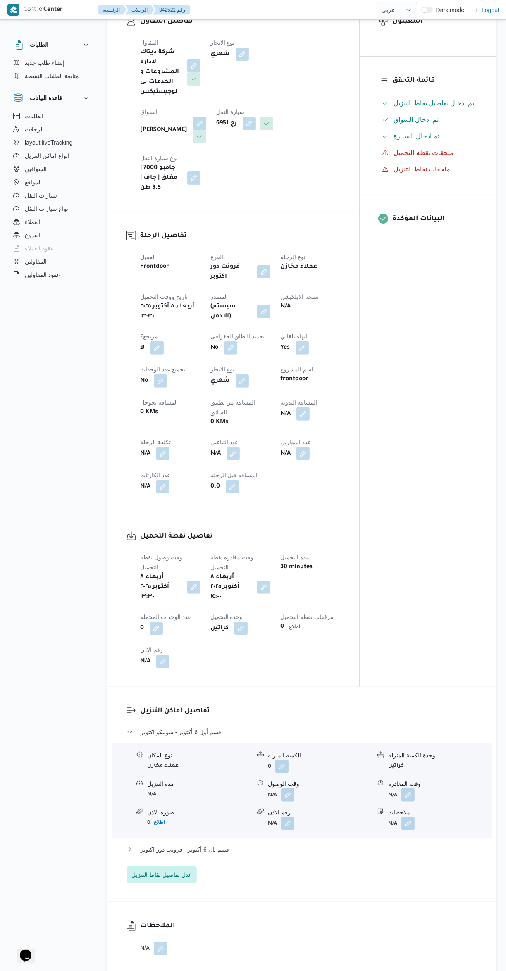
click at [288, 789] on button "button" at bounding box center [287, 795] width 13 height 13
click at [288, 750] on input "وقت الوصول" at bounding box center [266, 755] width 94 height 17
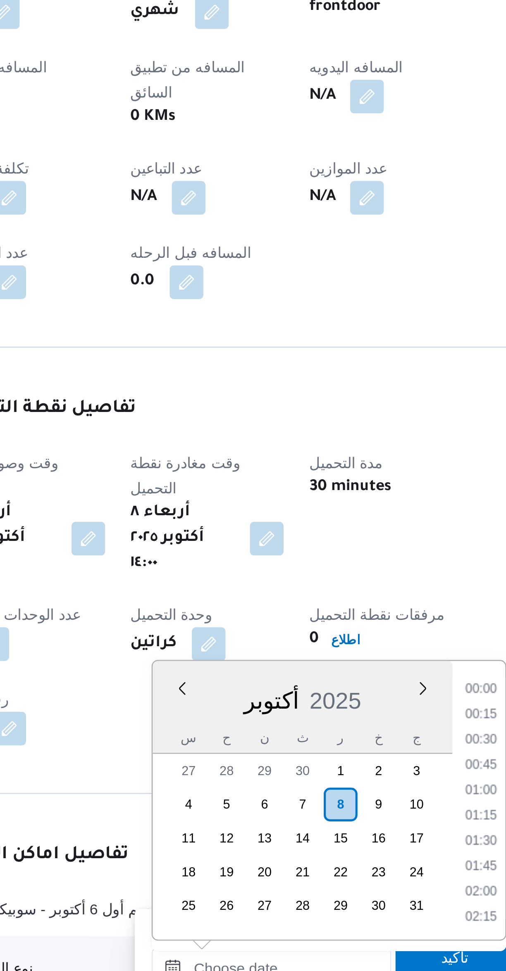
scroll to position [624, 0]
